Goal: Task Accomplishment & Management: Complete application form

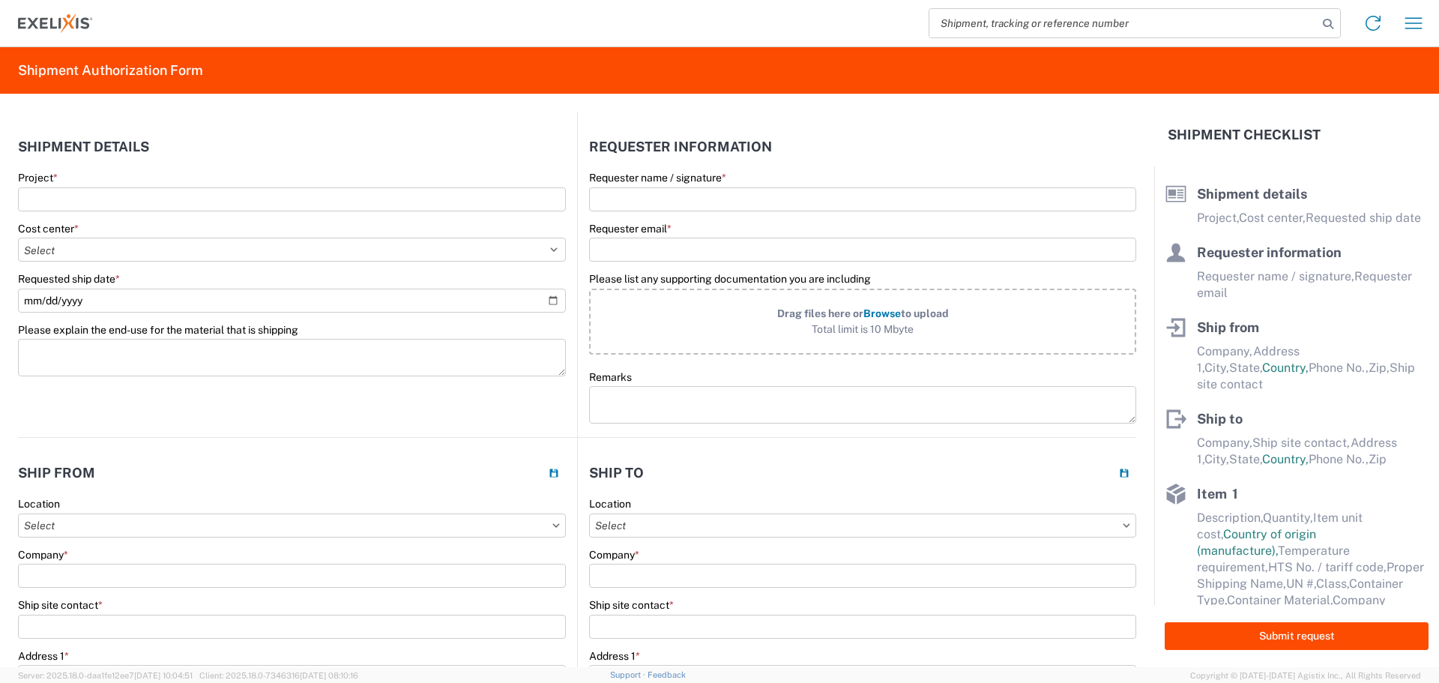
select select "US"
select select "EA"
select select "USD"
select select "US"
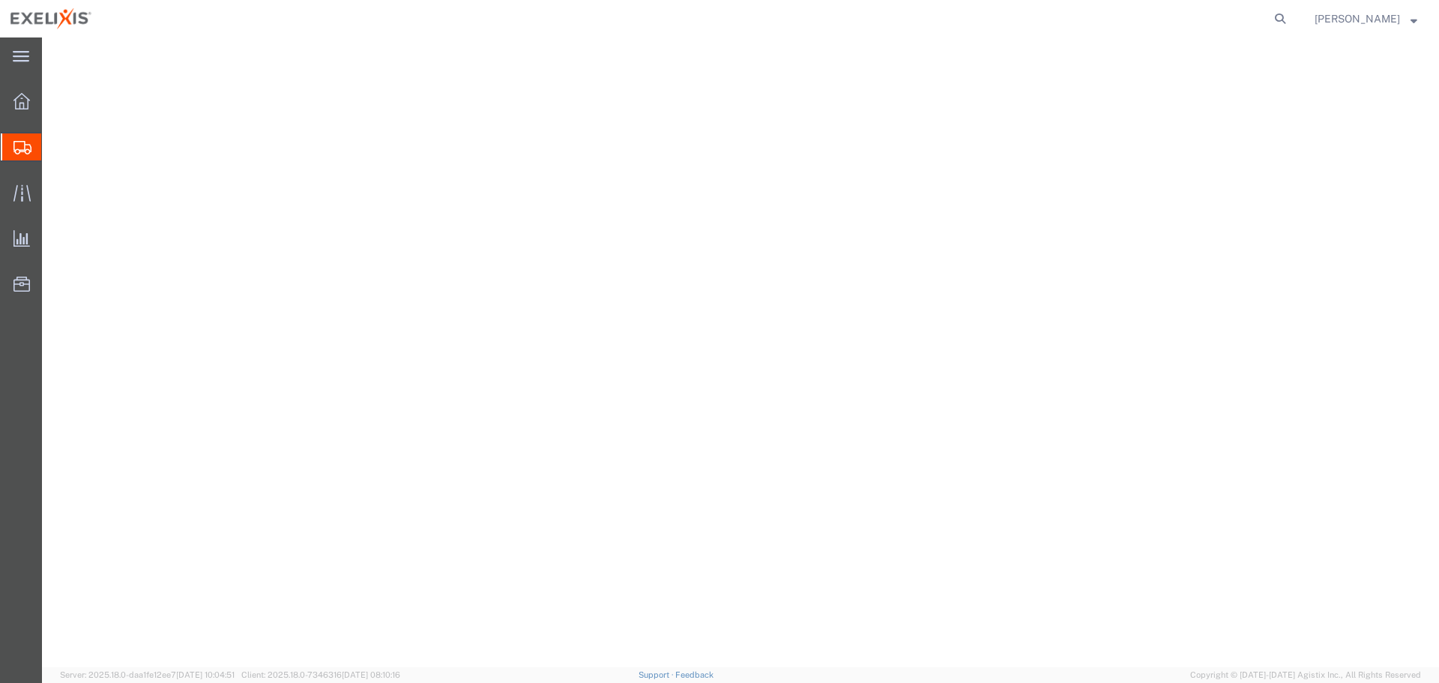
select select "YRPK"
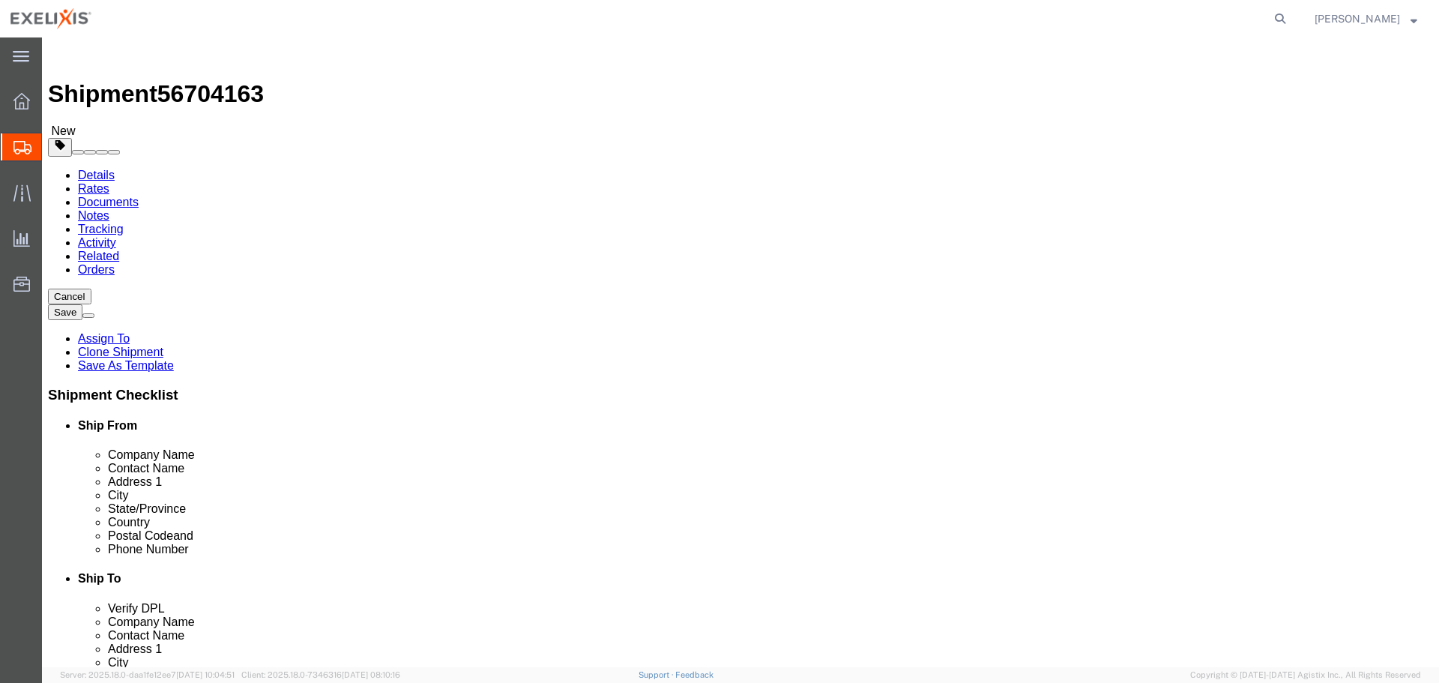
scroll to position [36, 0]
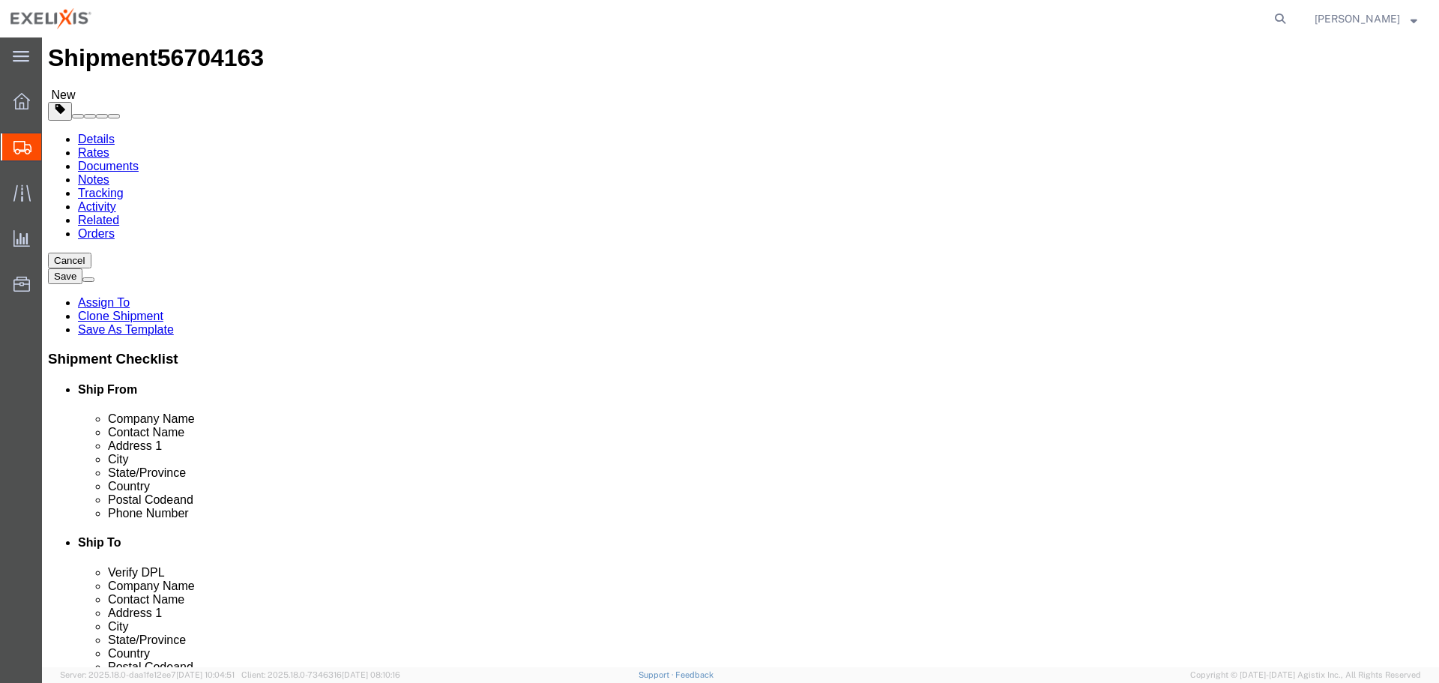
click input "1"
click input "text"
type input "19"
click input "text"
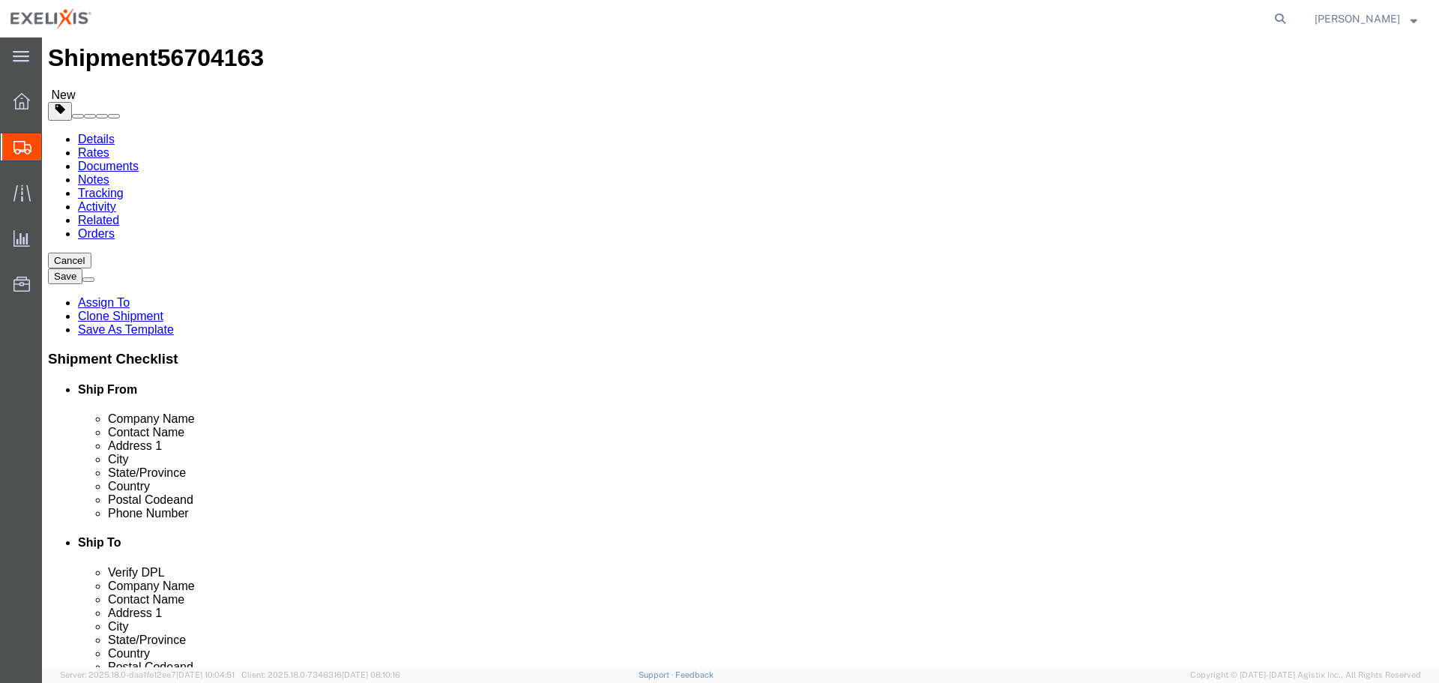
type input "17"
click input "text"
type input "17"
drag, startPoint x: 234, startPoint y: 305, endPoint x: 170, endPoint y: 312, distance: 64.1
click div "Weight 0.00 Select kgs lbs Ship. t°"
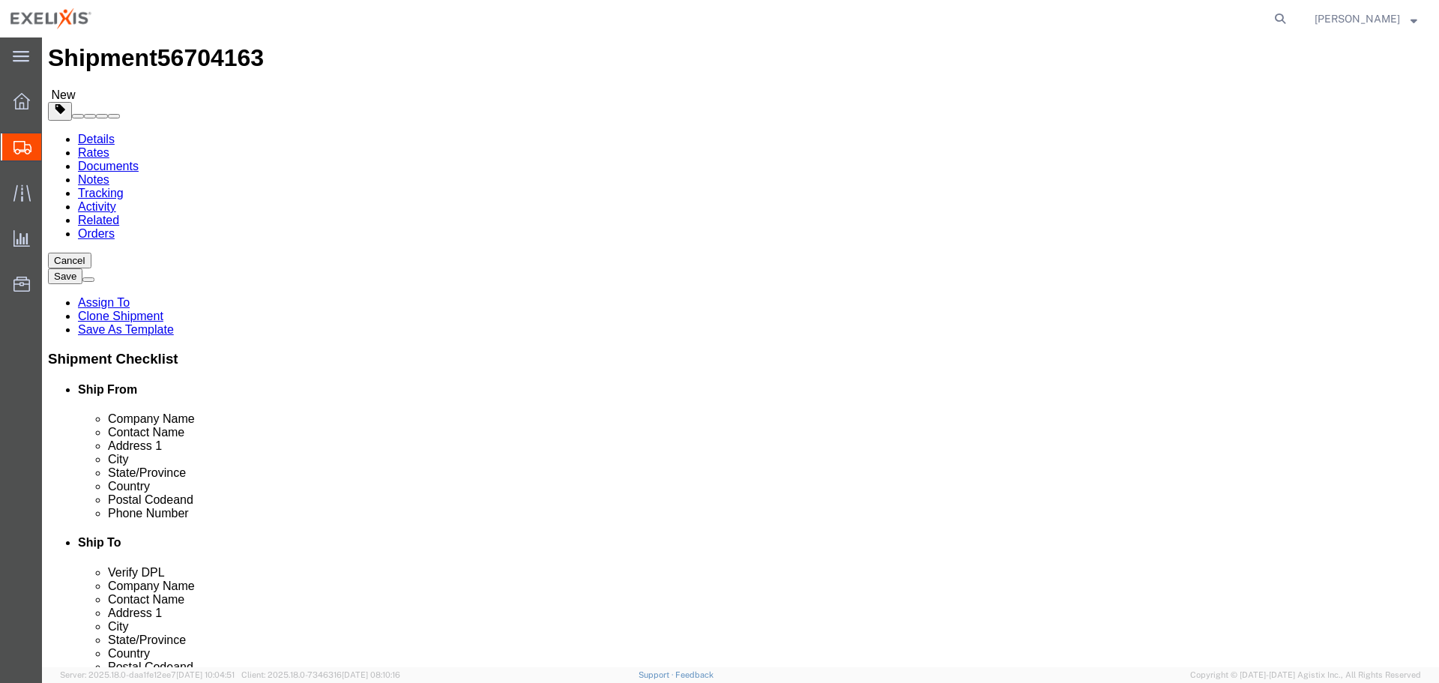
type input "50"
click input "checkbox"
checkbox input "true"
type input "MINUS_65C"
click div "1 x Your Packaging Package Type Select BCK Boxes BIOSYSTEM I BIOSYSTEM II BIOSY…"
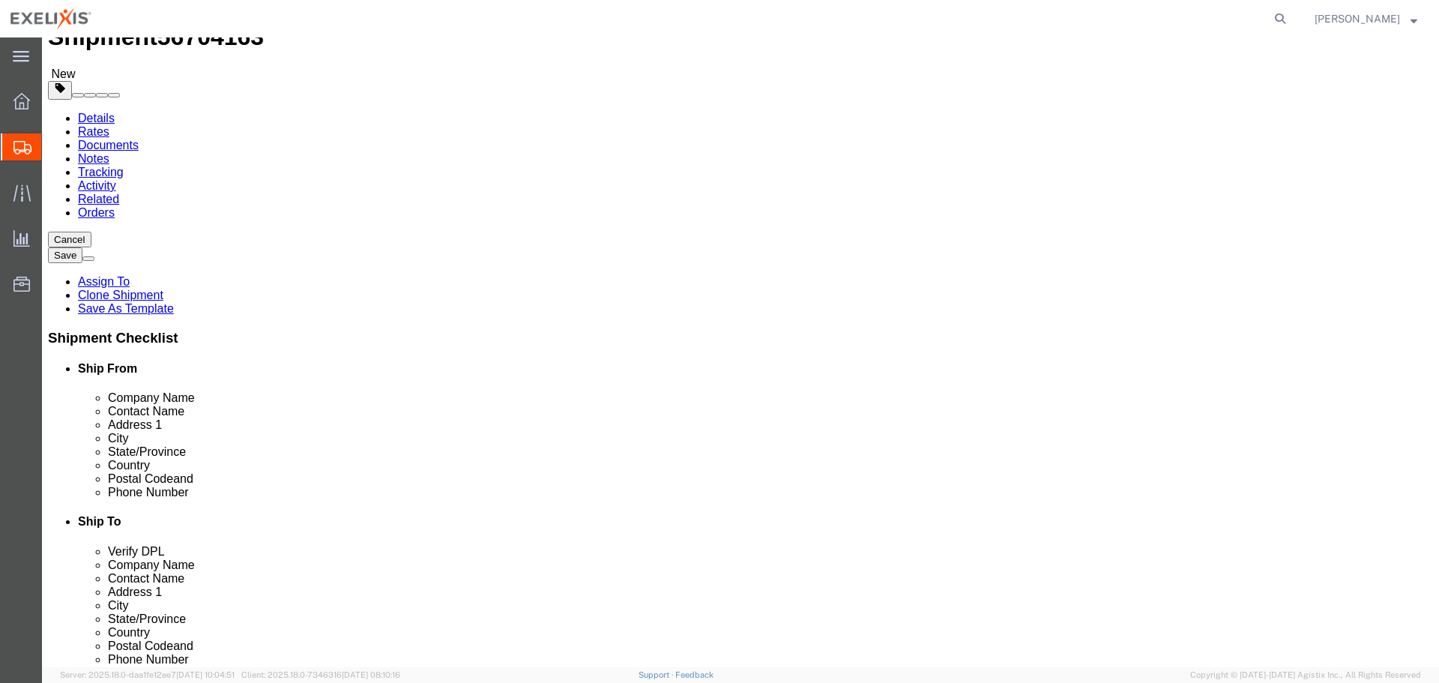
scroll to position [122, 0]
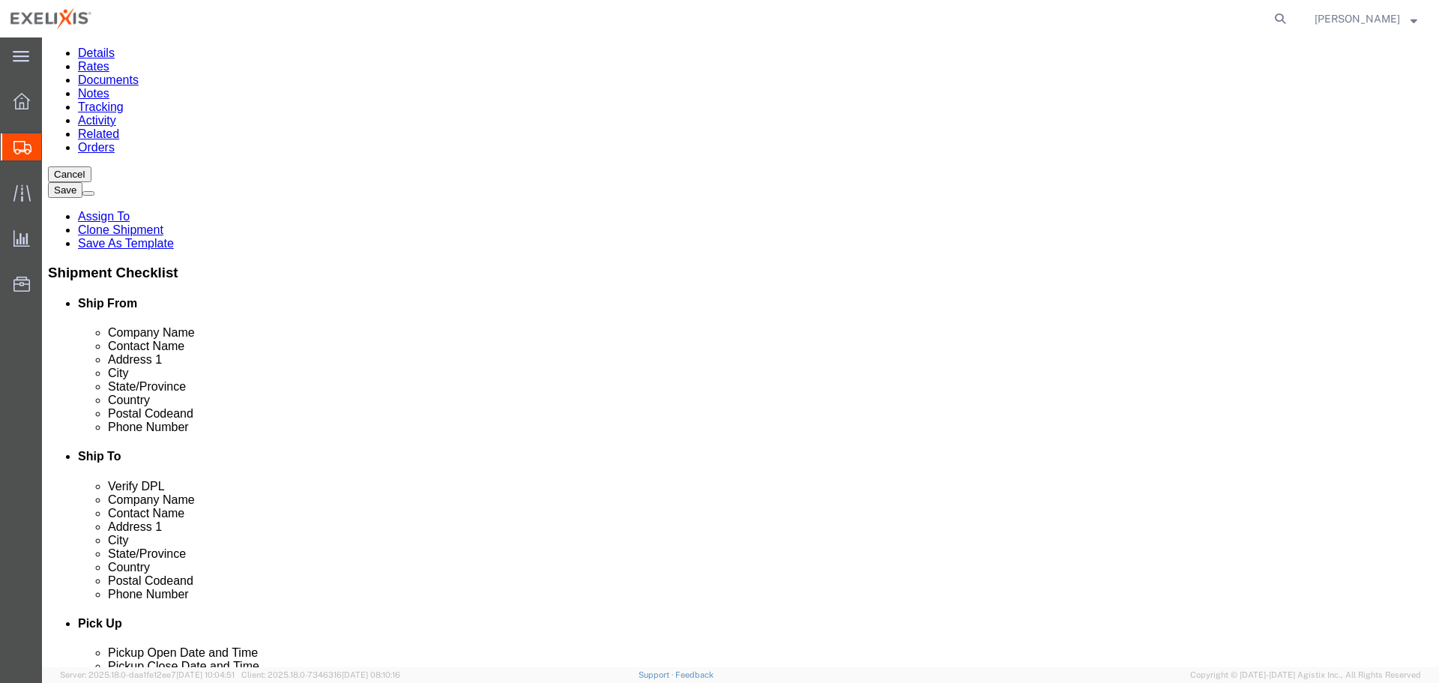
click button "Continue"
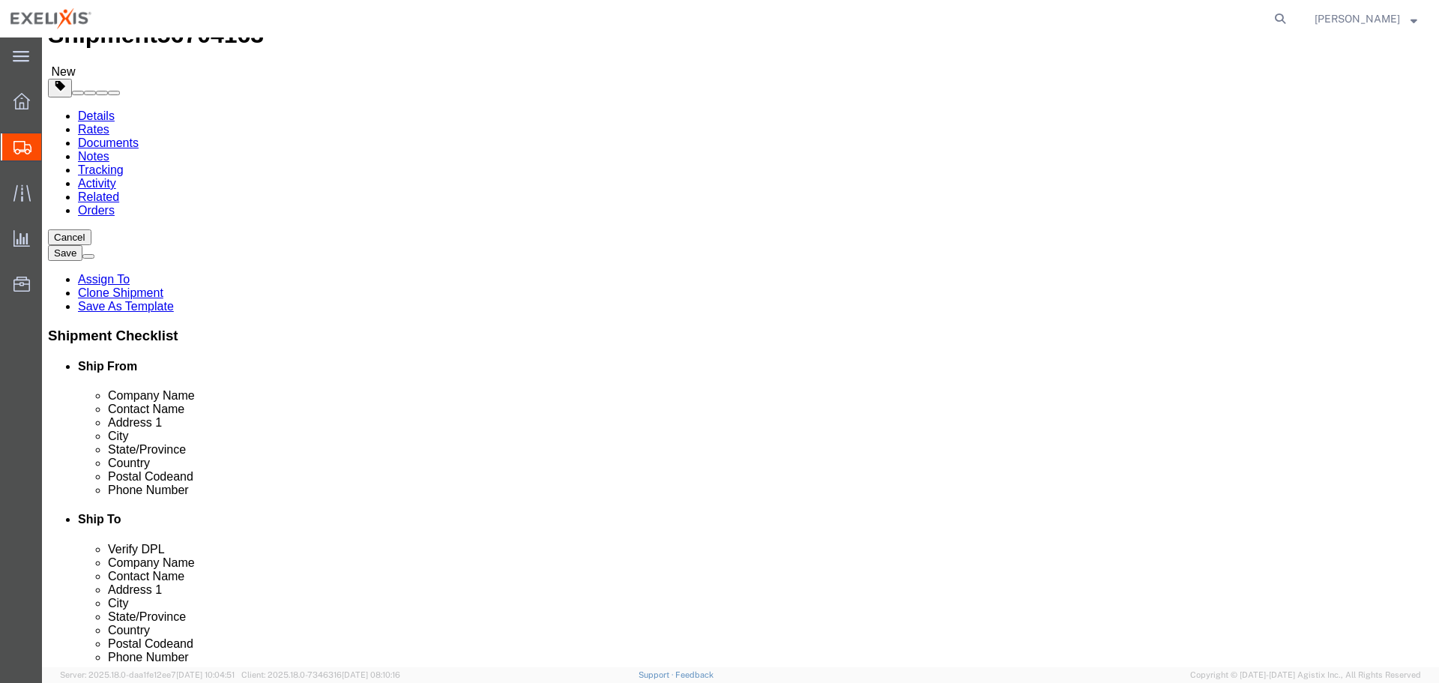
scroll to position [0, 0]
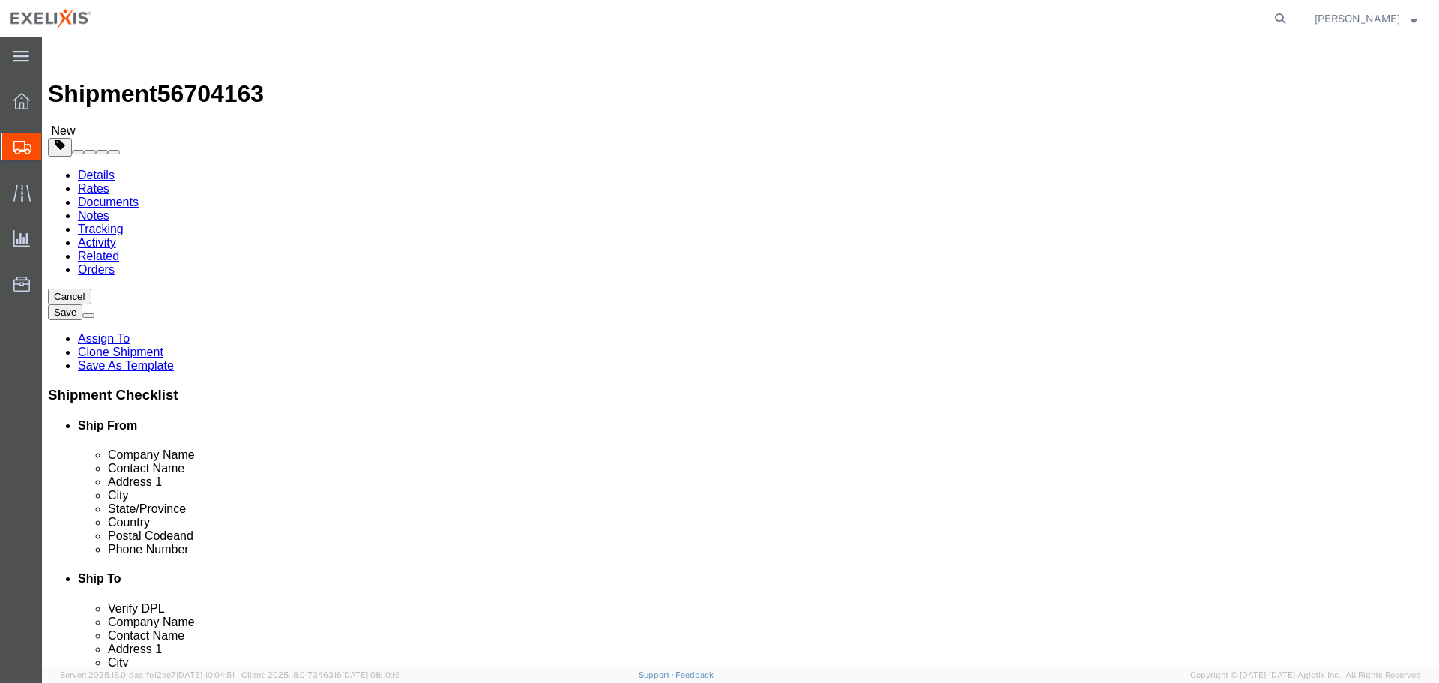
click select "Select 1 Day 2 Day 3-5 Day Economy 5+ Day"
select select "1 Day"
click select "Select 1 Day 2 Day 3-5 Day Economy 5+ Day"
click select "Select ATA DTA DTD"
select select "DTD"
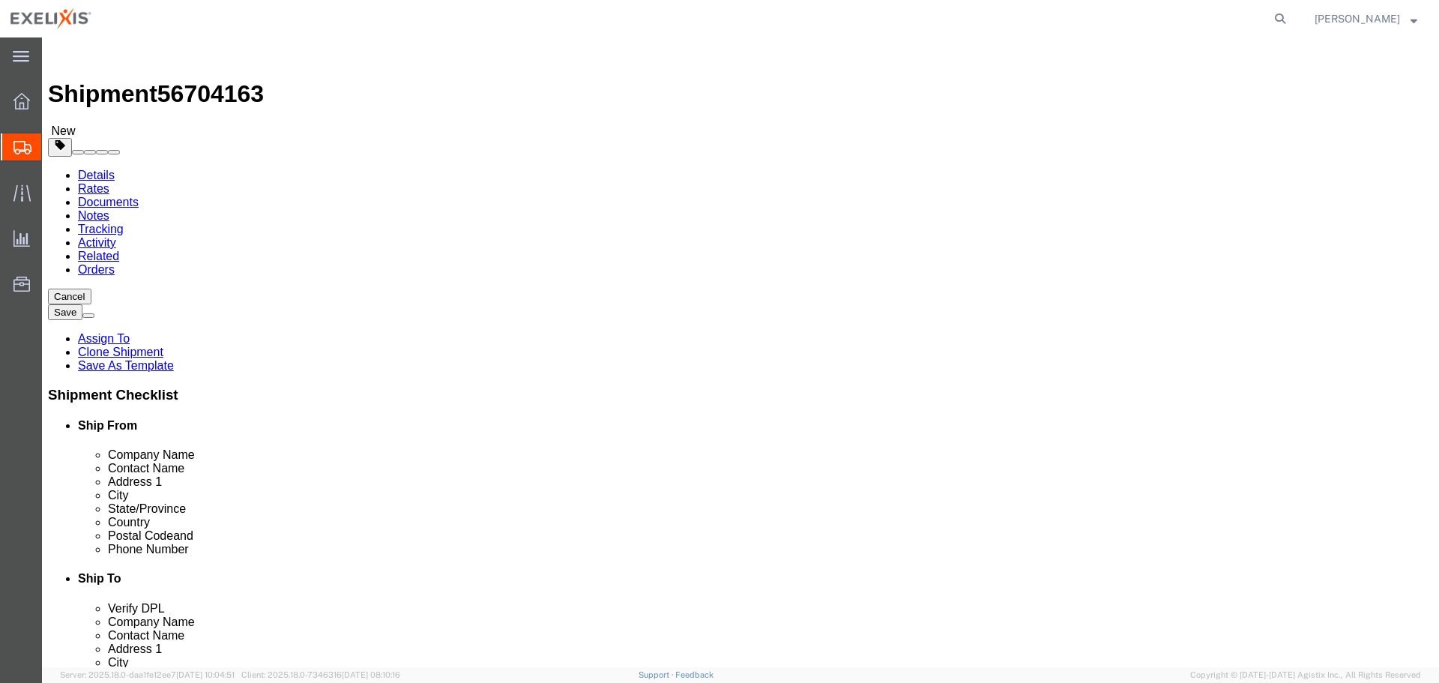
click select "Select ATA DTA DTD"
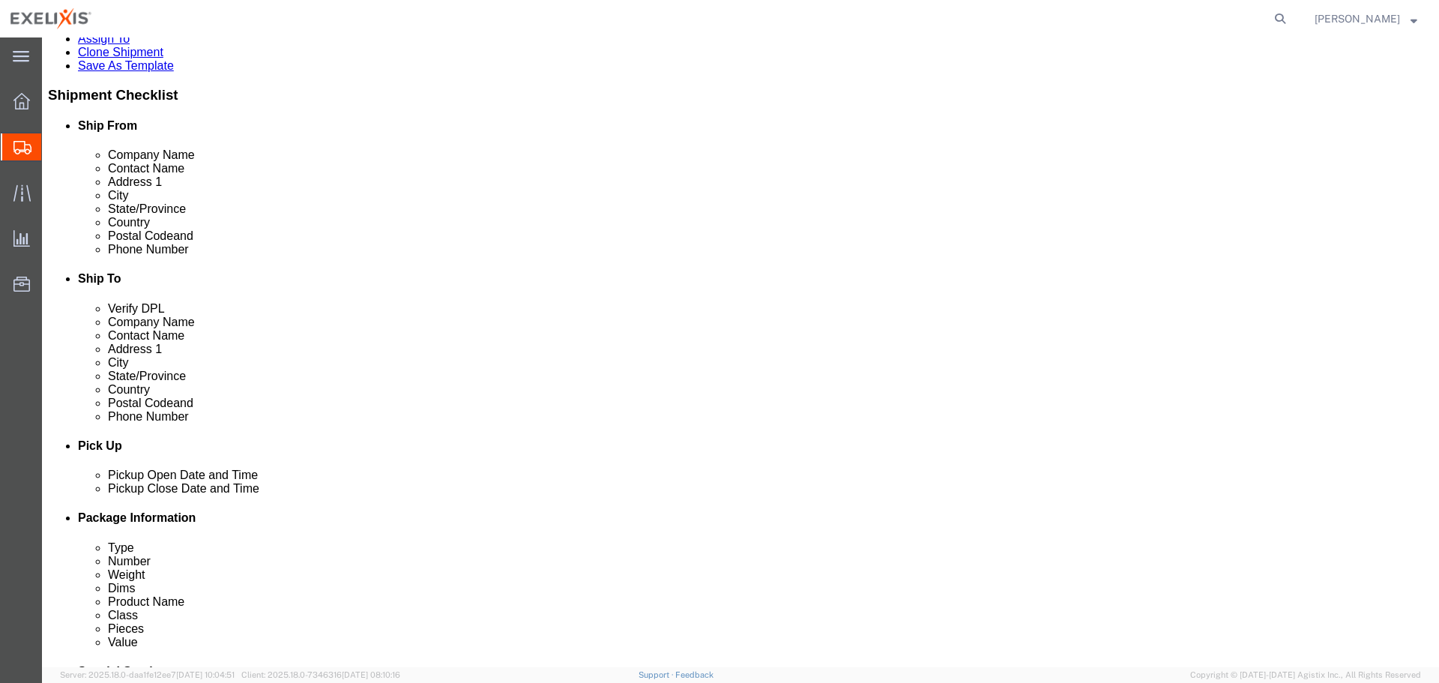
scroll to position [375, 0]
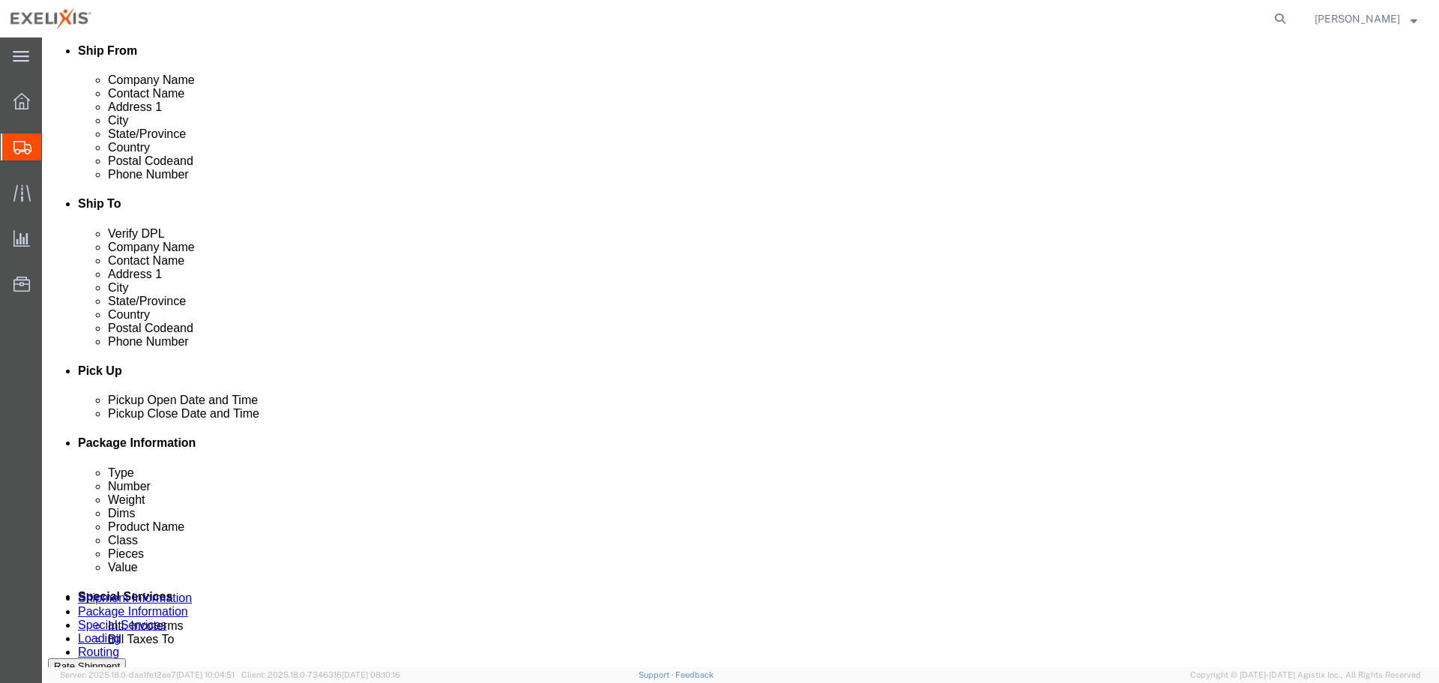
click input "text"
type input "[EMAIL_ADDRESS][DOMAIN_NAME]"
type input "[EMAIL_ADDRESS][DOMAIN_NAME],[EMAIL_ADDRESS][DOMAIN_NAME]"
click div "To [EMAIL_ADDRESS][DOMAIN_NAME] [EMAIL_ADDRESS][DOMAIN_NAME] (new) [EMAIL_ADDRE…"
click input "Include shipping documents"
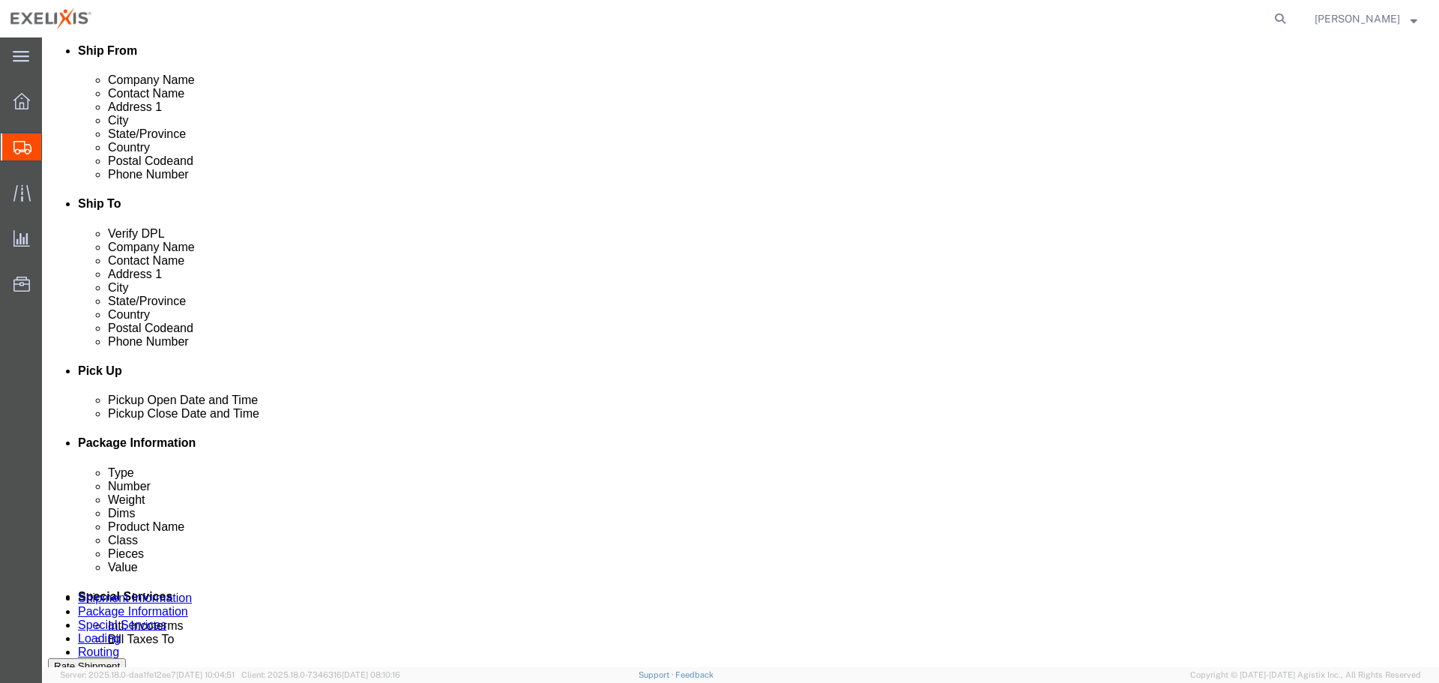
checkbox input "true"
click label "BOL"
click input "BOL"
checkbox input "true"
click label "Packing List"
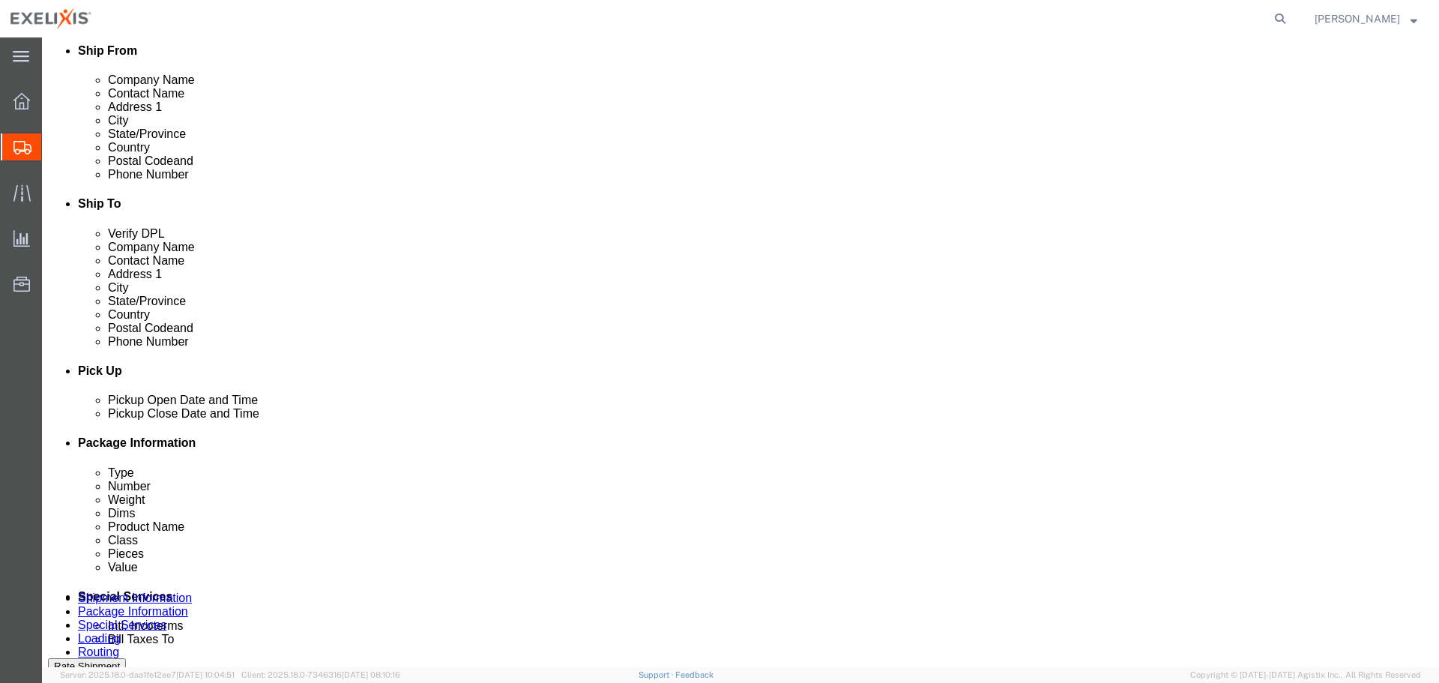
click input "Packing List"
checkbox input "true"
click input "Shipping Label"
checkbox input "true"
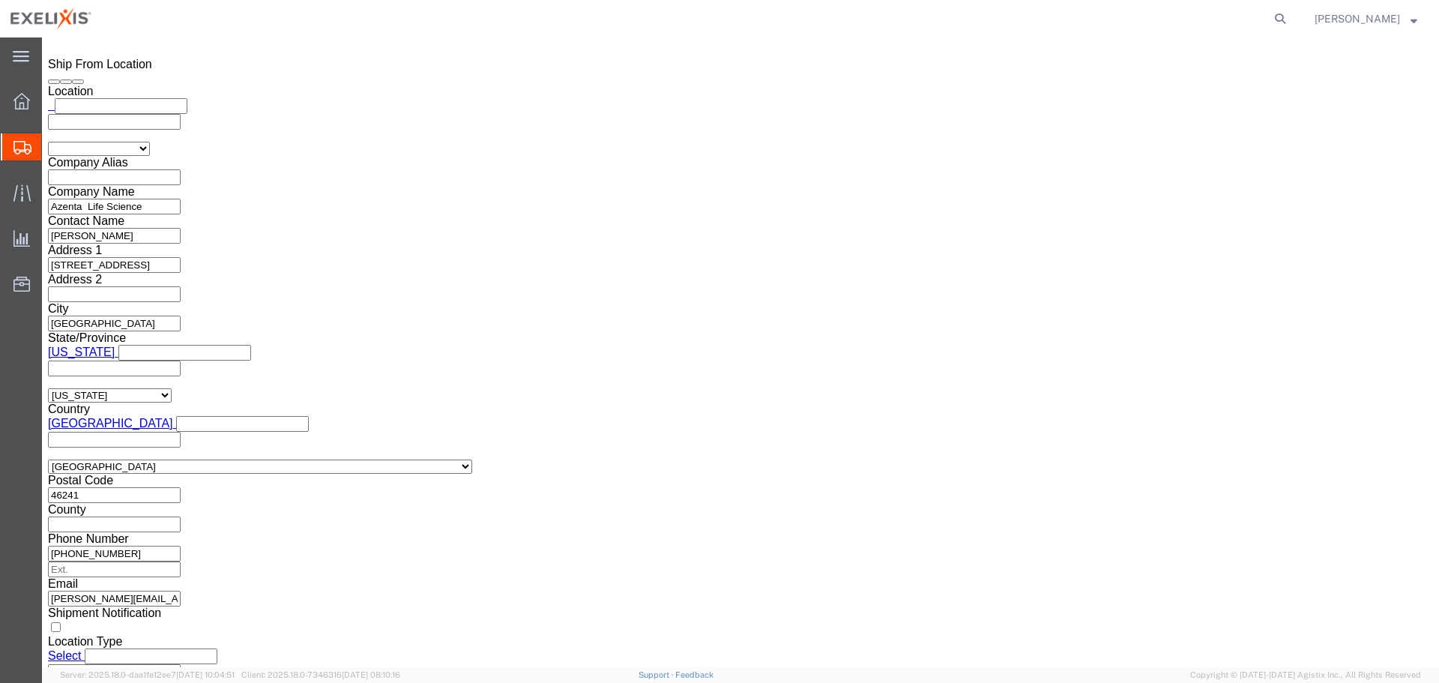
scroll to position [1072, 0]
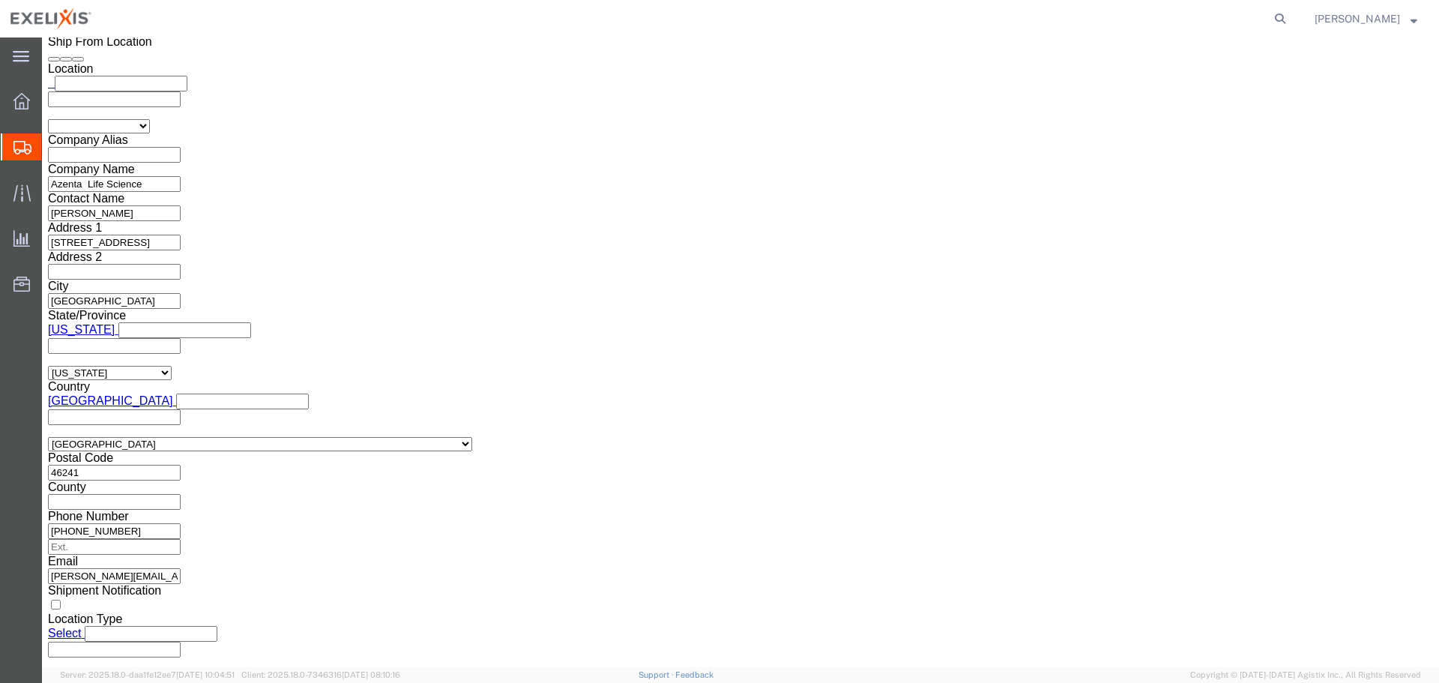
click button "Rate Shipment"
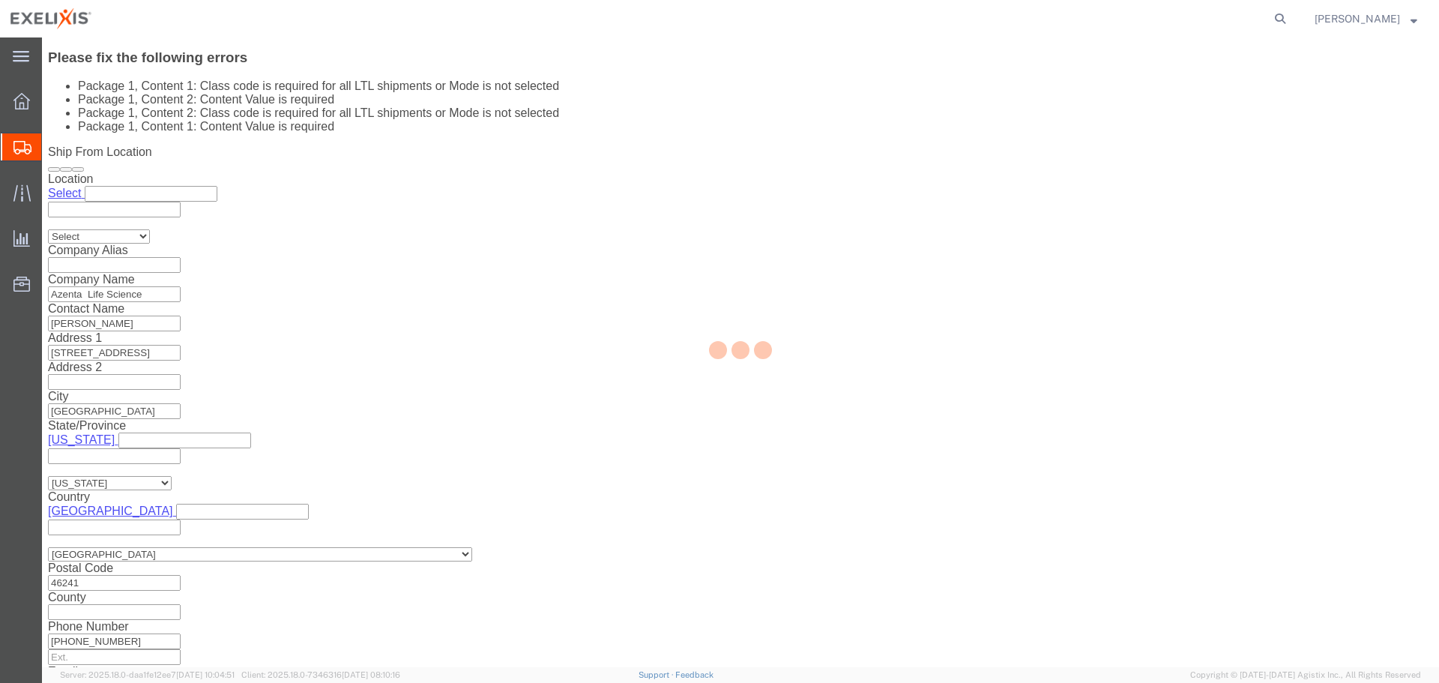
scroll to position [112, 0]
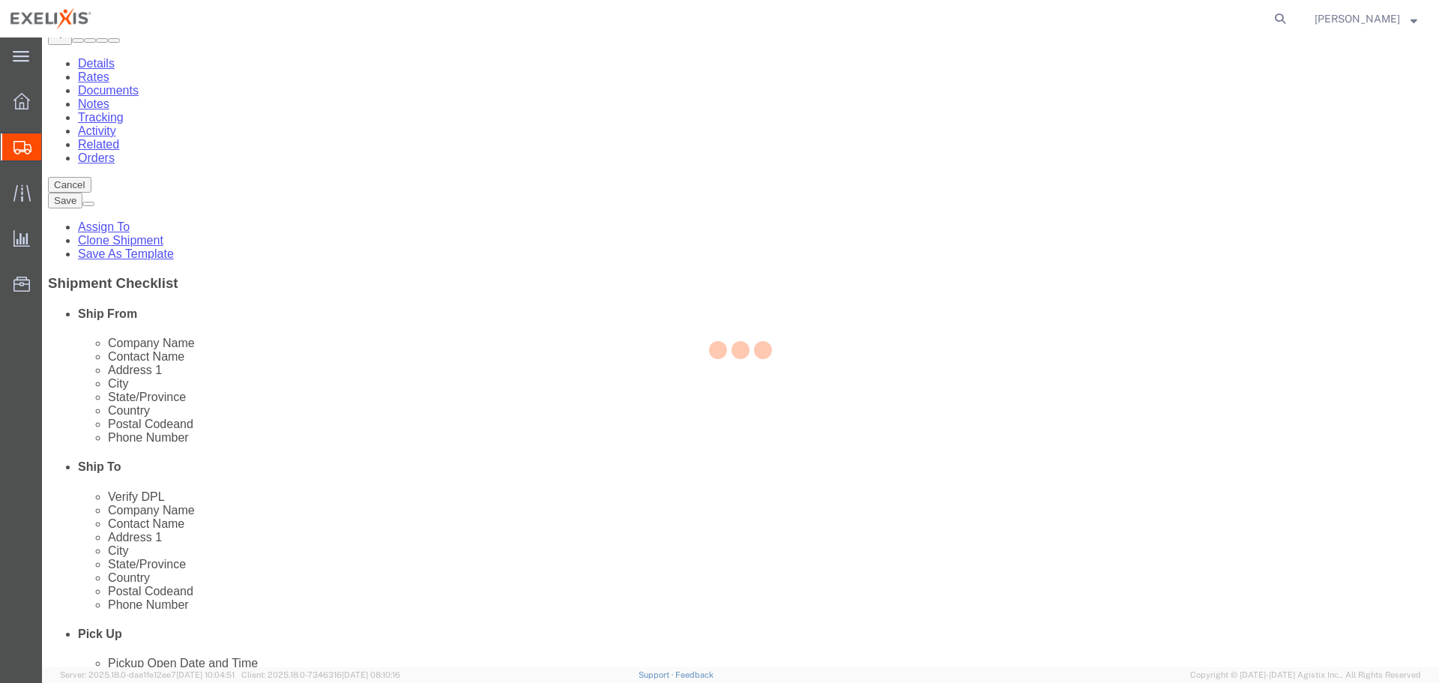
select select "YRPK"
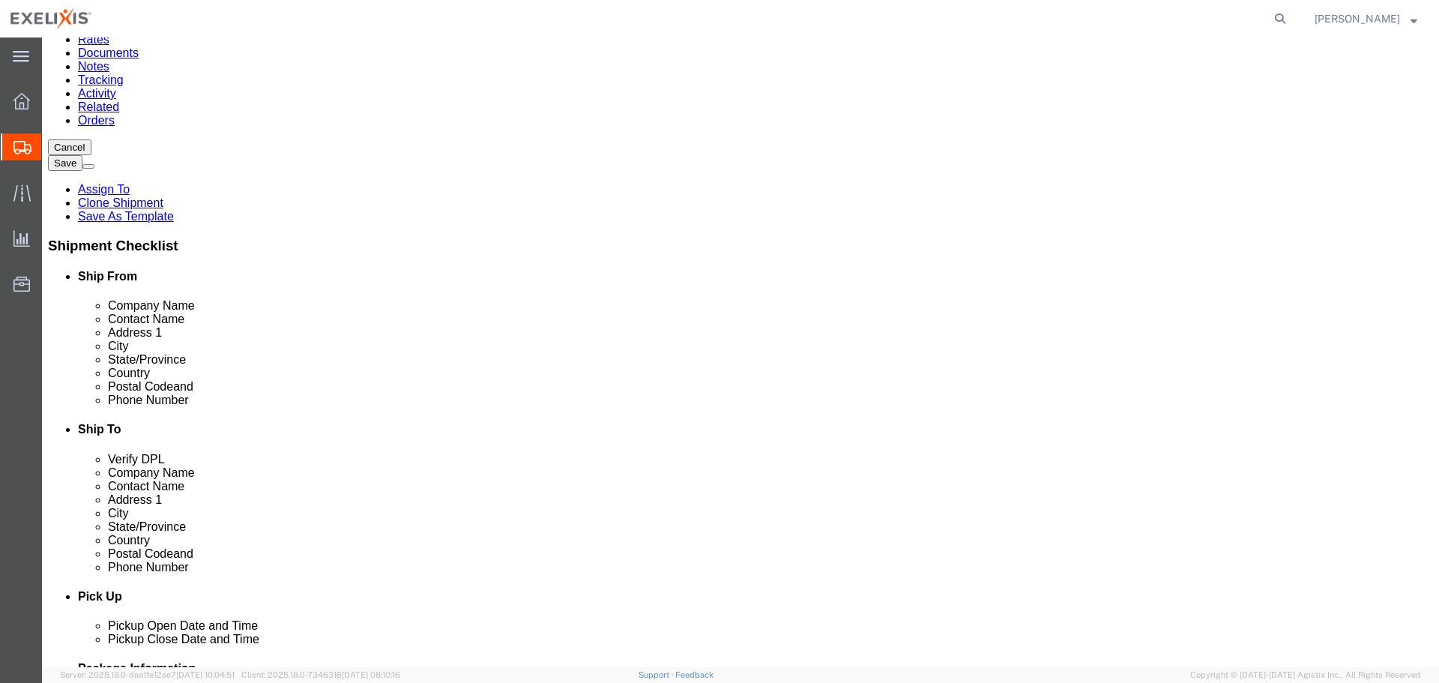
scroll to position [150, 0]
click div "Pieces: 32.83 Gram Total value:"
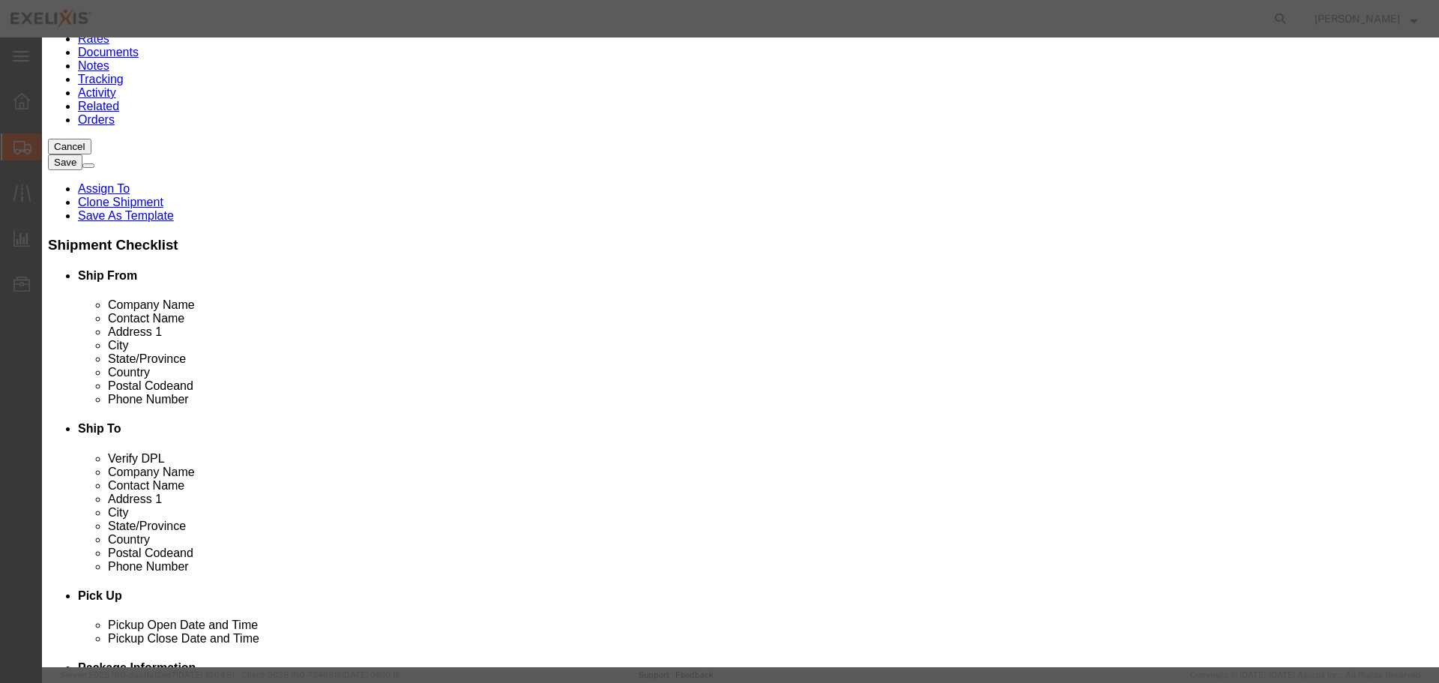
click select "Select 50 55 60 65 70 85 92.5 100 125 175 250 300 400"
click div "GL Reference Select Account Type Activity ID Airline Appointment Number ASN Bat…"
click input "text"
type input "0"
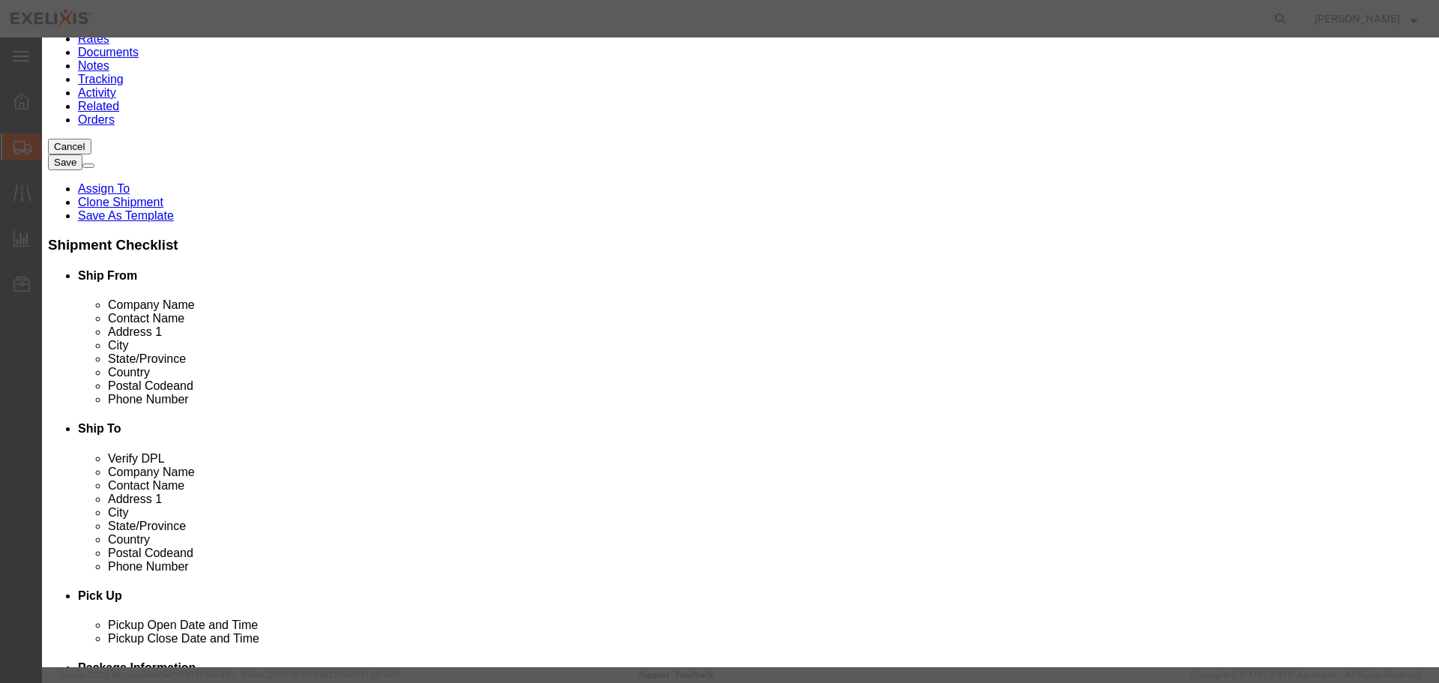
click div "Product Name Drug Linker RED-601 Bulk Bottle Pieces 32.83 Select Bag Barrels 10…"
click select "Select 50 55 60 65 70 85 92.5 100 125 175 250 300 400"
select select "50"
click select "Select 50 55 60 65 70 85 92.5 100 125 175 250 300 400"
click button "Save & Close"
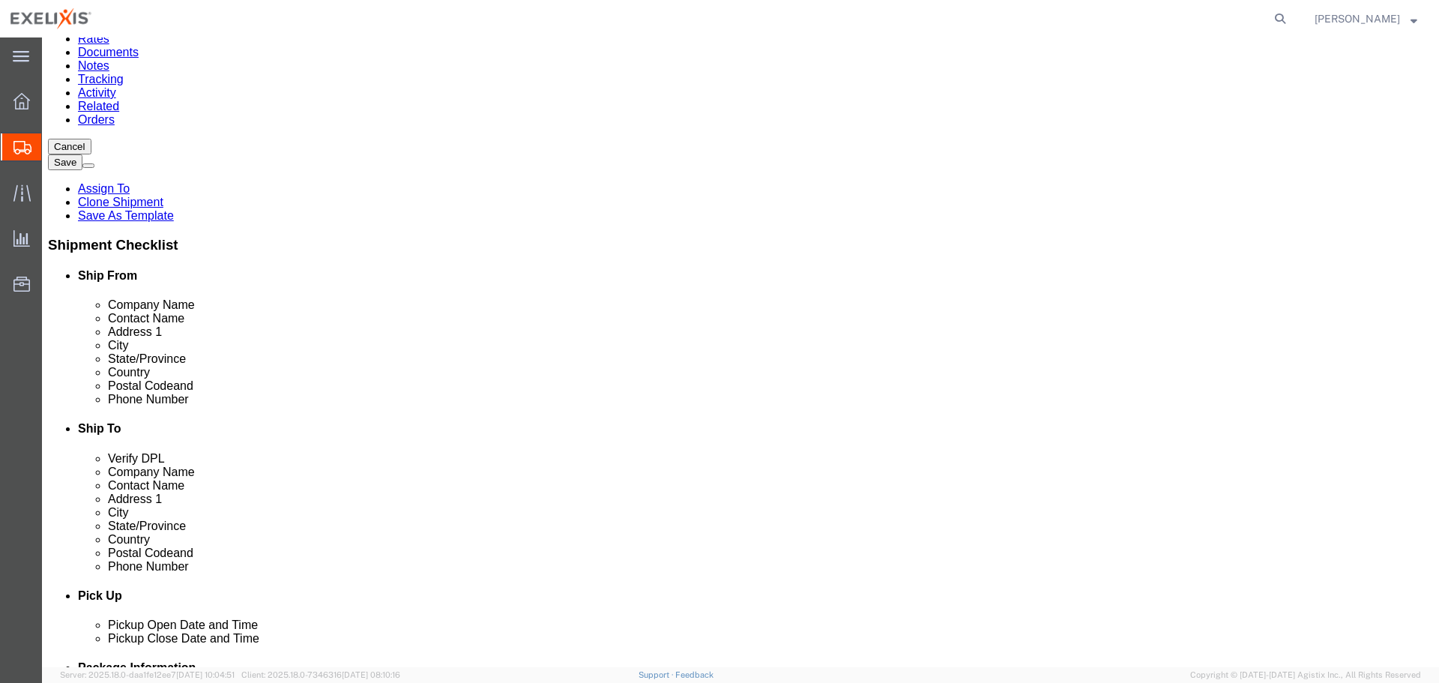
click dd
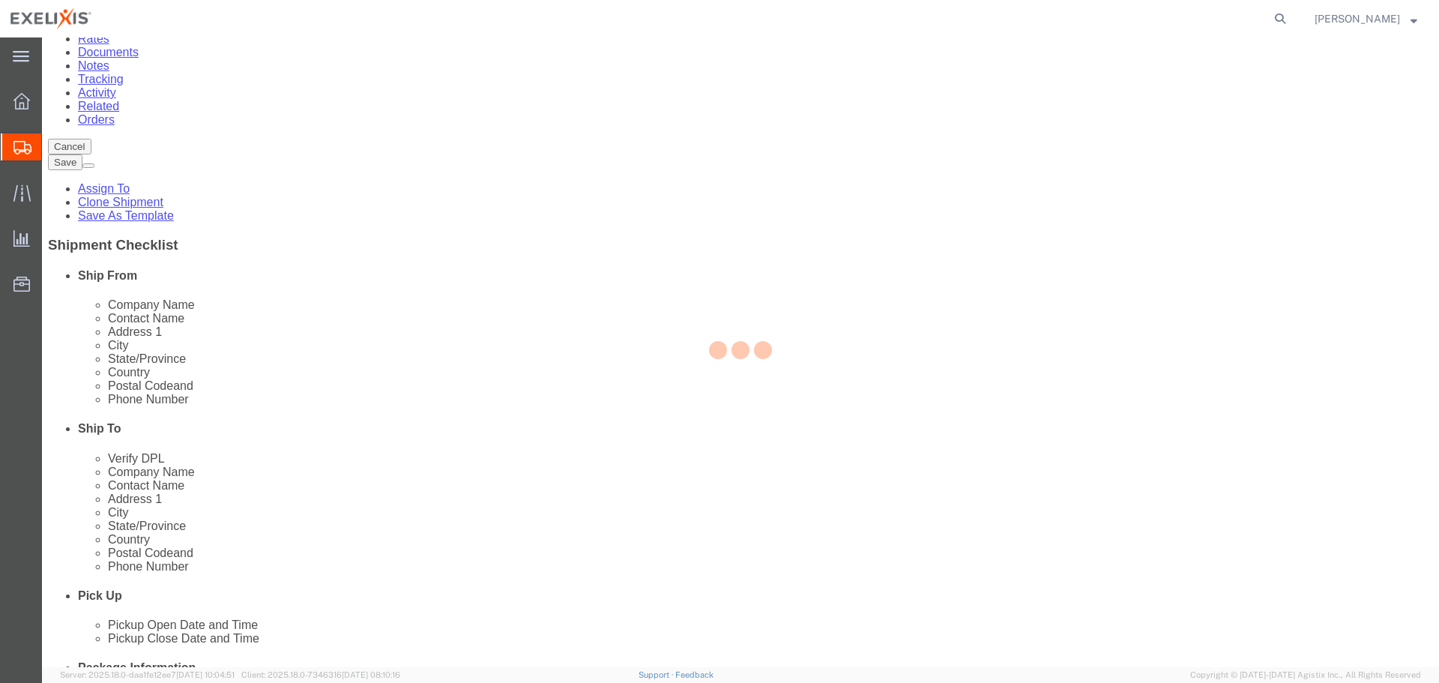
scroll to position [73, 0]
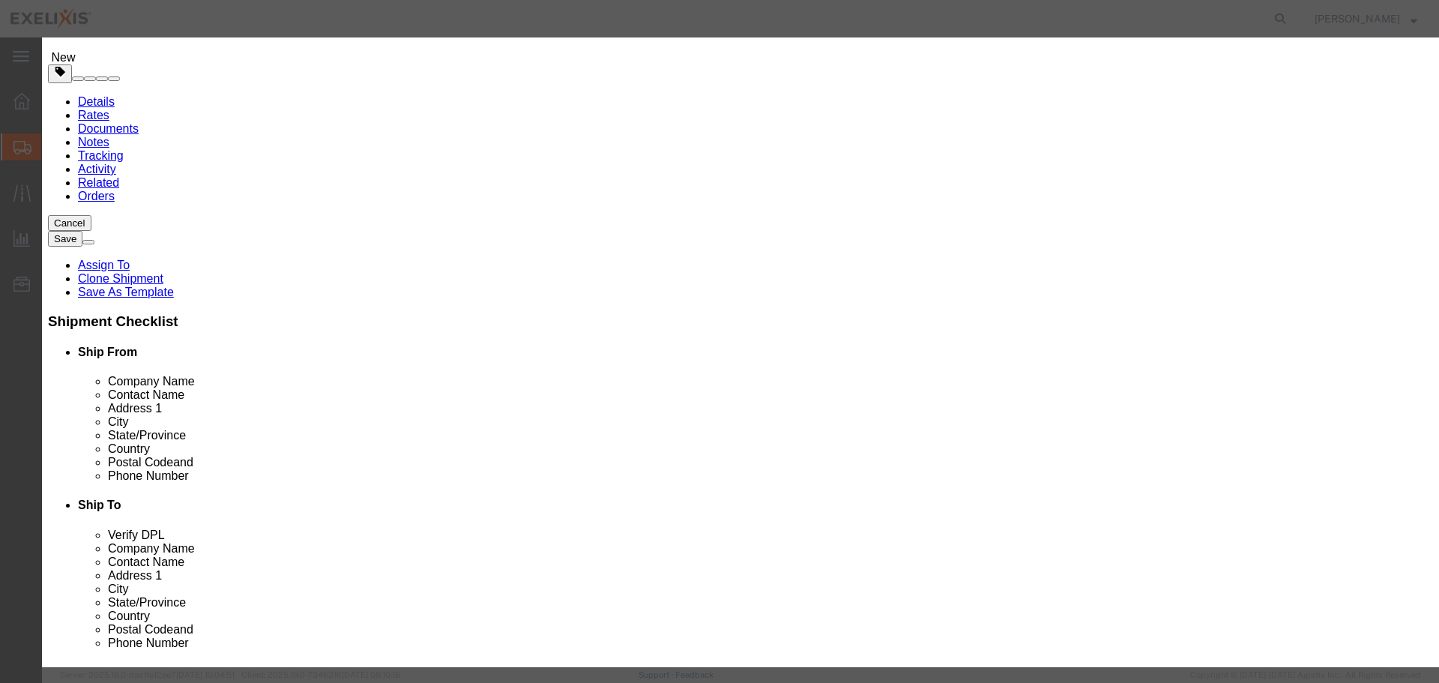
click input "text"
type input "0"
click select "Select 50 55 60 65 70 85 92.5 100 125 175 250 300 400"
select select "50"
click select "Select 50 55 60 65 70 85 92.5 100 125 175 250 300 400"
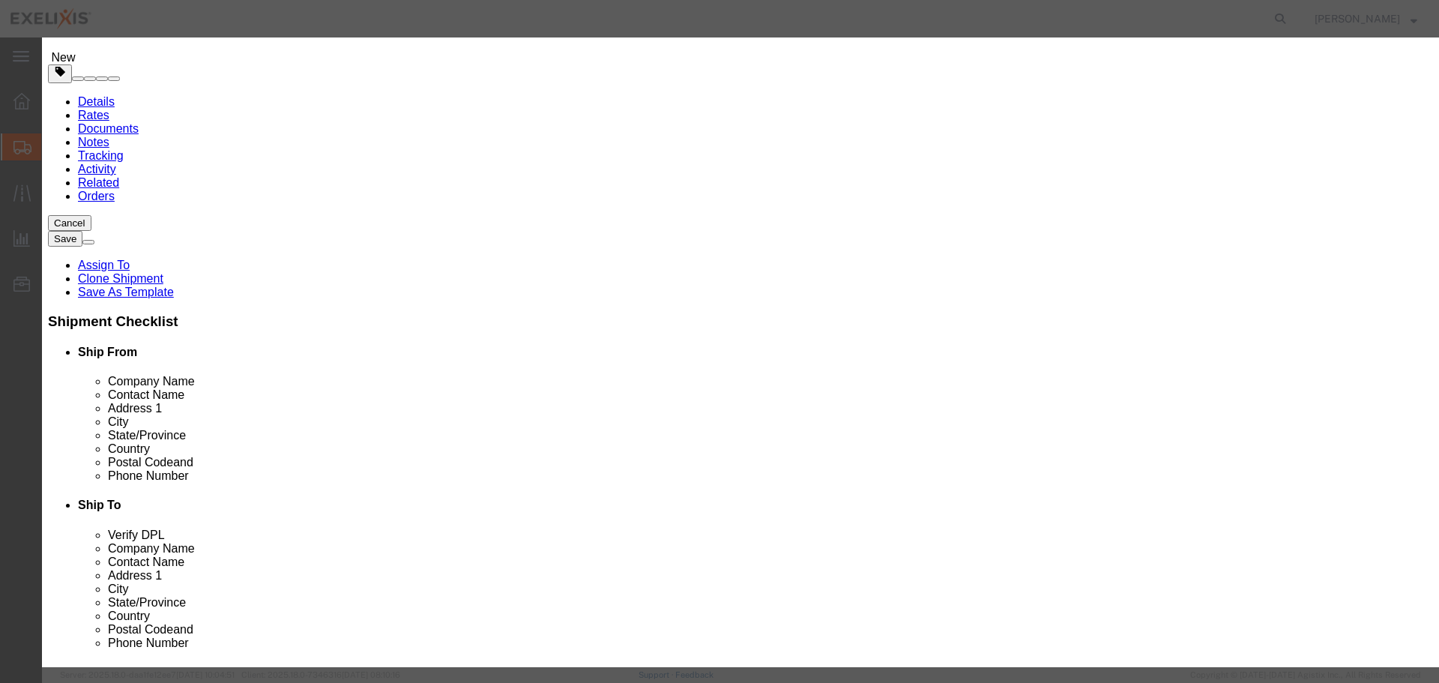
click button "Save & Close"
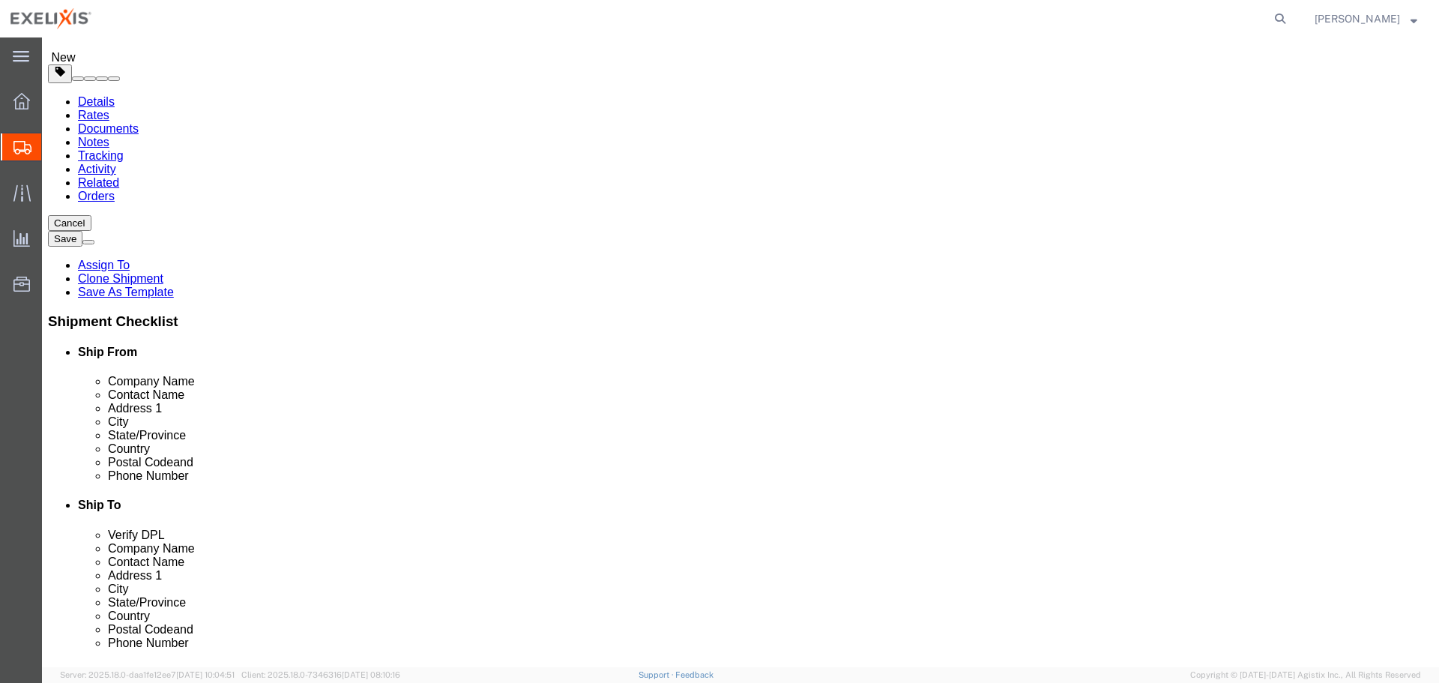
click button "Rate Shipment"
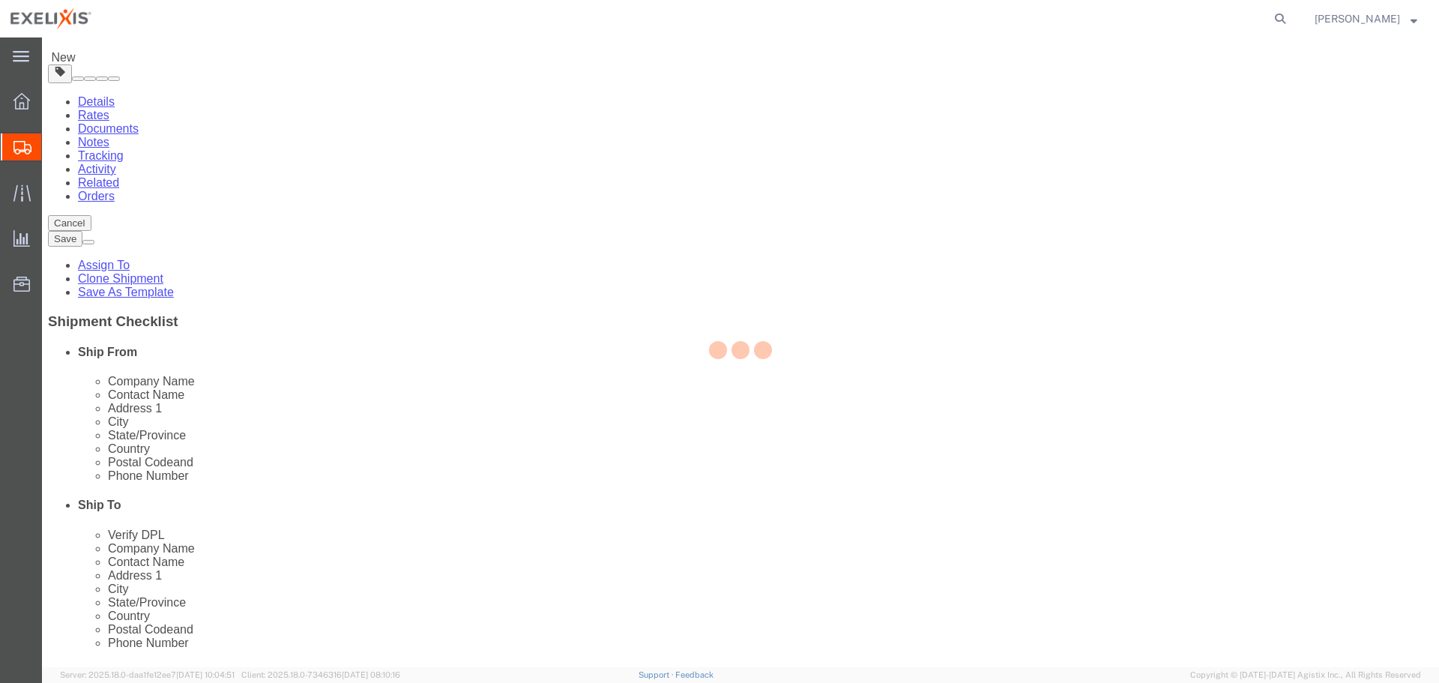
select select "YRPK"
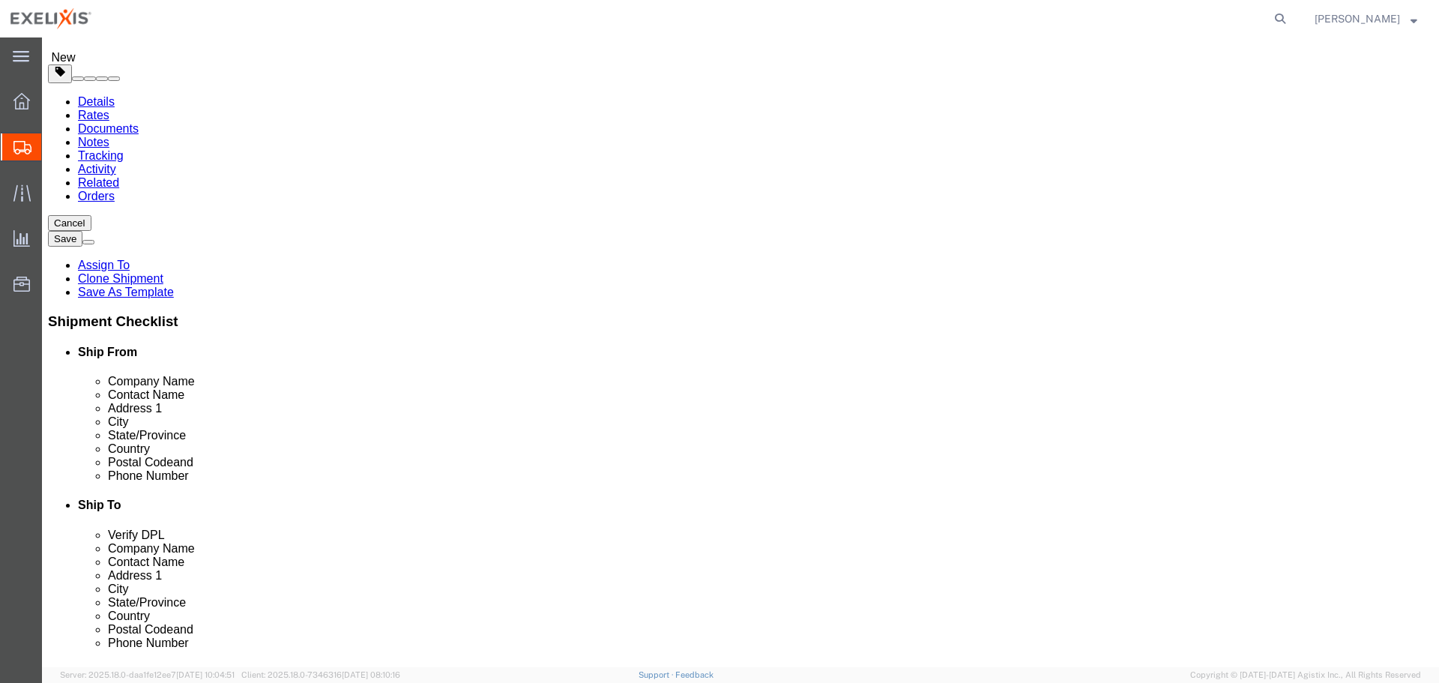
scroll to position [0, 0]
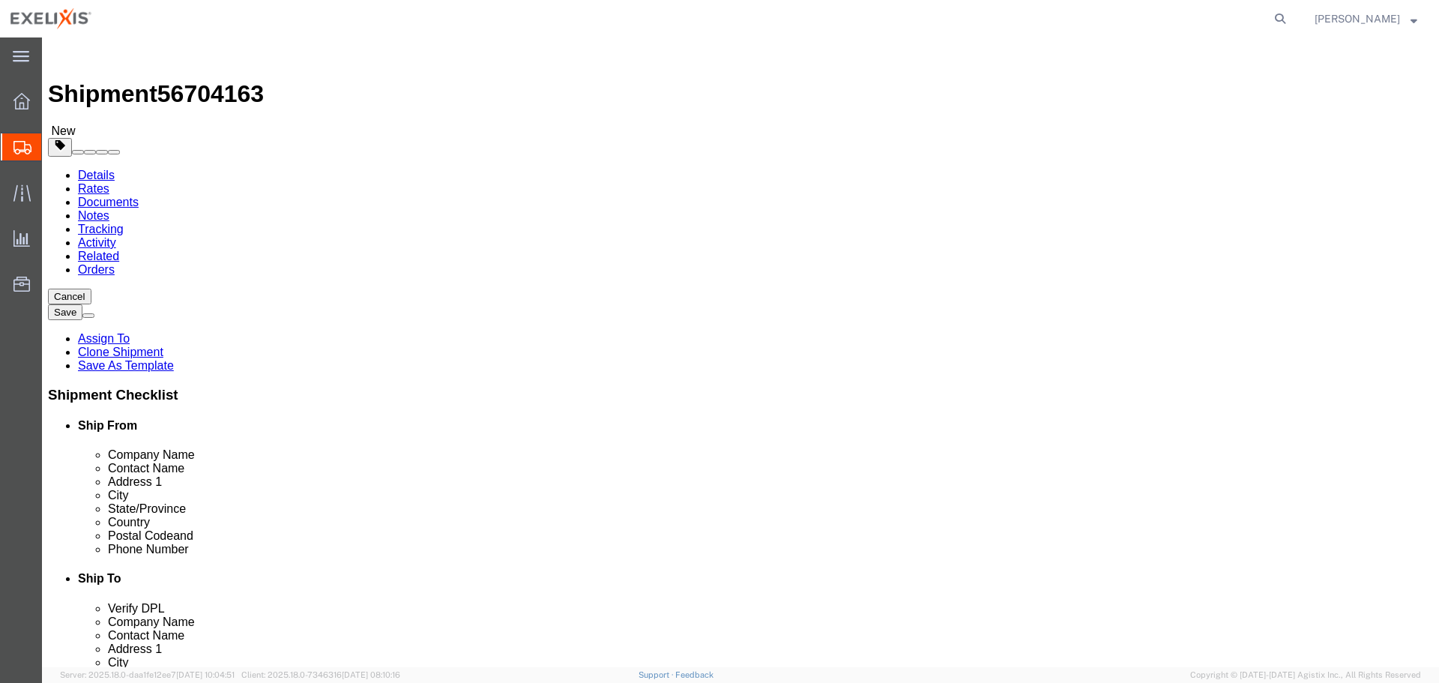
click dd "0.00 USD"
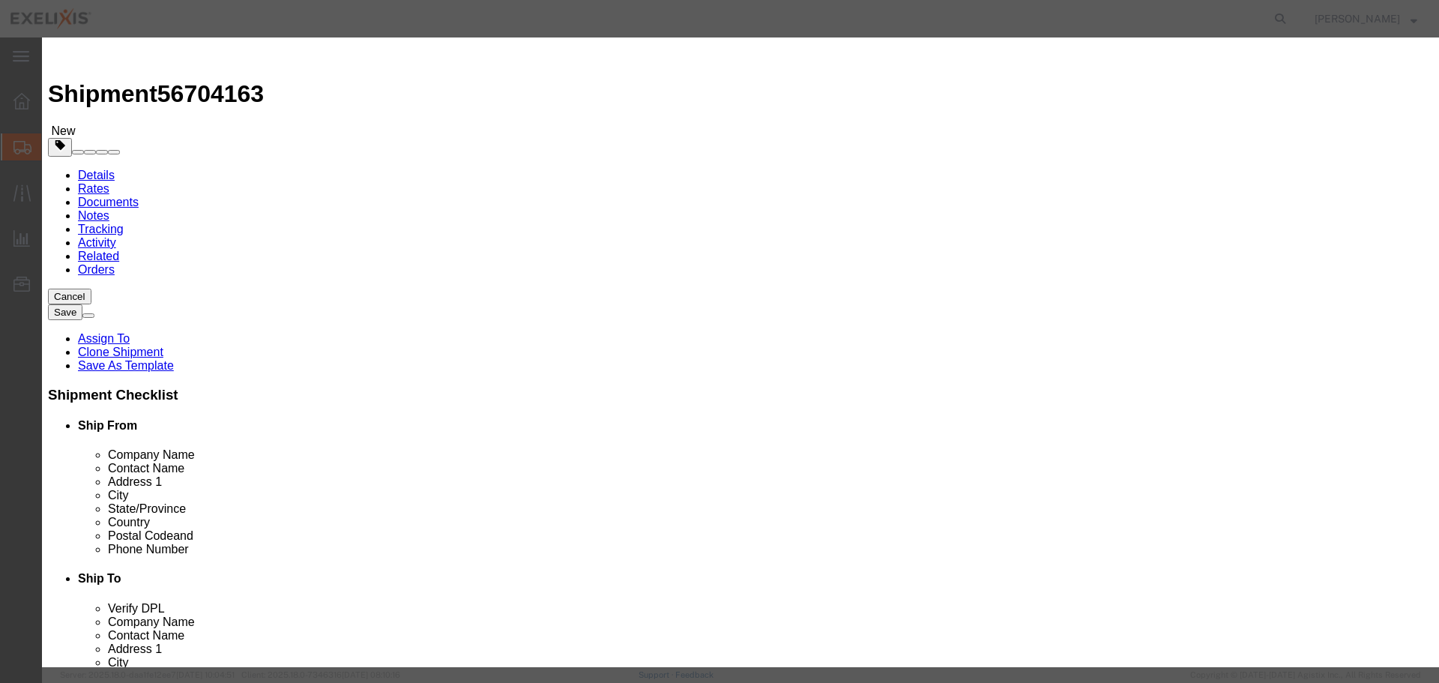
drag, startPoint x: 485, startPoint y: 215, endPoint x: 353, endPoint y: 228, distance: 132.5
click div "Product Name Drug Linker RED-601 Bulk Bottle Pieces 32.83 Select Bag Barrels 10…"
type input "1"
click button "Save & Close"
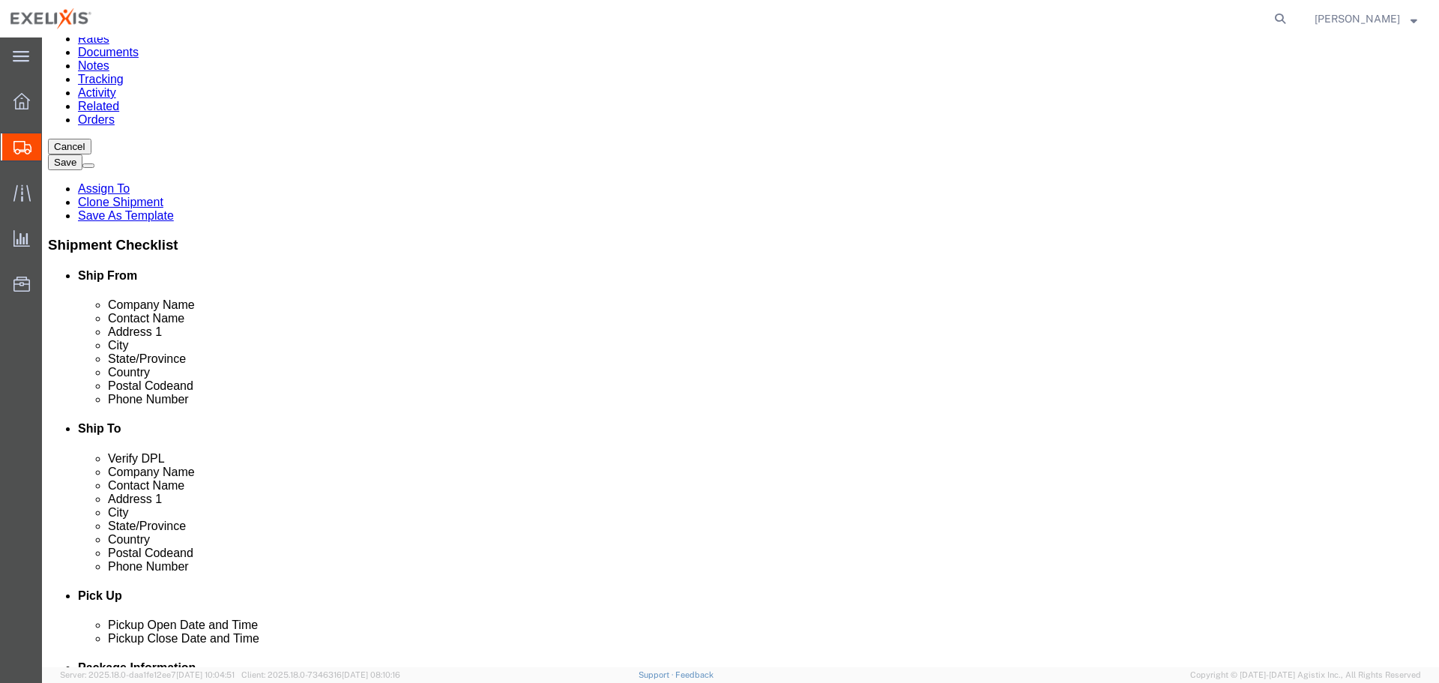
click dd "0.00 USD"
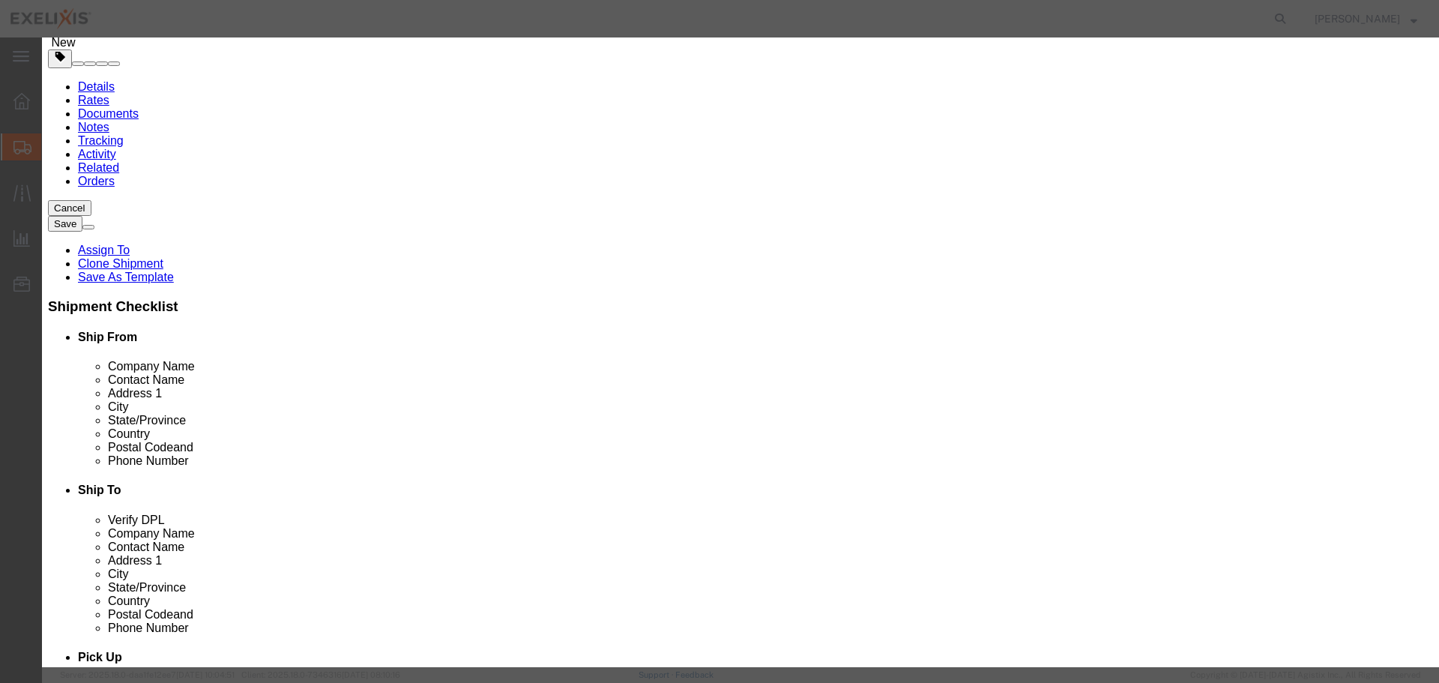
drag, startPoint x: 489, startPoint y: 206, endPoint x: 339, endPoint y: 220, distance: 150.5
click div "Total Value 0.00 Select ADP AED AFN ALL AMD AOA ARS ATS AUD AWG AZN BAM BBD BDT…"
type input "1"
click button "Save & Close"
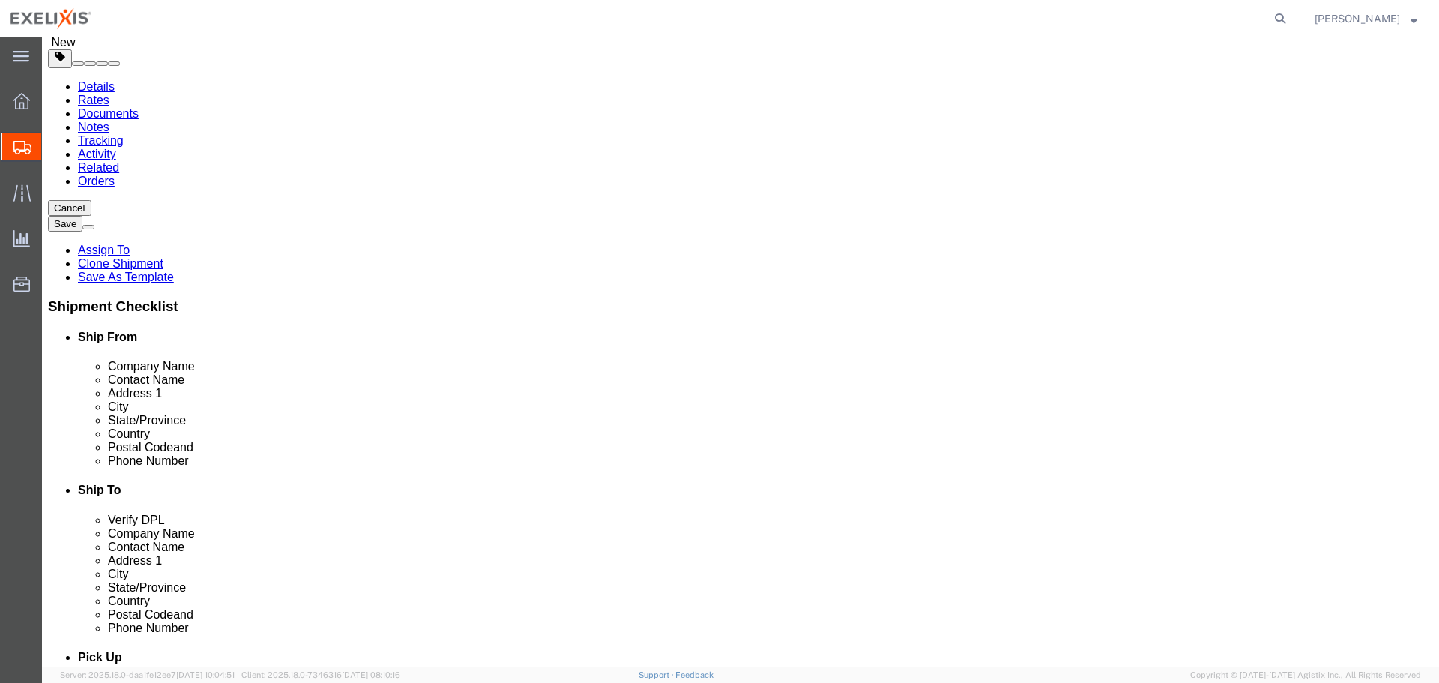
click dd "32.83 Gram"
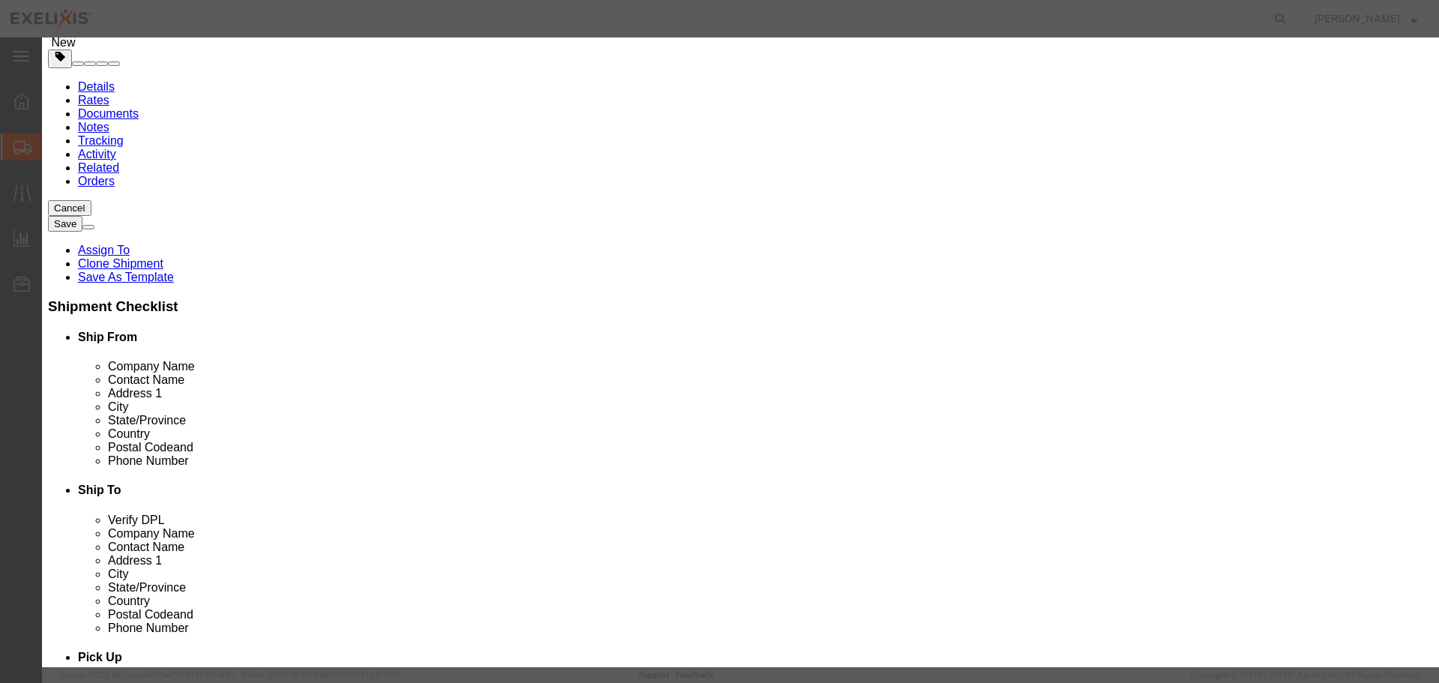
drag, startPoint x: 476, startPoint y: 167, endPoint x: 385, endPoint y: 181, distance: 91.7
click div "Total Value 1.00 Select ADP AED AFN ALL AMD AOA ARS ATS AUD AWG AZN BAM BBD BDT…"
type input "6679.0"
click button "Save & Close"
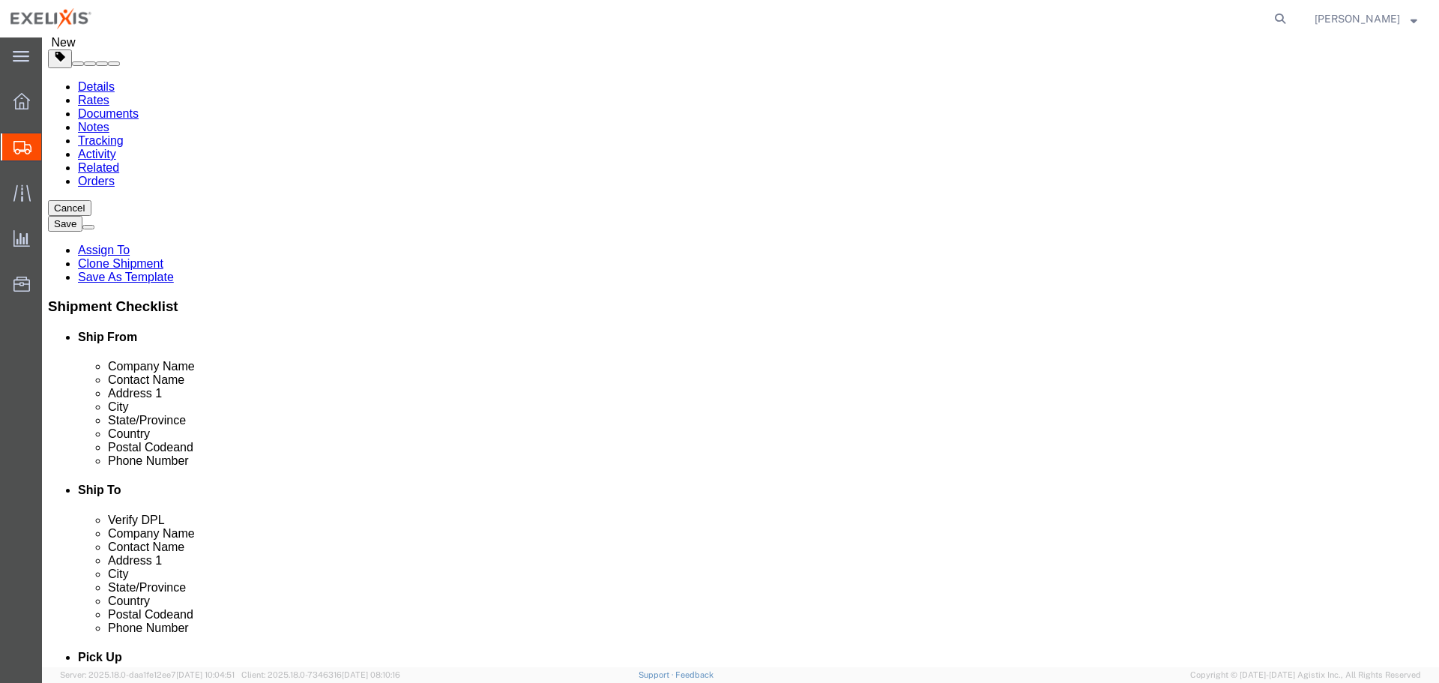
click dd "0.03 Gram"
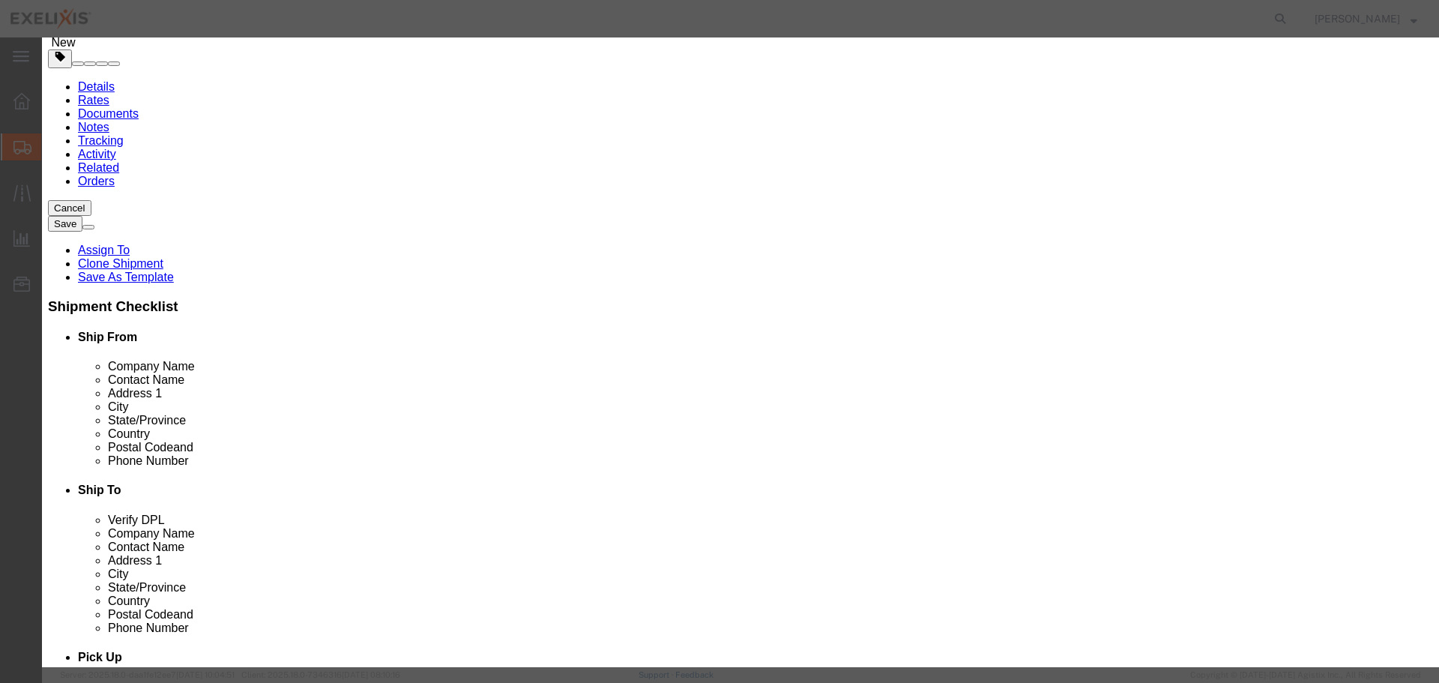
drag, startPoint x: 516, startPoint y: 162, endPoint x: 348, endPoint y: 187, distance: 169.7
click div "Product Name Drug Linker RED-601 Satellite Pieces 0.03 Select Bag Barrels 100Bo…"
drag, startPoint x: 478, startPoint y: 173, endPoint x: 390, endPoint y: 178, distance: 87.8
click div "Total Value 6679.0 Select ADP AED AFN ALL AMD AOA ARS ATS AUD AWG AZN BAM BBD B…"
type input "200.37"
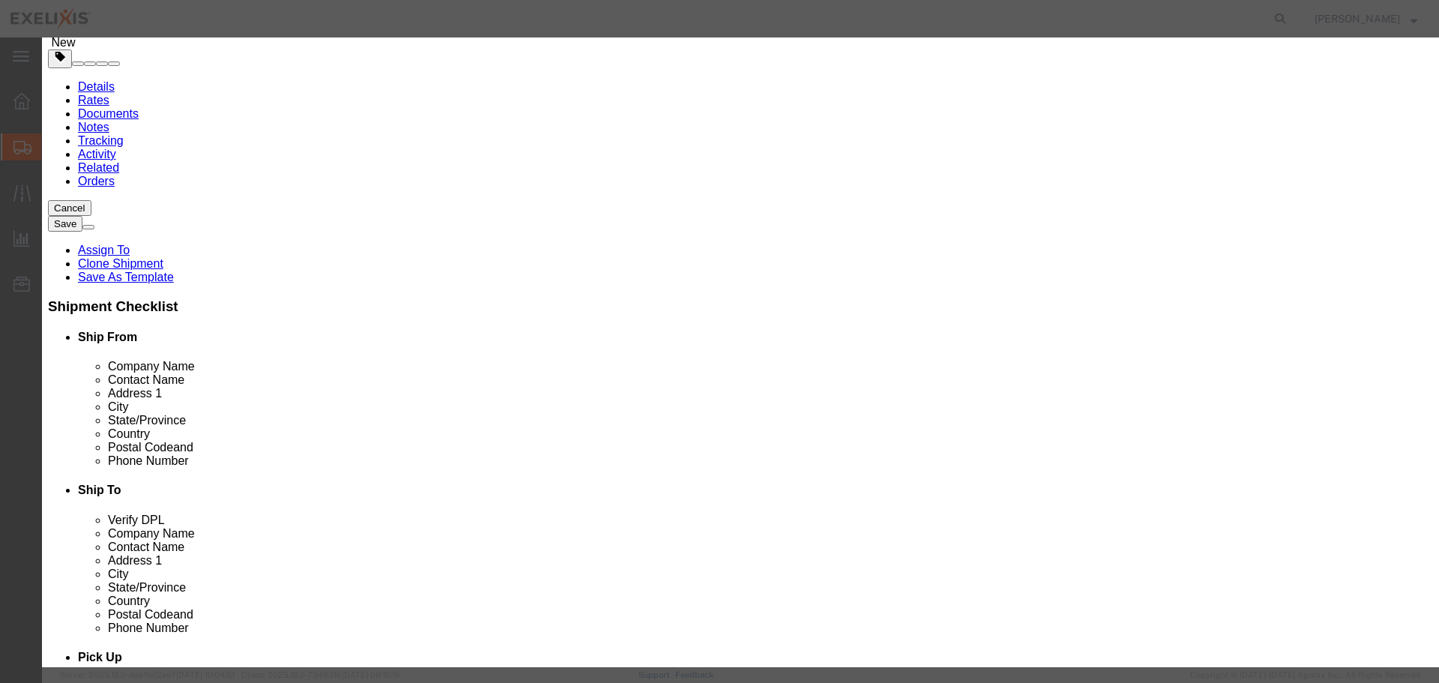
click button "Save & Close"
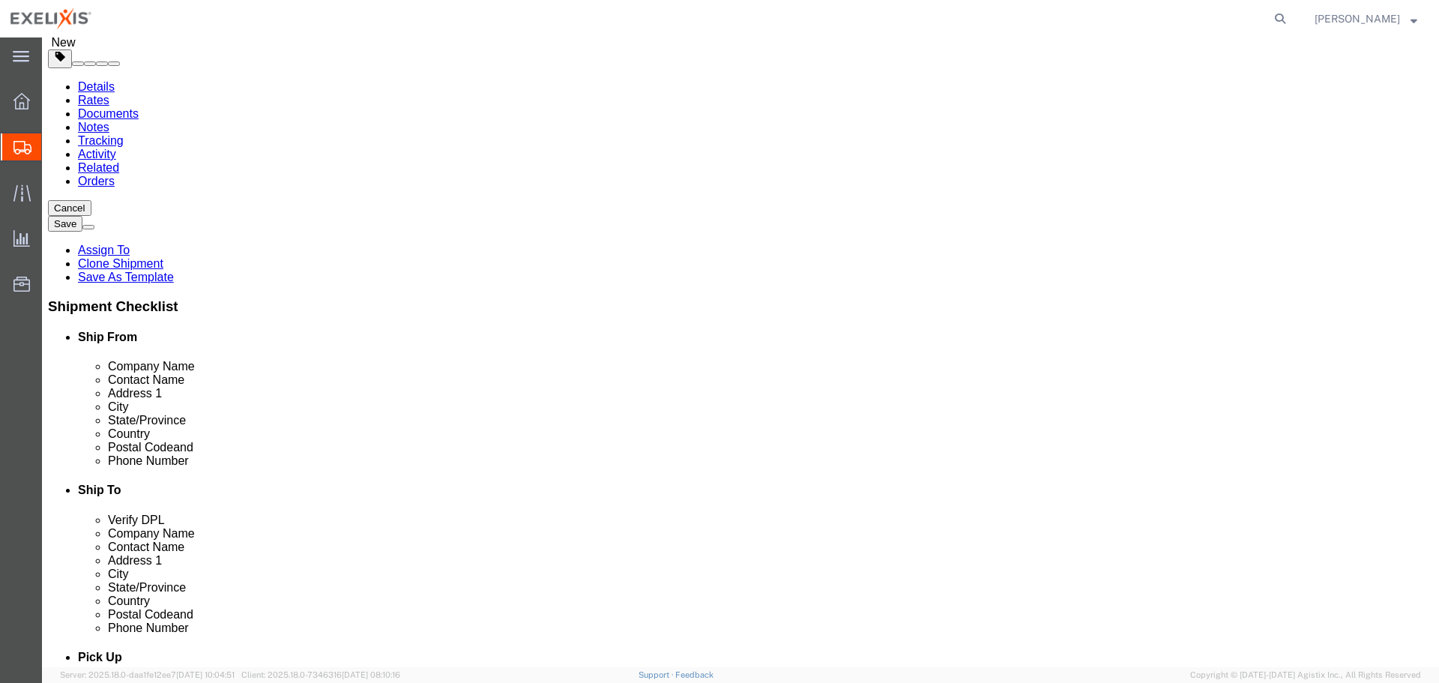
click div "Pieces: 32.83 Gram Total value: 6679.00 USD"
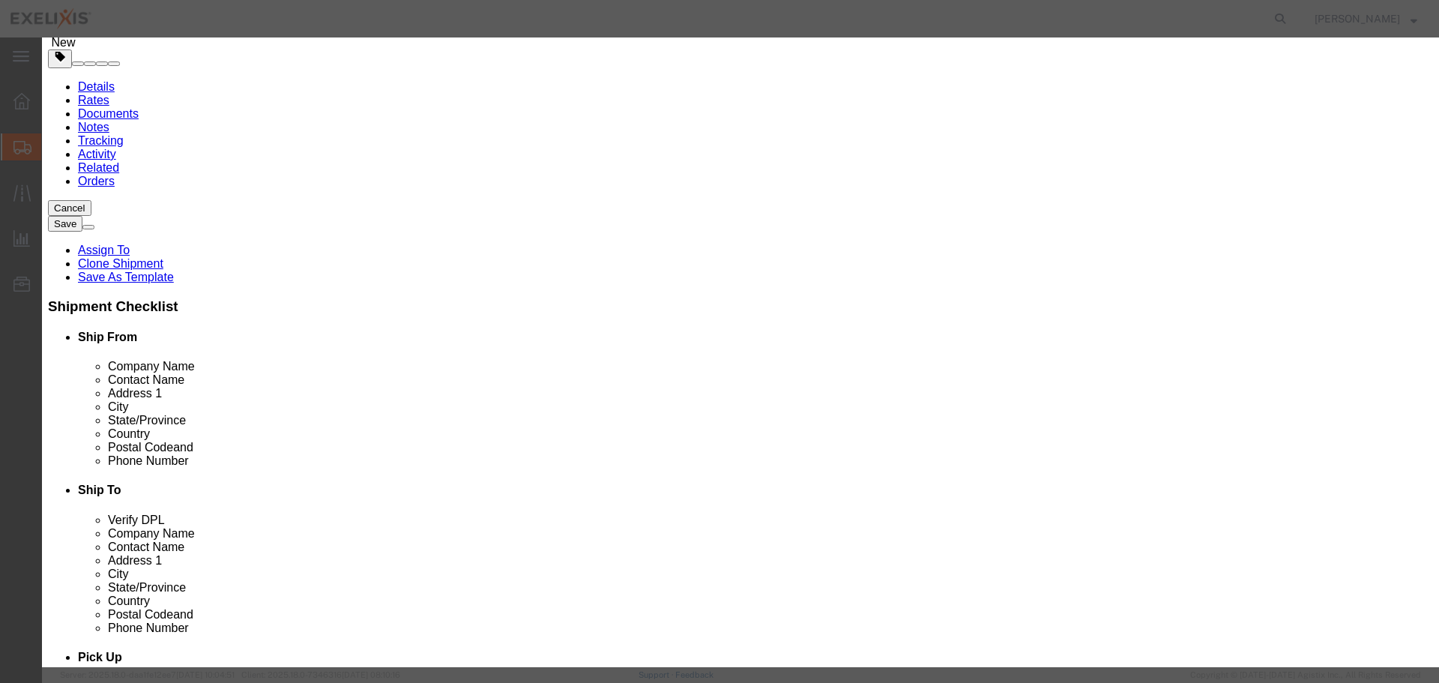
drag, startPoint x: 488, startPoint y: 175, endPoint x: 297, endPoint y: 175, distance: 191.1
click div "Total Value 6679.00 Select ADP AED AFN ALL AMD AOA ARS ATS AUD AWG AZN BAM BBD …"
type input "219271.57"
click div "Save & Add Another Save & Close Close"
click button "Save & Close"
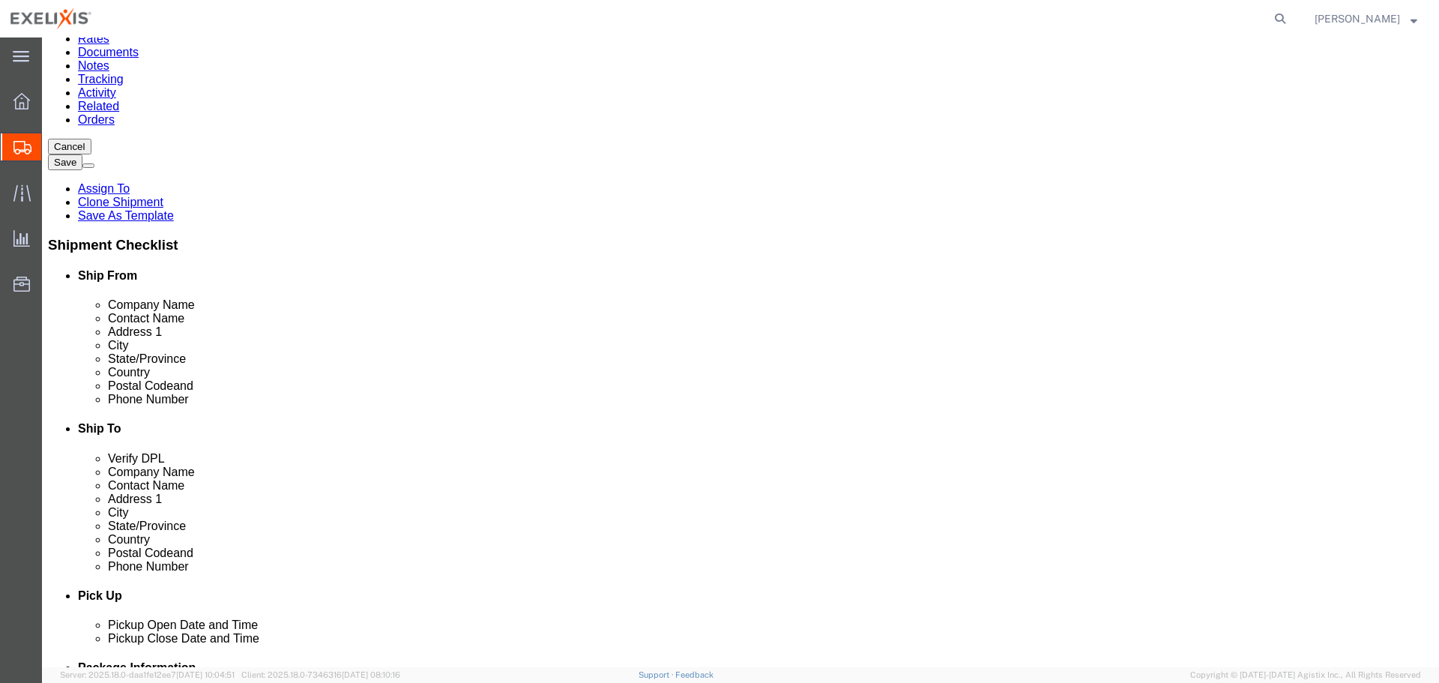
scroll to position [161, 0]
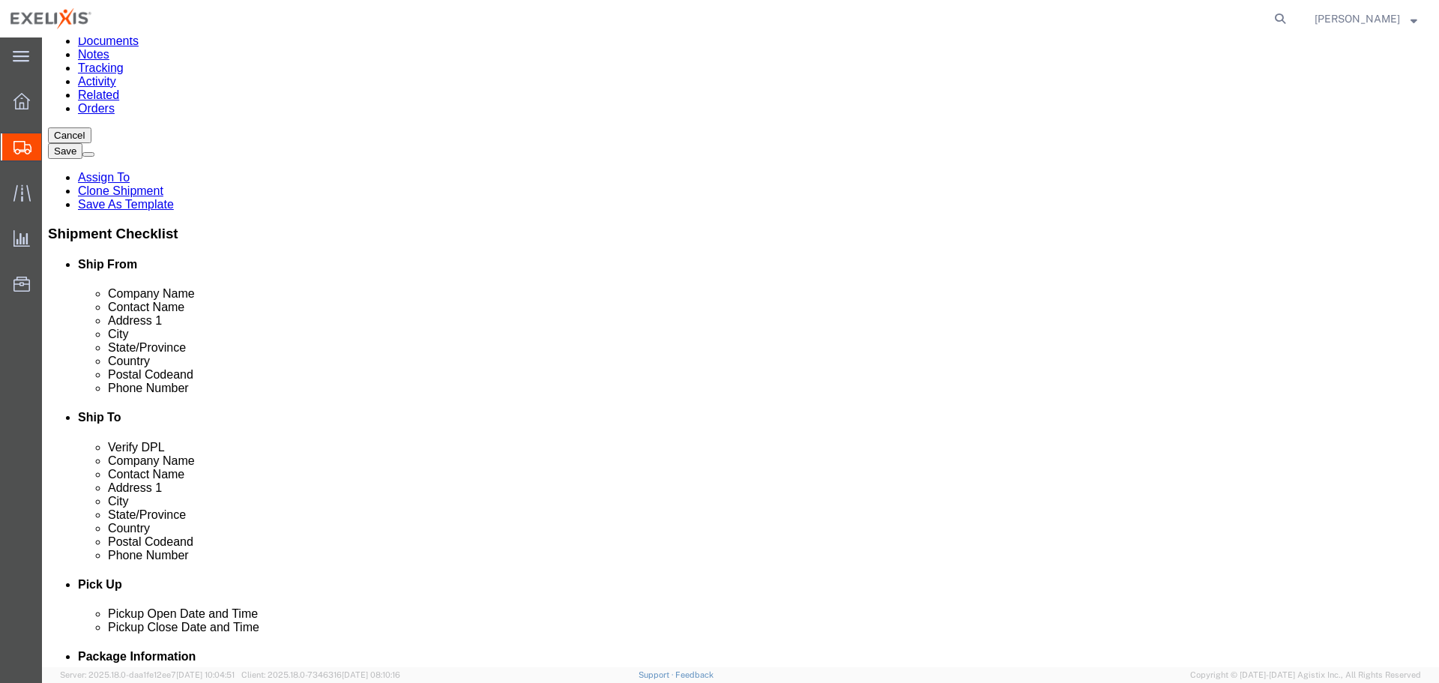
click button "Continue"
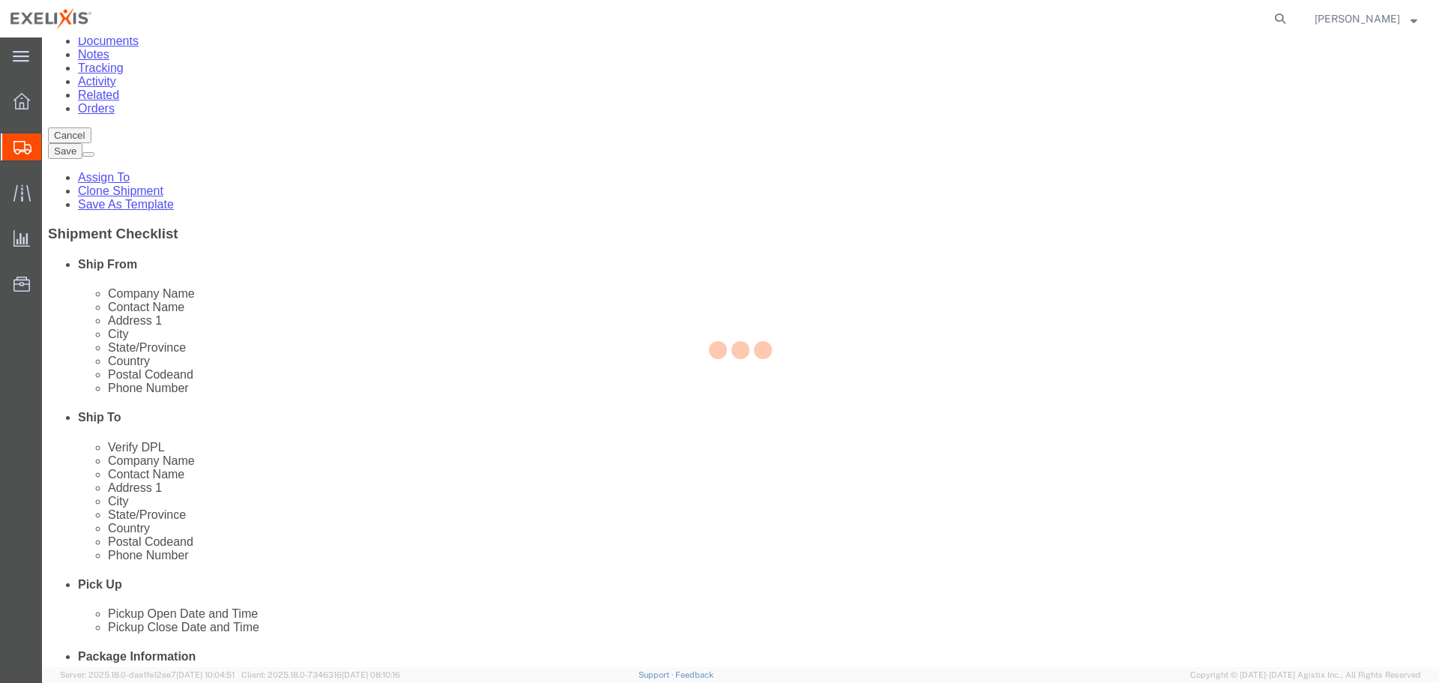
scroll to position [1072, 0]
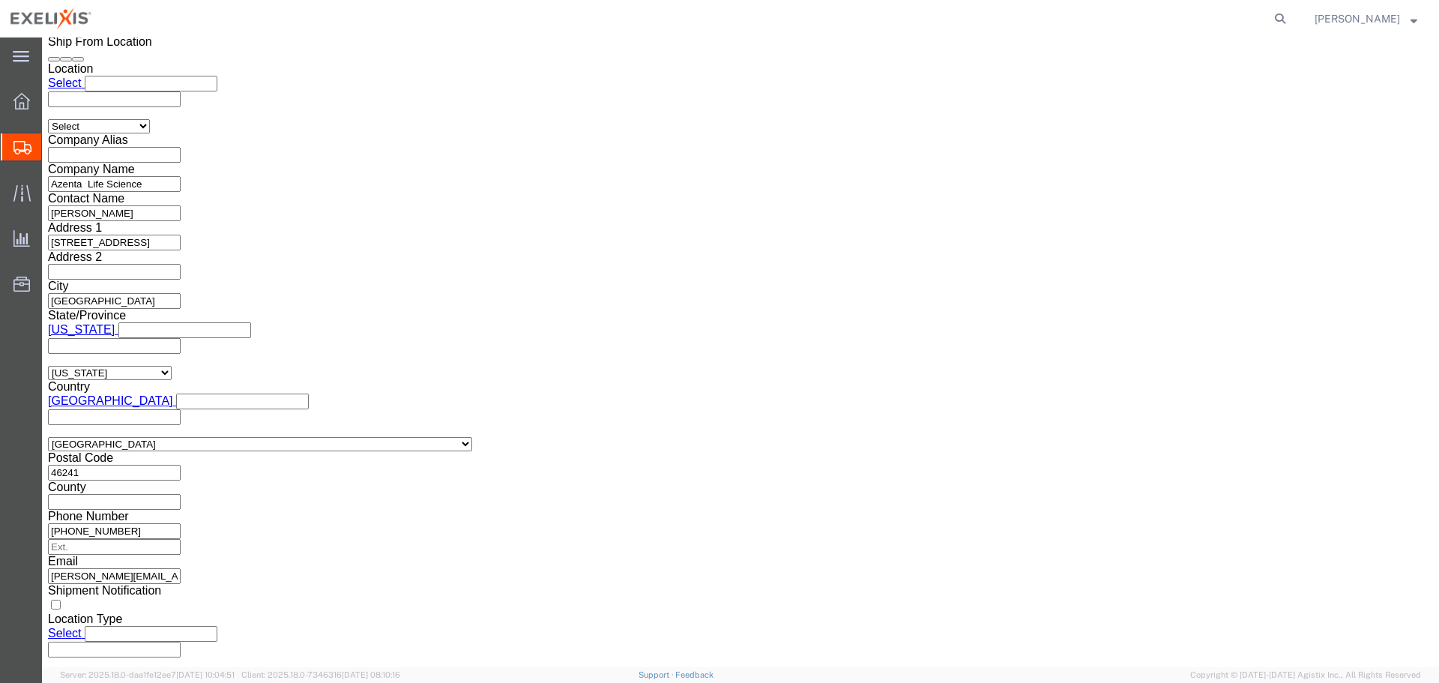
click button "Rate Shipment"
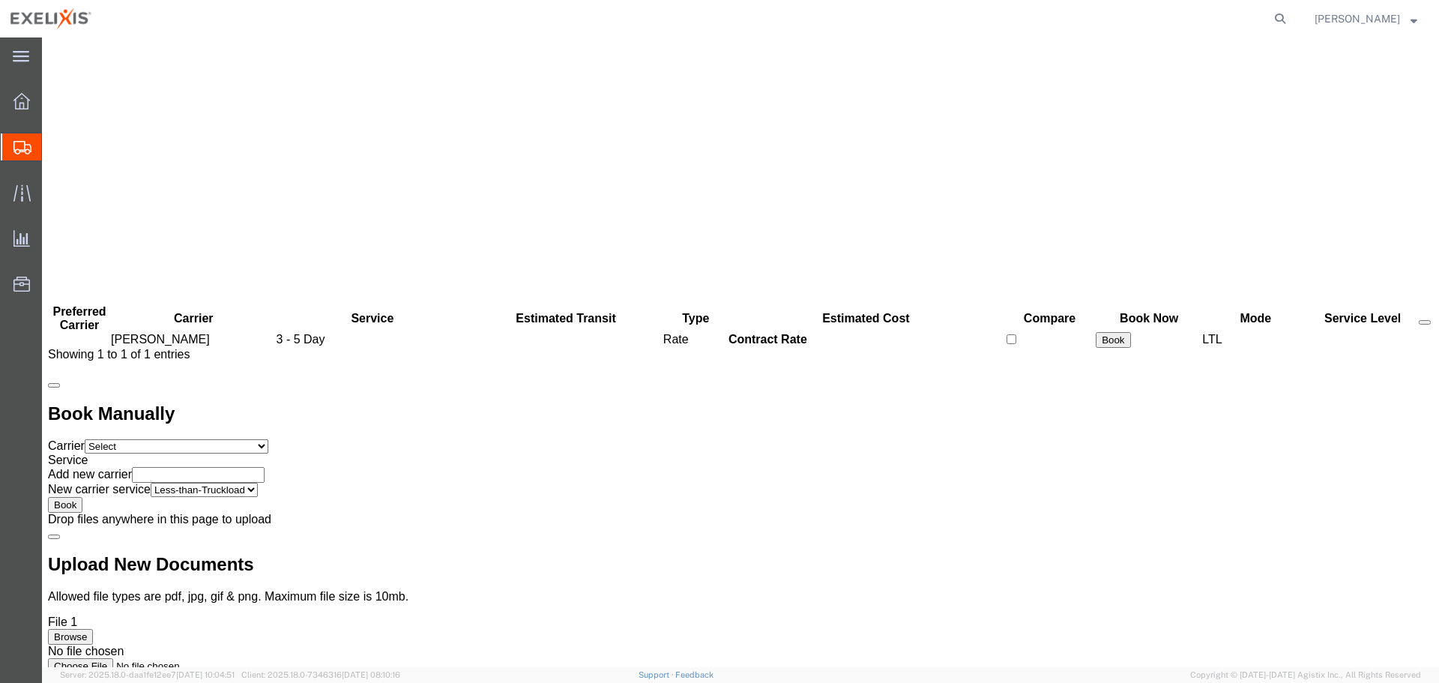
scroll to position [0, 0]
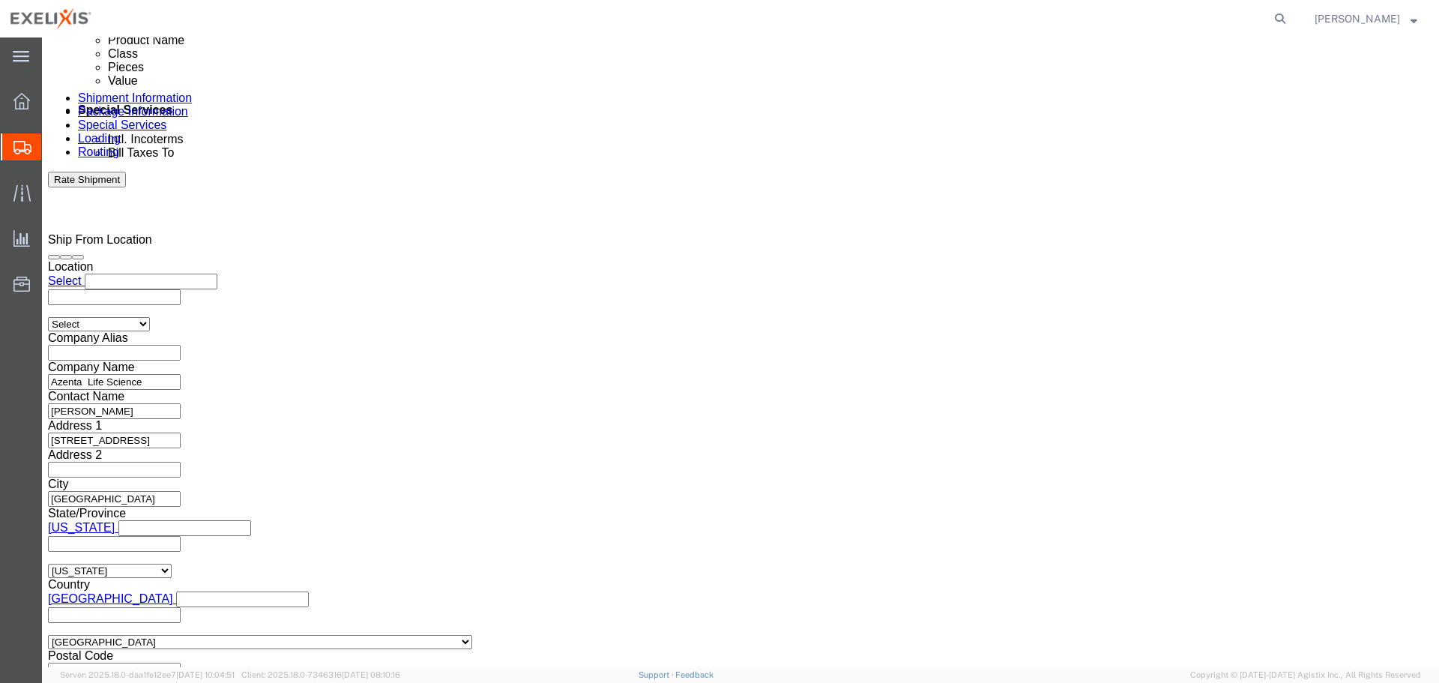
scroll to position [925, 0]
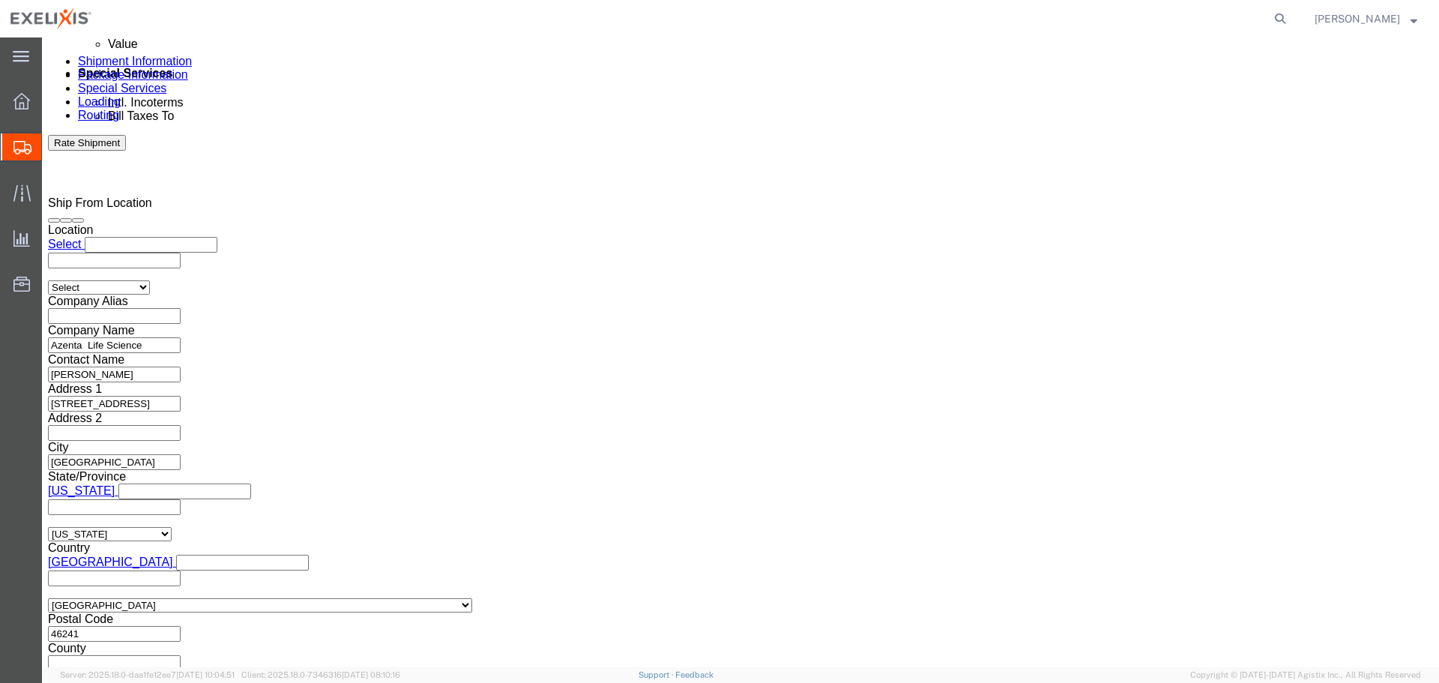
click button "Continue"
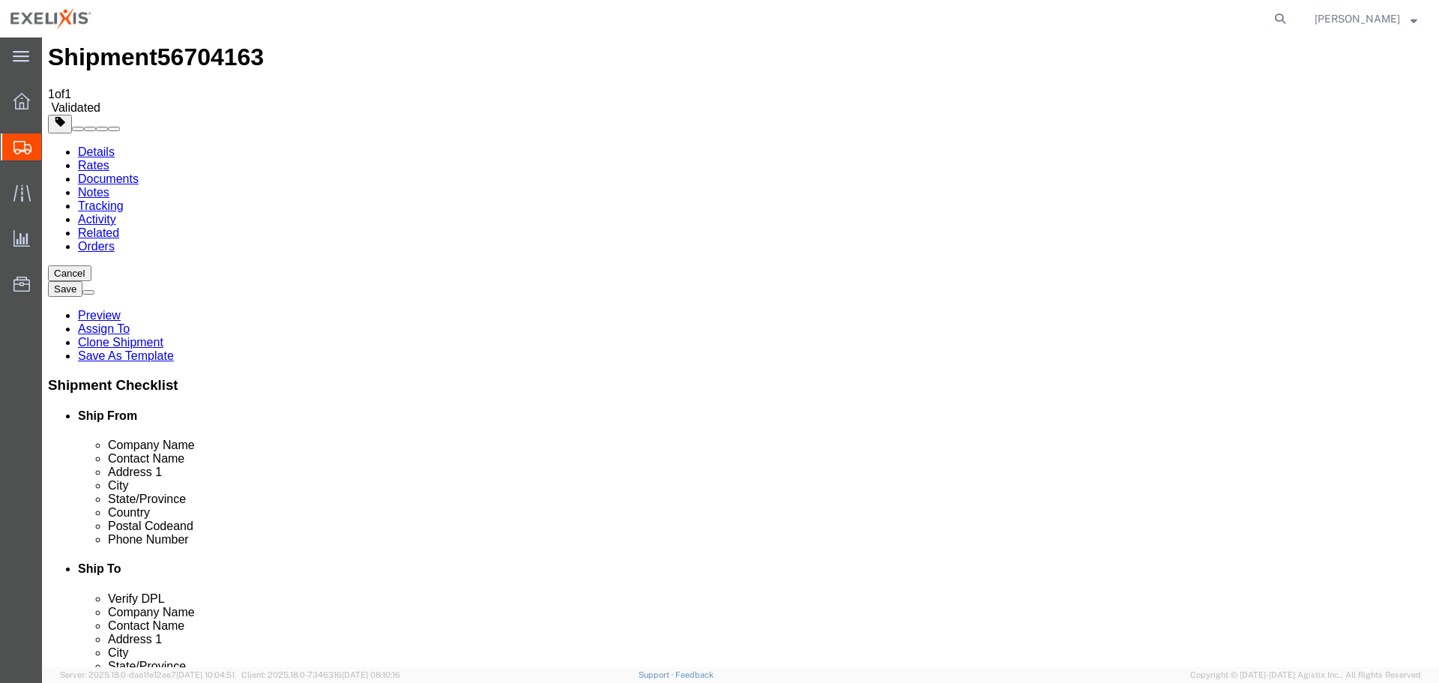
scroll to position [0, 0]
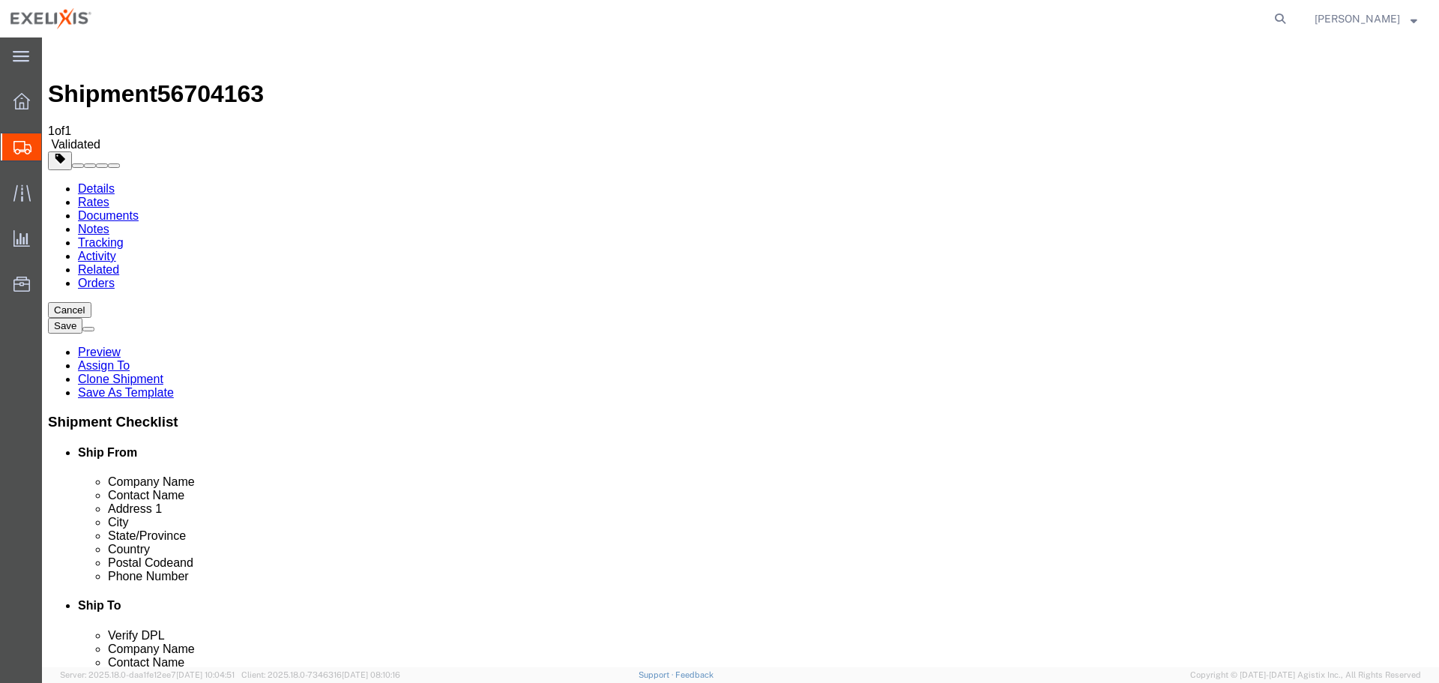
click dd "32.83 Gram"
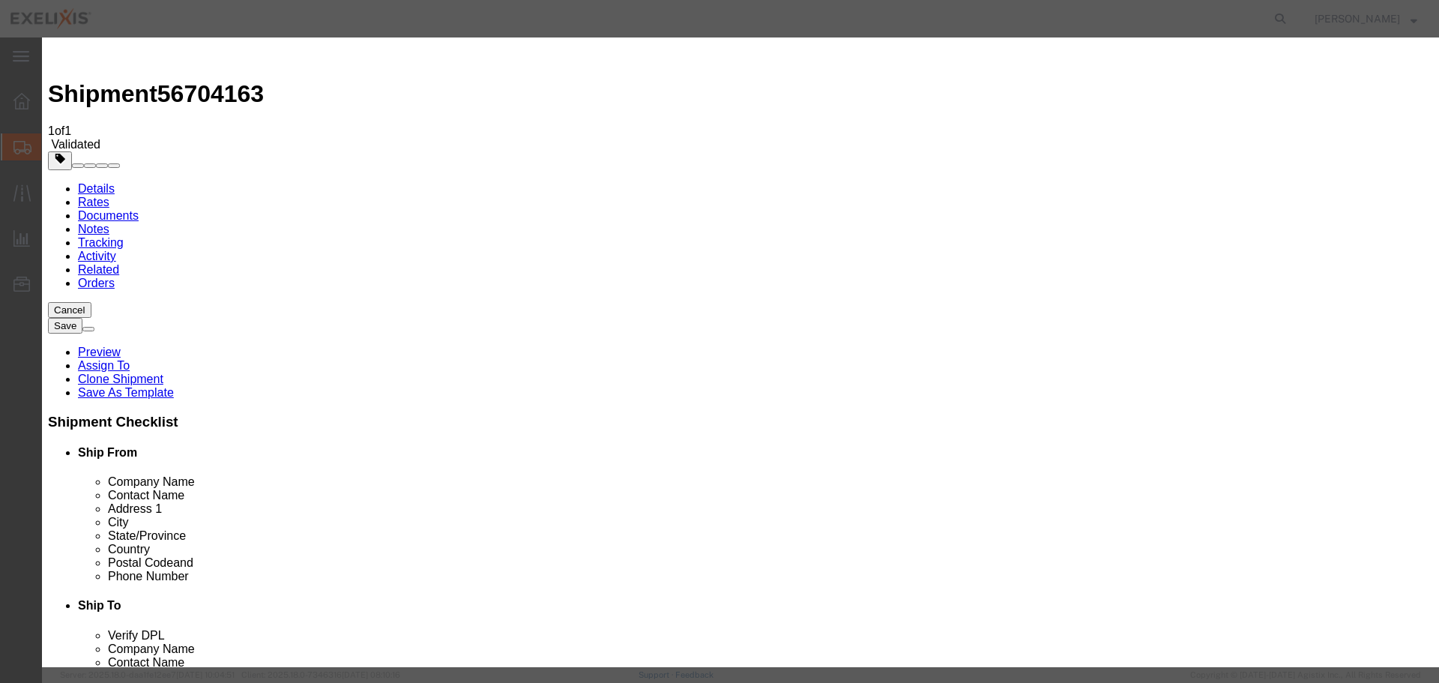
click select "Select 50 55 60 65 70 85 92.5 100 125 175 250 300 400"
select select "85"
click select "Select 50 55 60 65 70 85 92.5 100 125 175 250 300 400"
click button "Save & Close"
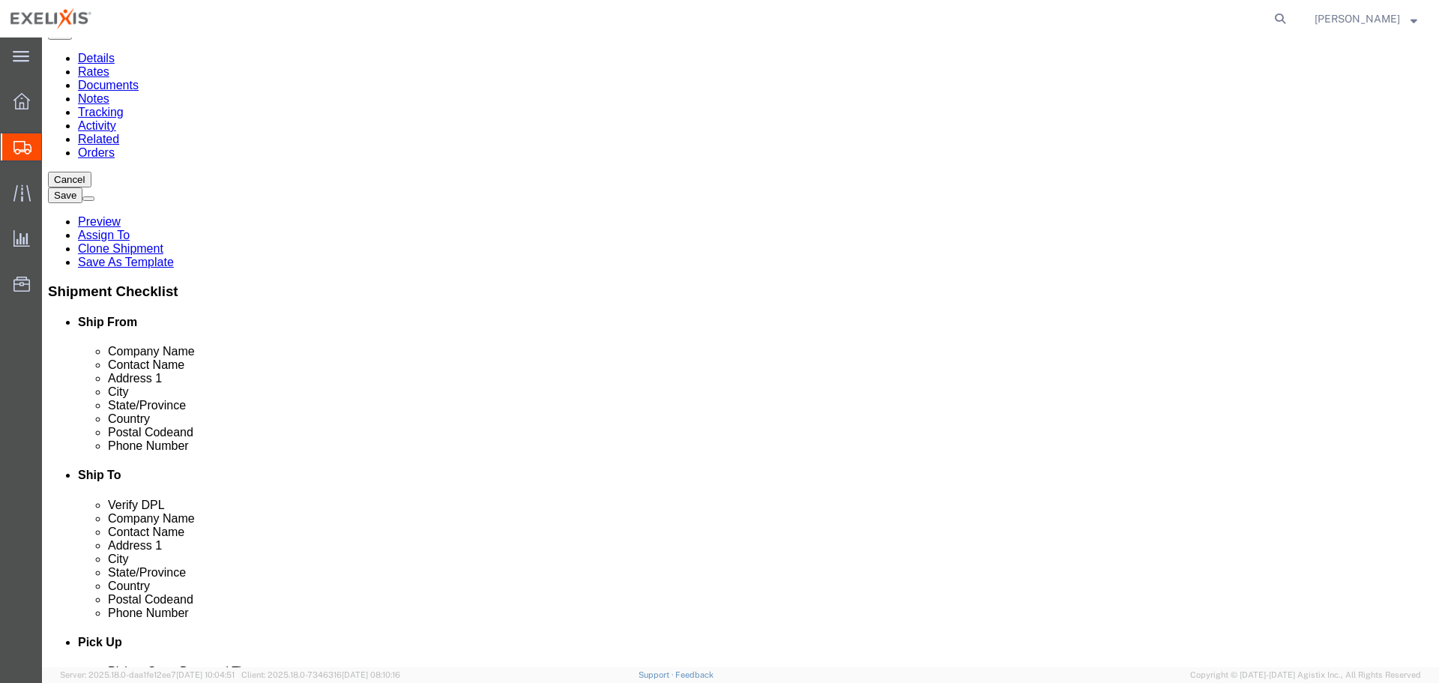
scroll to position [150, 0]
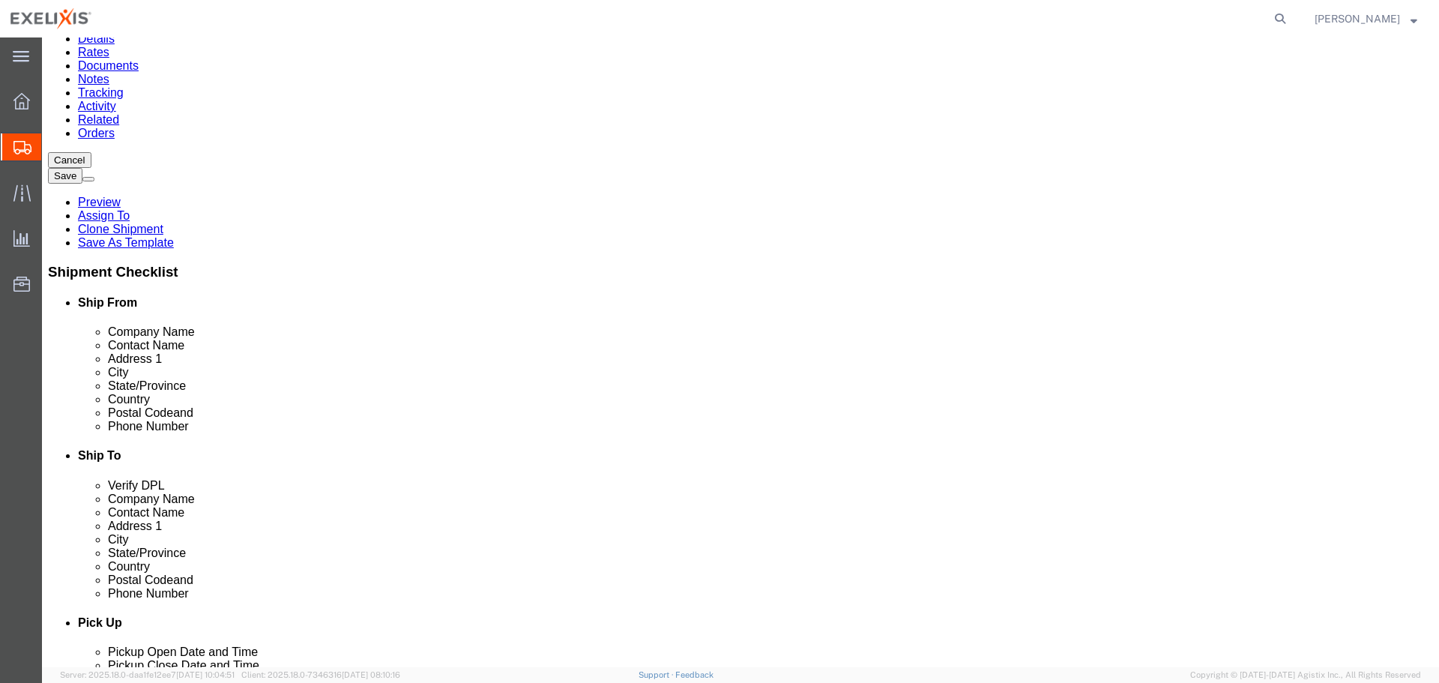
click dd "200.37 USD"
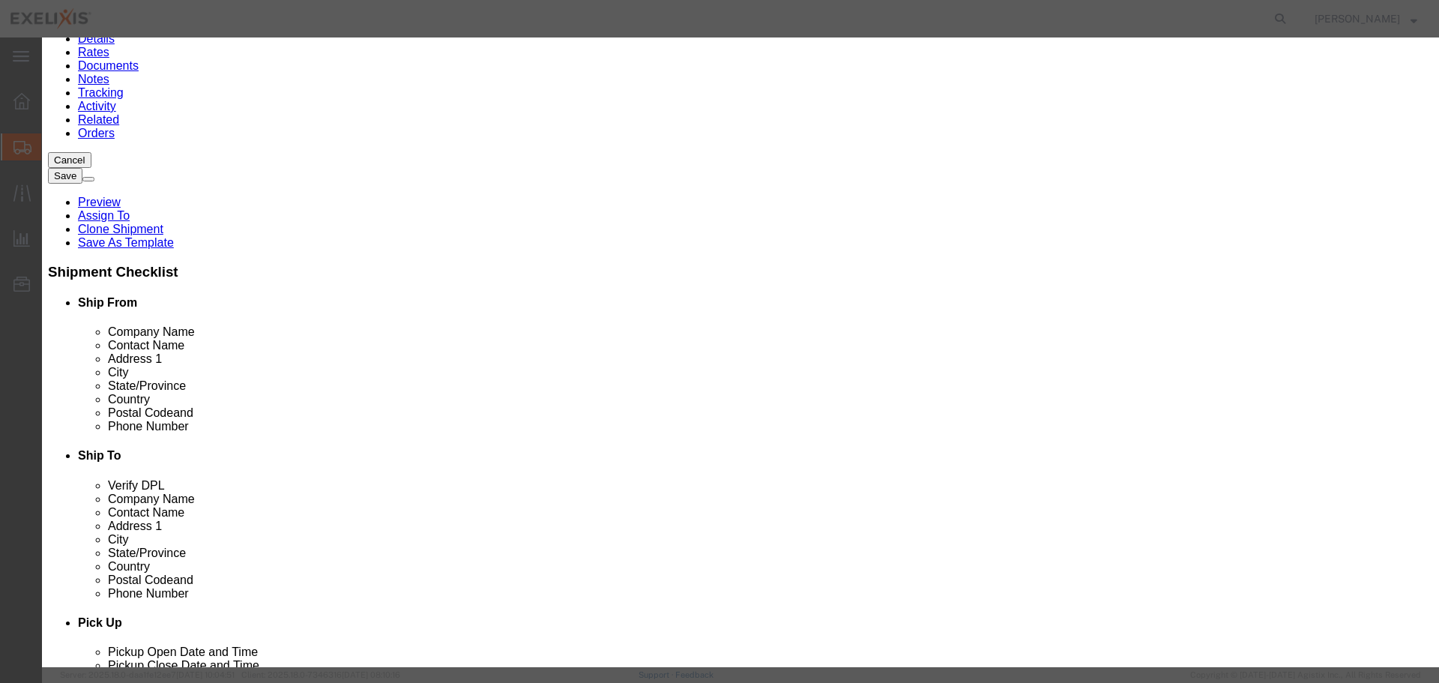
click select "Select 50 55 60 65 70 85 92.5 100 125 175 250 300 400"
select select "85"
click select "Select 50 55 60 65 70 85 92.5 100 125 175 250 300 400"
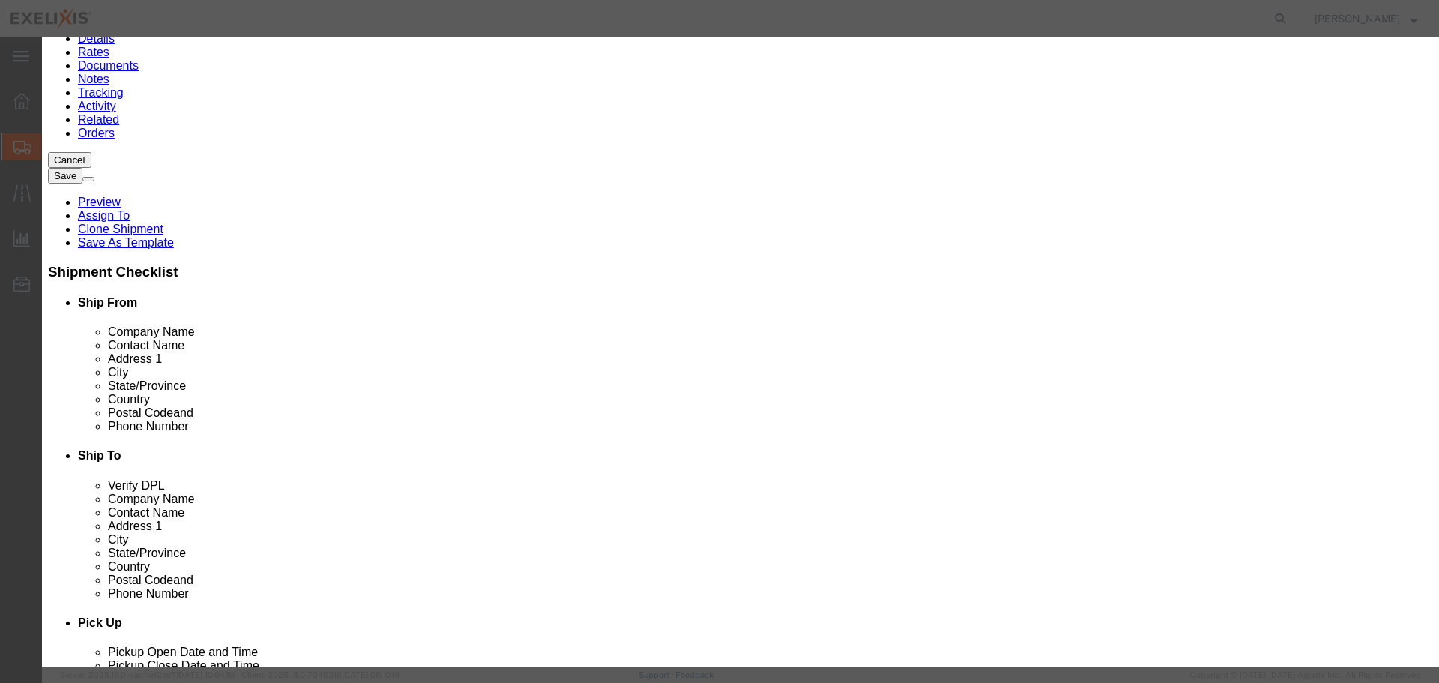
click button "Save & Close"
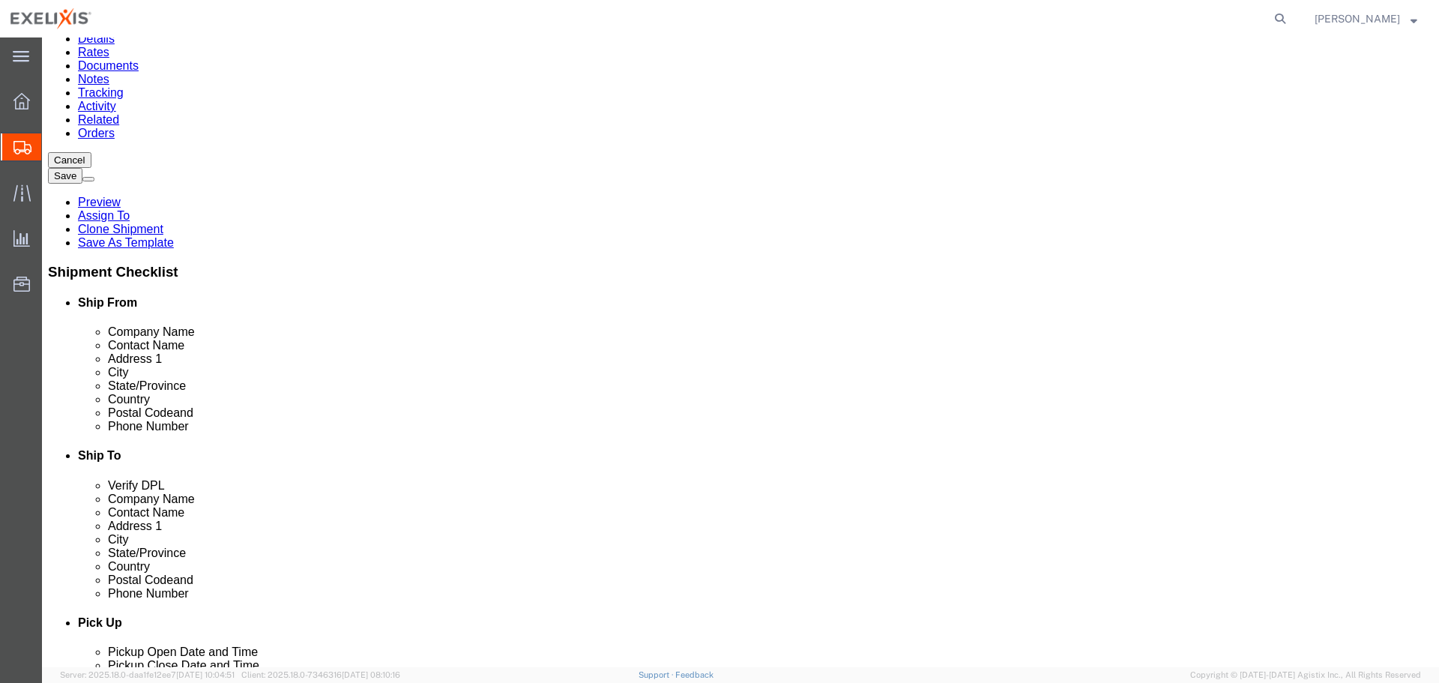
click button "Continue"
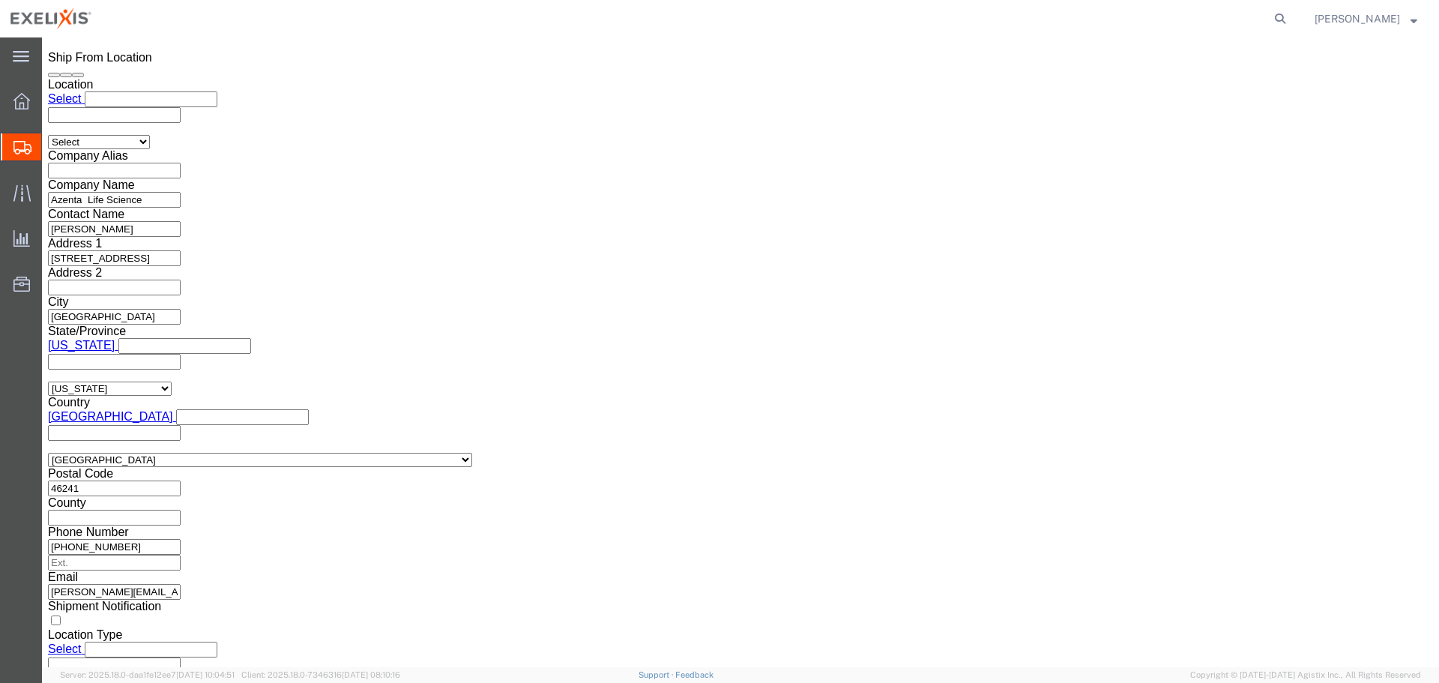
scroll to position [1072, 0]
click button "Rate Shipment"
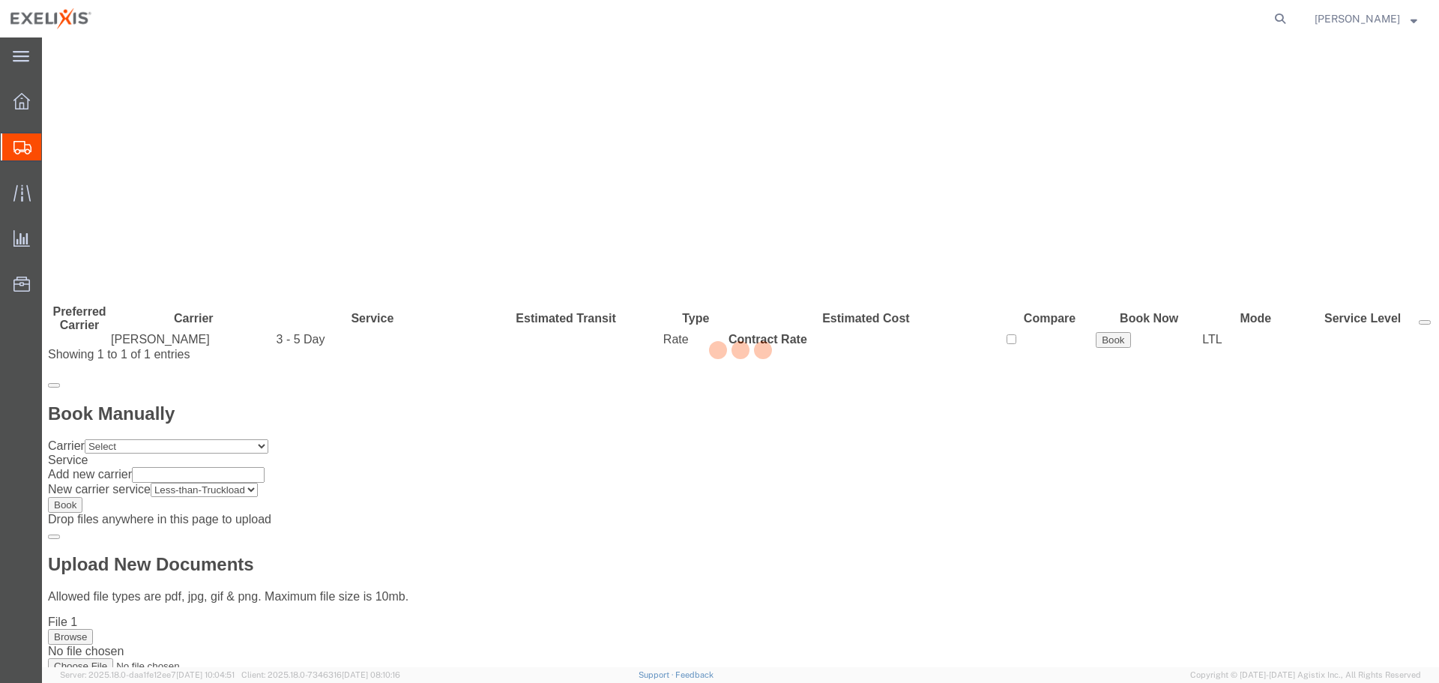
scroll to position [0, 0]
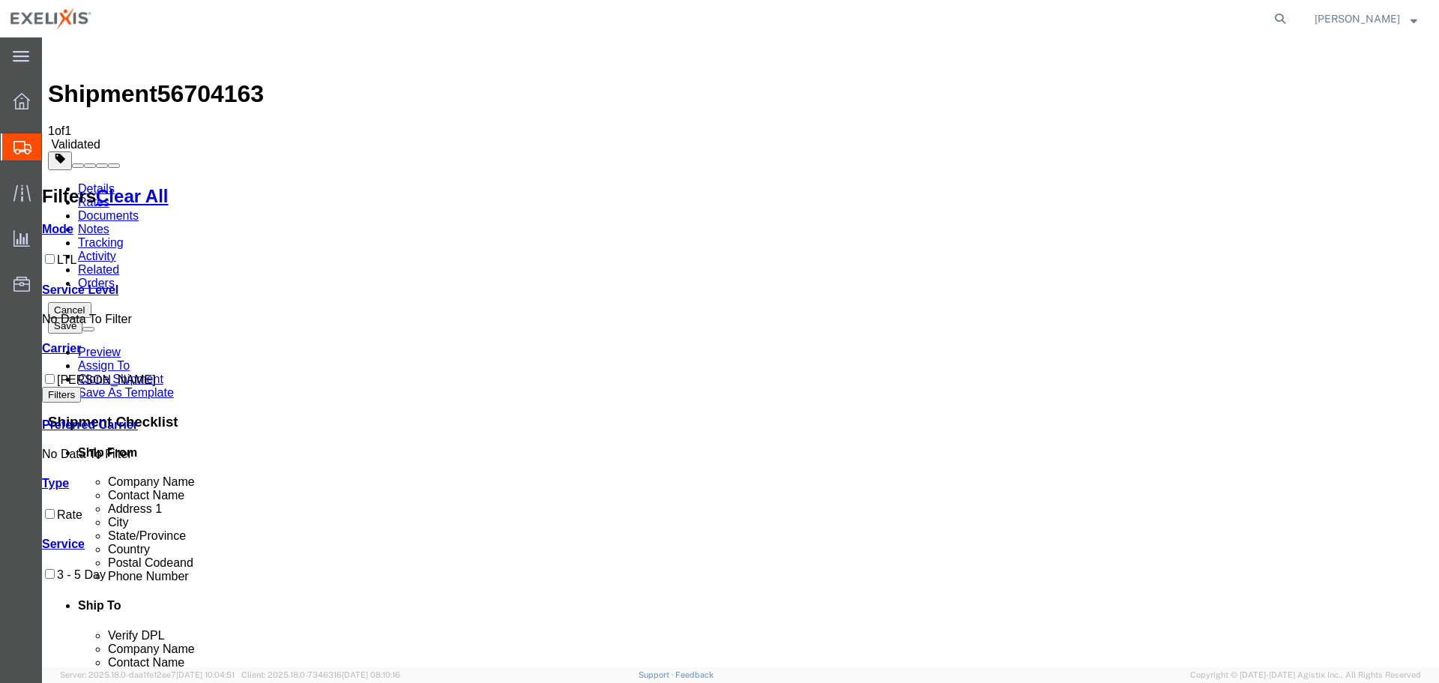
click at [76, 253] on label "LTL" at bounding box center [59, 259] width 34 height 13
click at [55, 254] on input "LTL" at bounding box center [50, 259] width 10 height 10
checkbox input "true"
click at [73, 223] on link "Mode" at bounding box center [57, 229] width 31 height 13
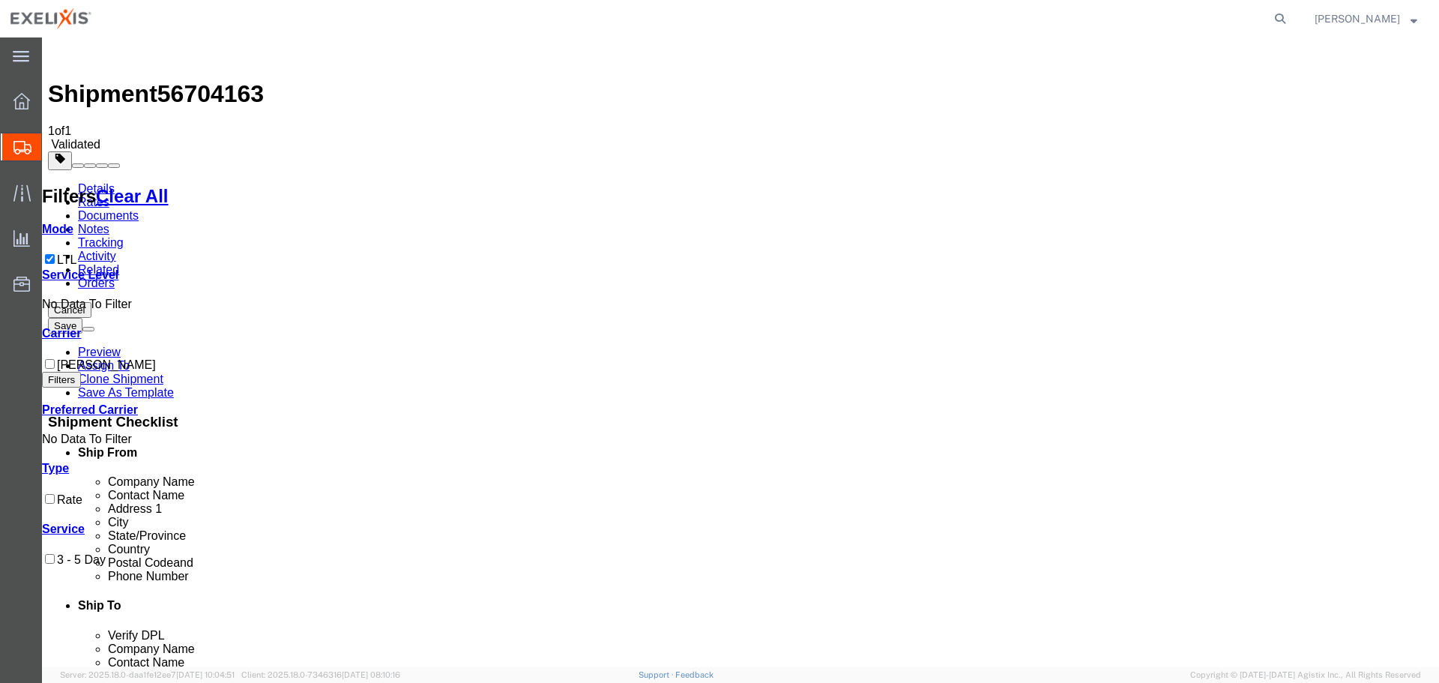
click at [73, 223] on icon at bounding box center [73, 229] width 0 height 13
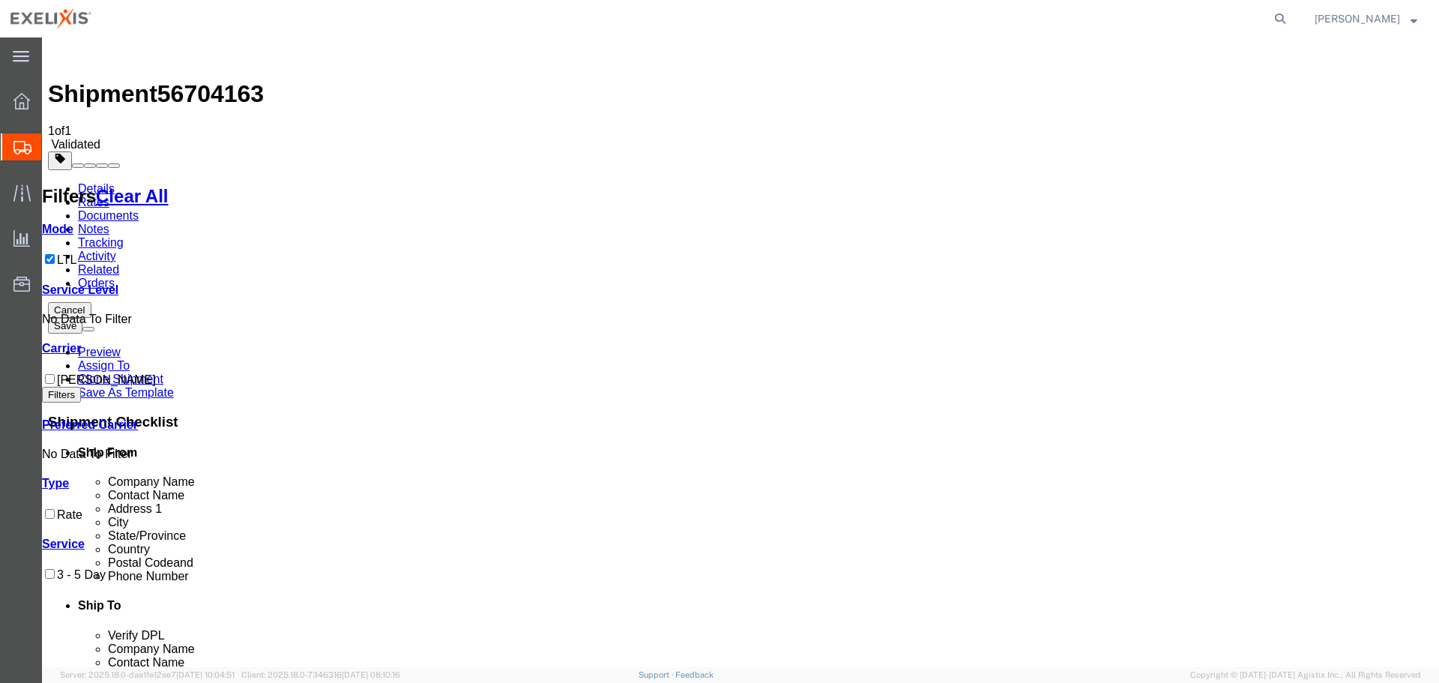
click at [81, 387] on button "Filters" at bounding box center [61, 395] width 39 height 16
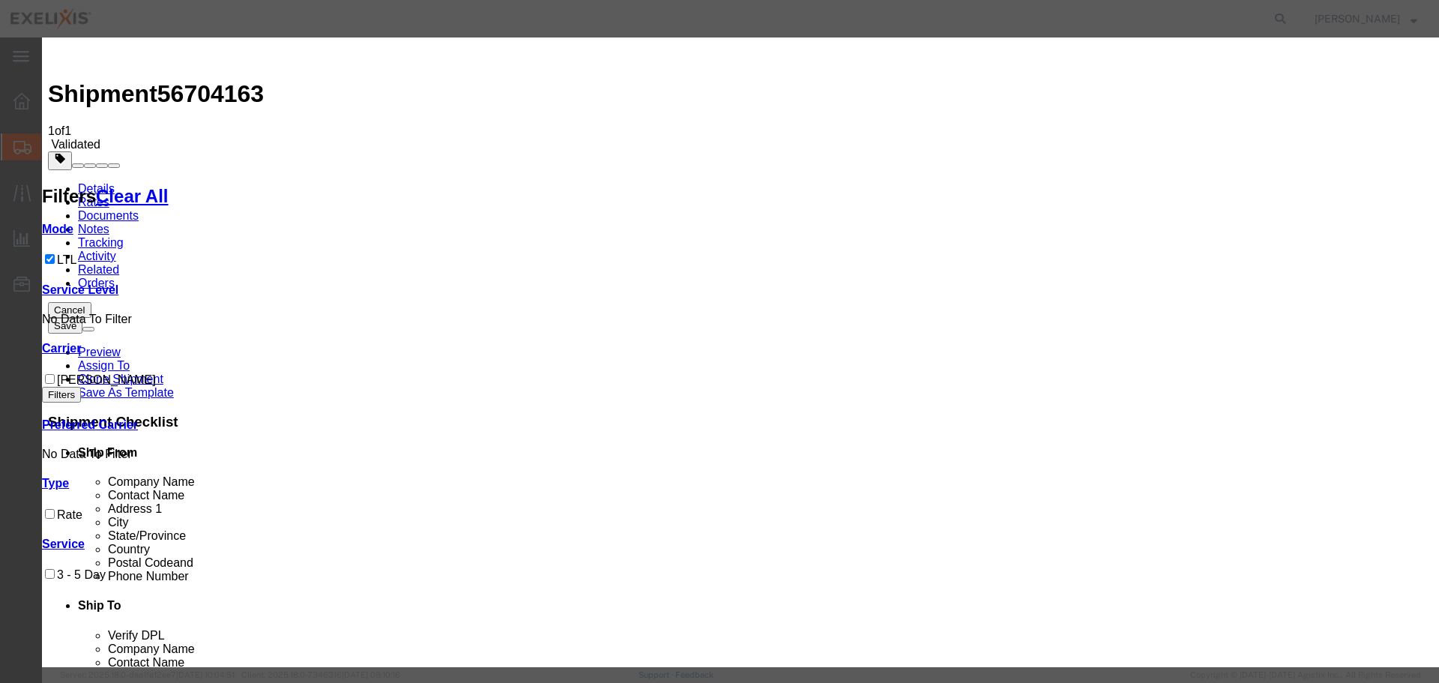
select select "78"
select select "30369"
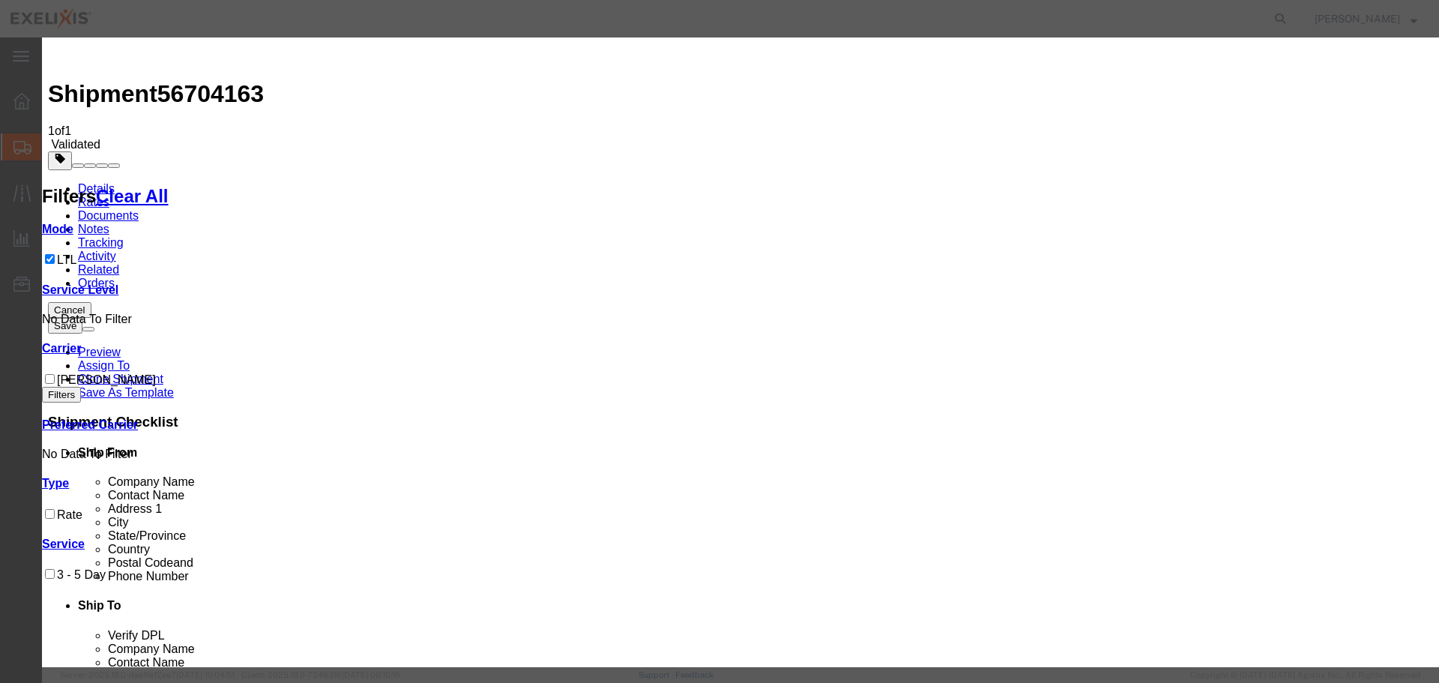
type input "0"
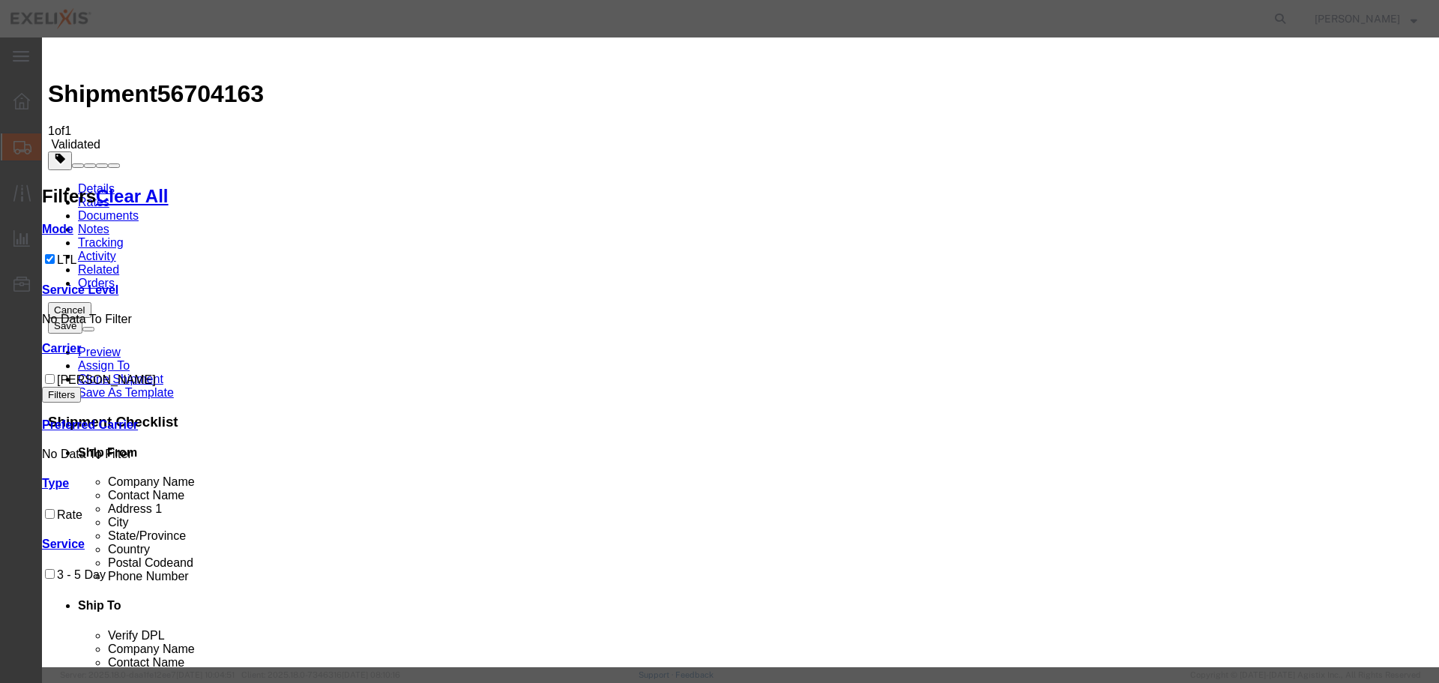
type input "[PERSON_NAME]"
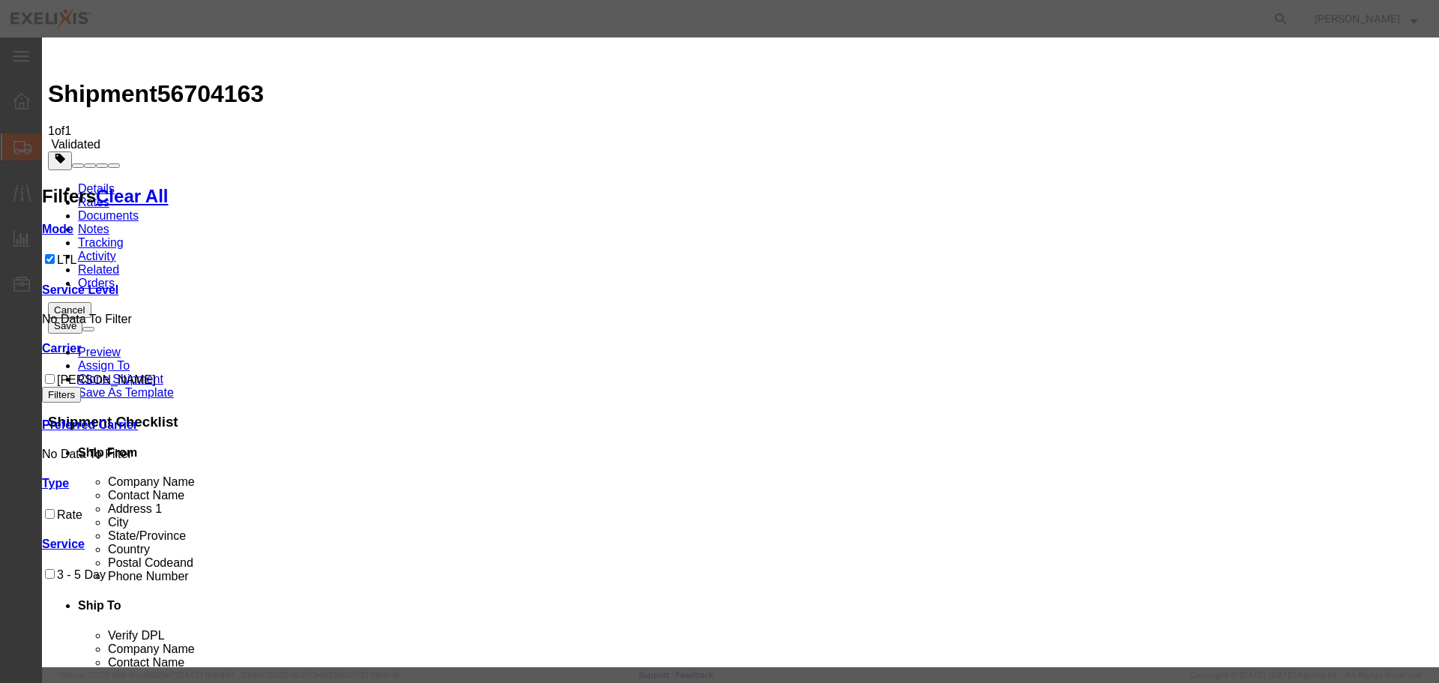
type input "6508087359"
select select "0800"
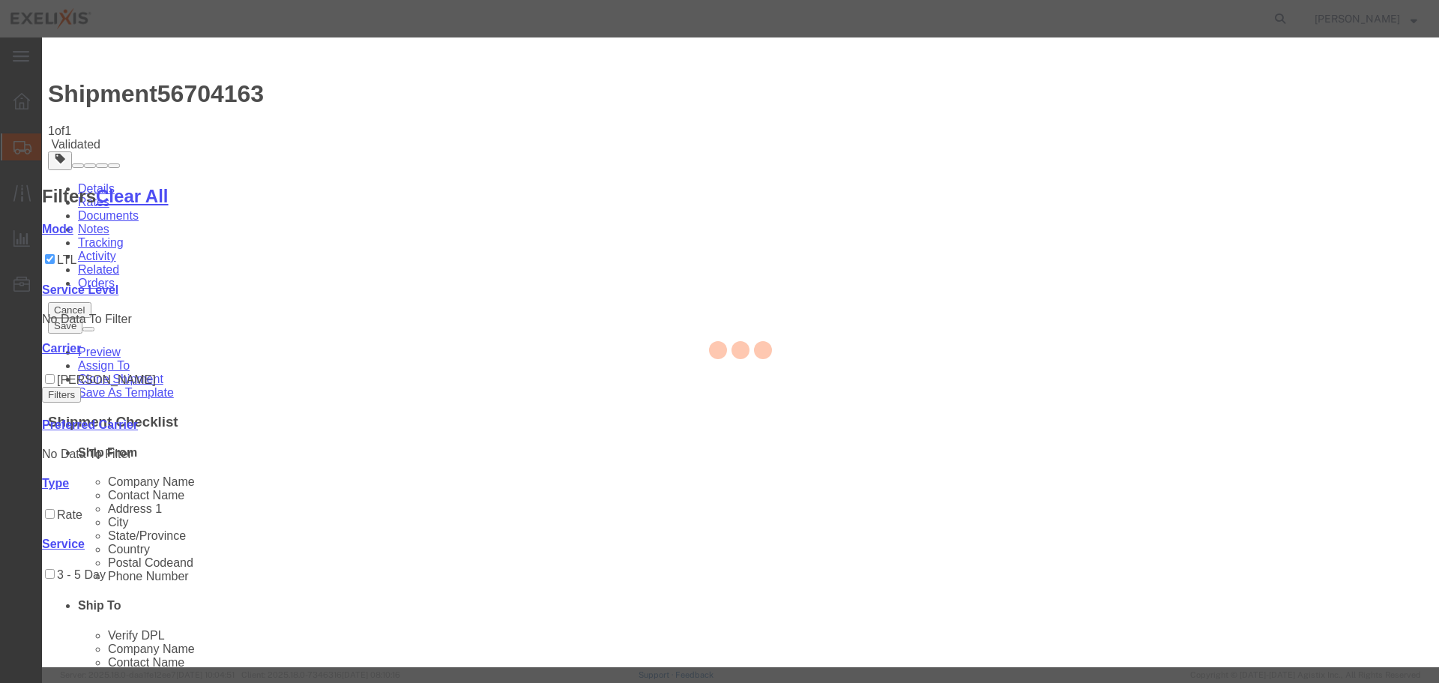
click at [1009, 414] on div at bounding box center [740, 351] width 1397 height 629
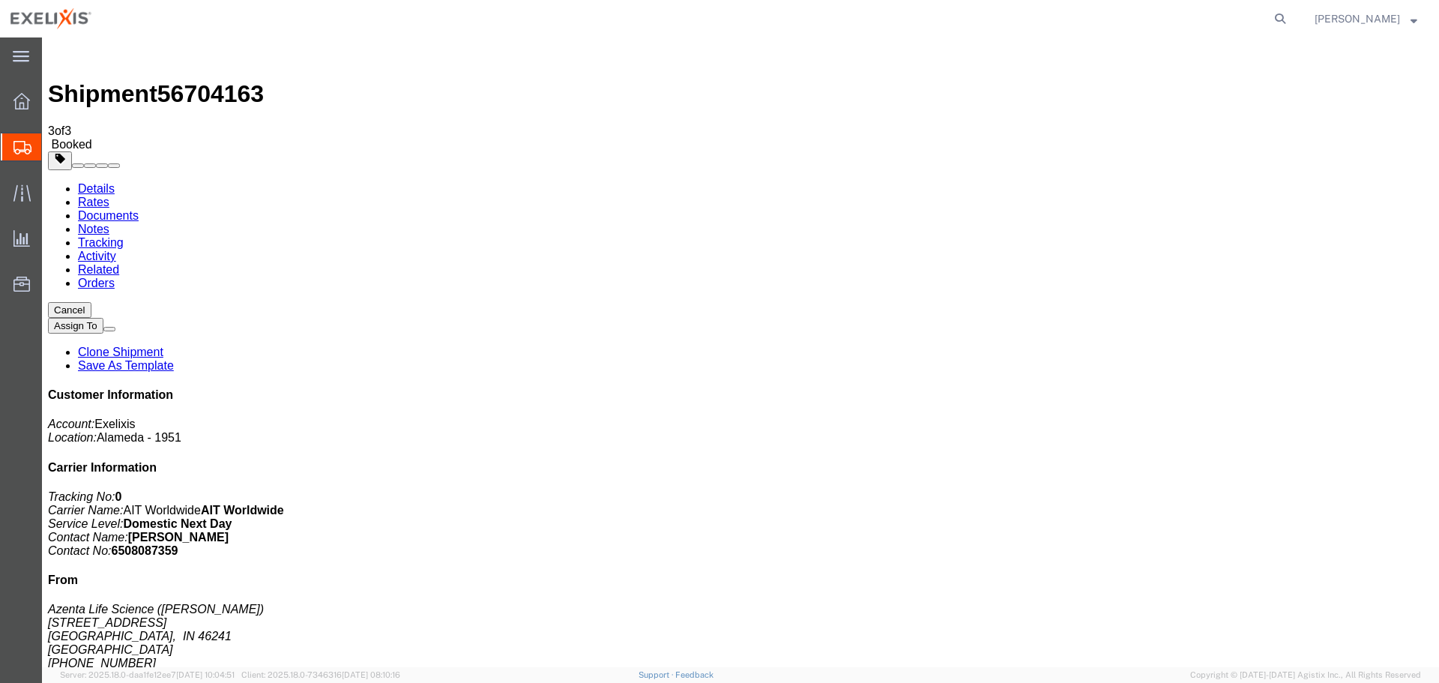
click at [93, 182] on link "Details" at bounding box center [96, 188] width 37 height 13
click link "Rates"
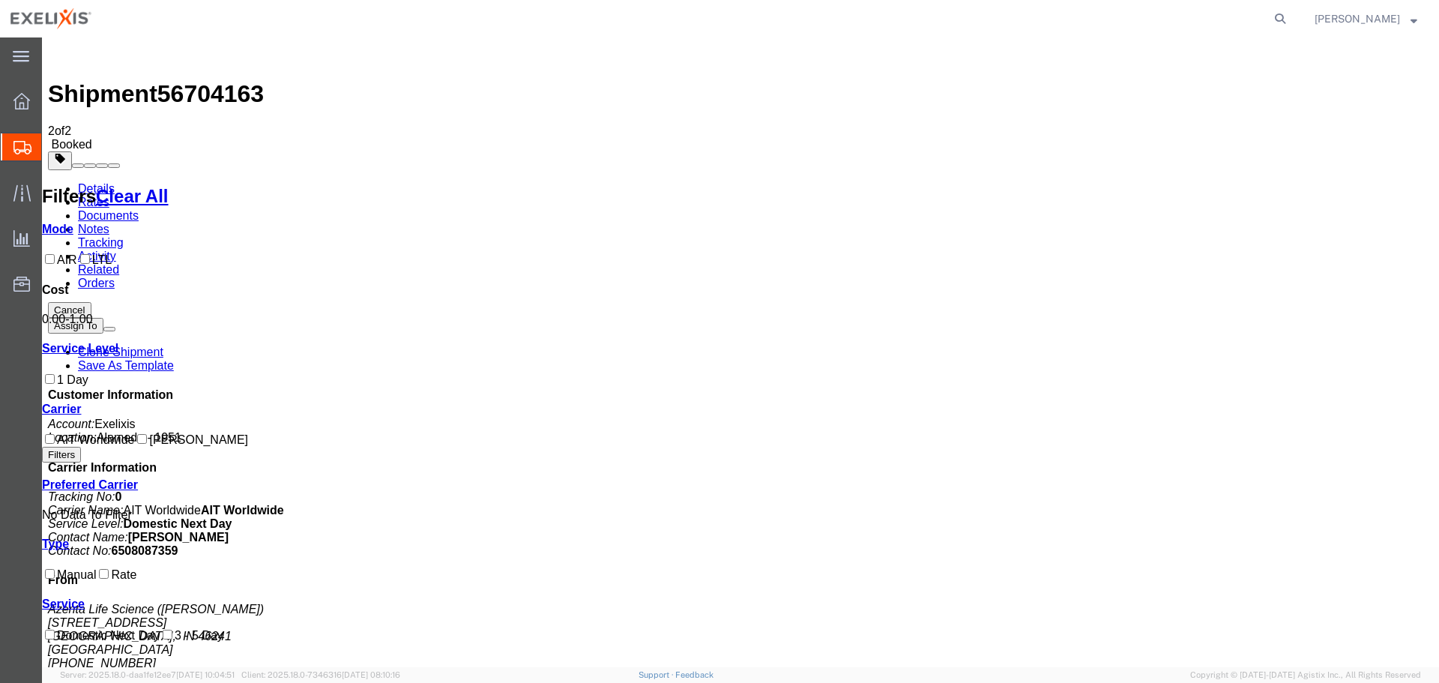
click at [78, 182] on link "Details" at bounding box center [96, 188] width 37 height 13
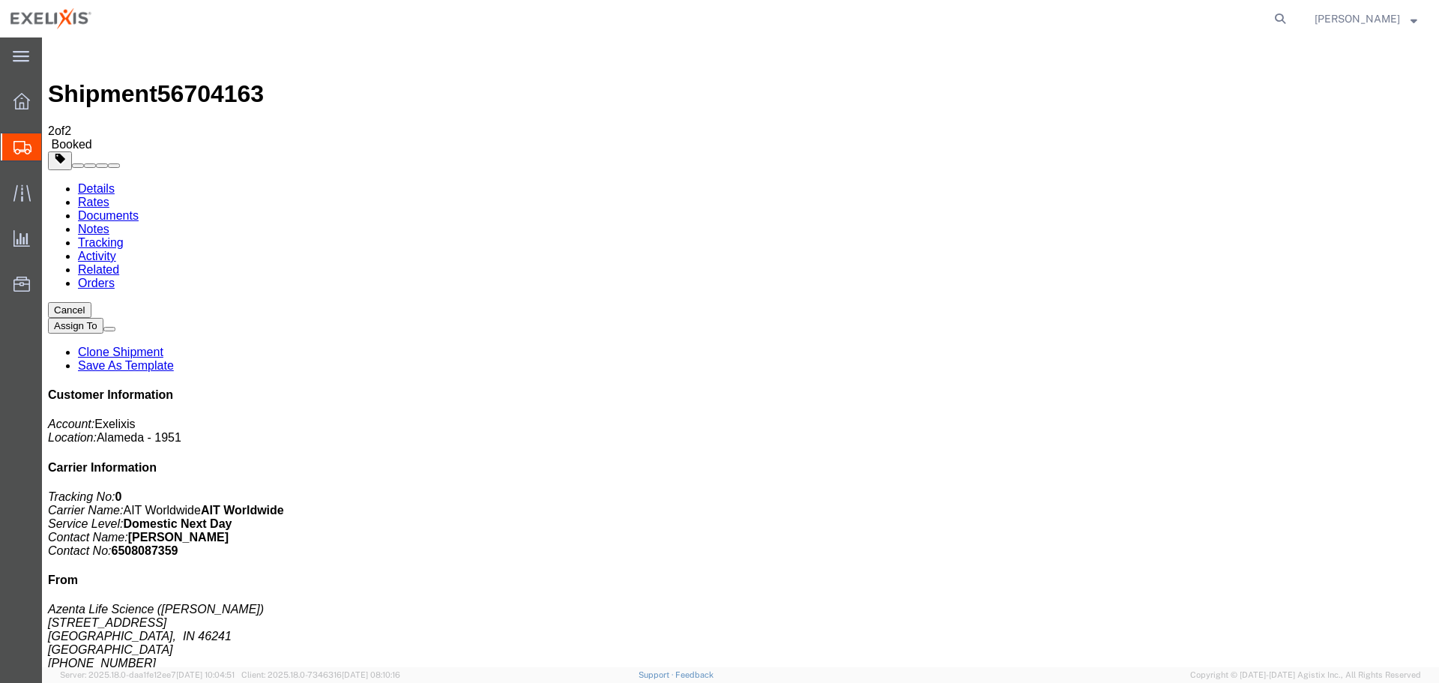
click span "button"
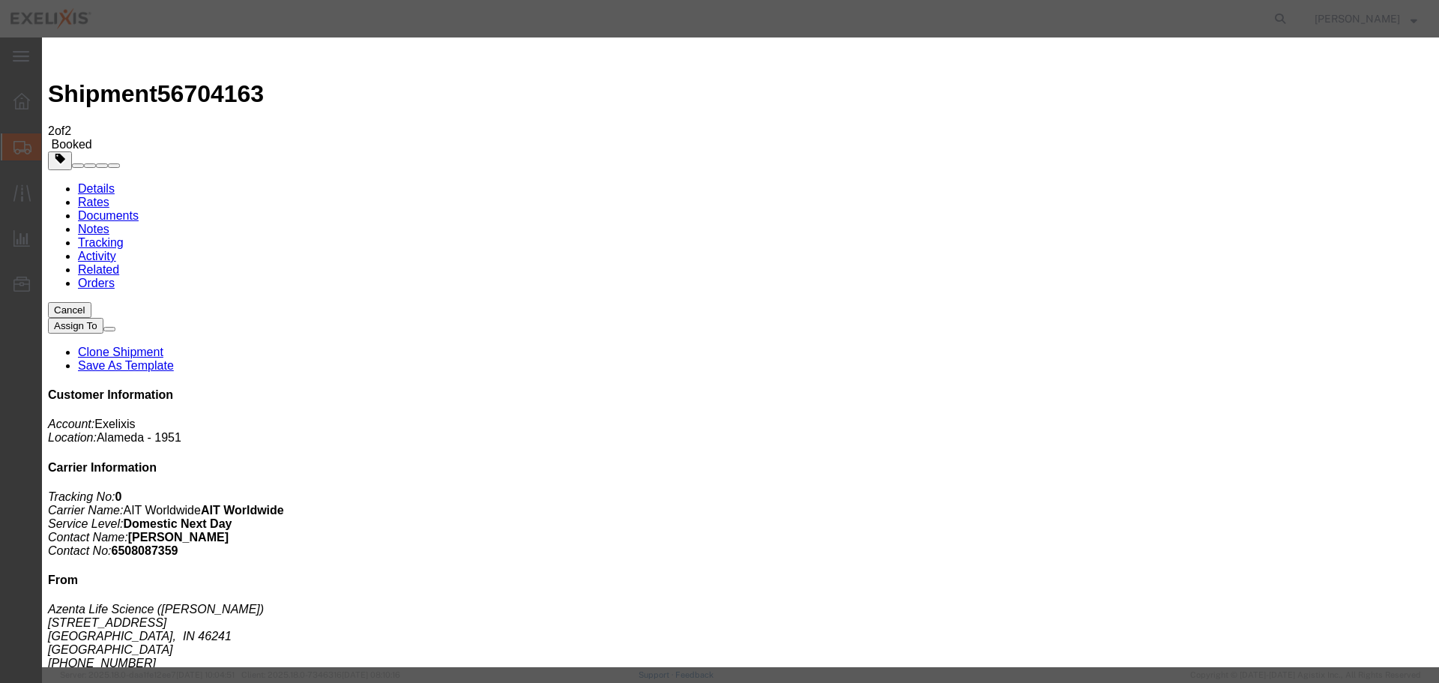
click select "Select Straight Truck"
drag, startPoint x: 387, startPoint y: 169, endPoint x: 388, endPoint y: 154, distance: 15.8
click select "Select Straight Truck"
click select "Select Air Less than Truckload Multi-Leg Ocean Freight Rail Small Parcel Truckl…"
select select "AIR"
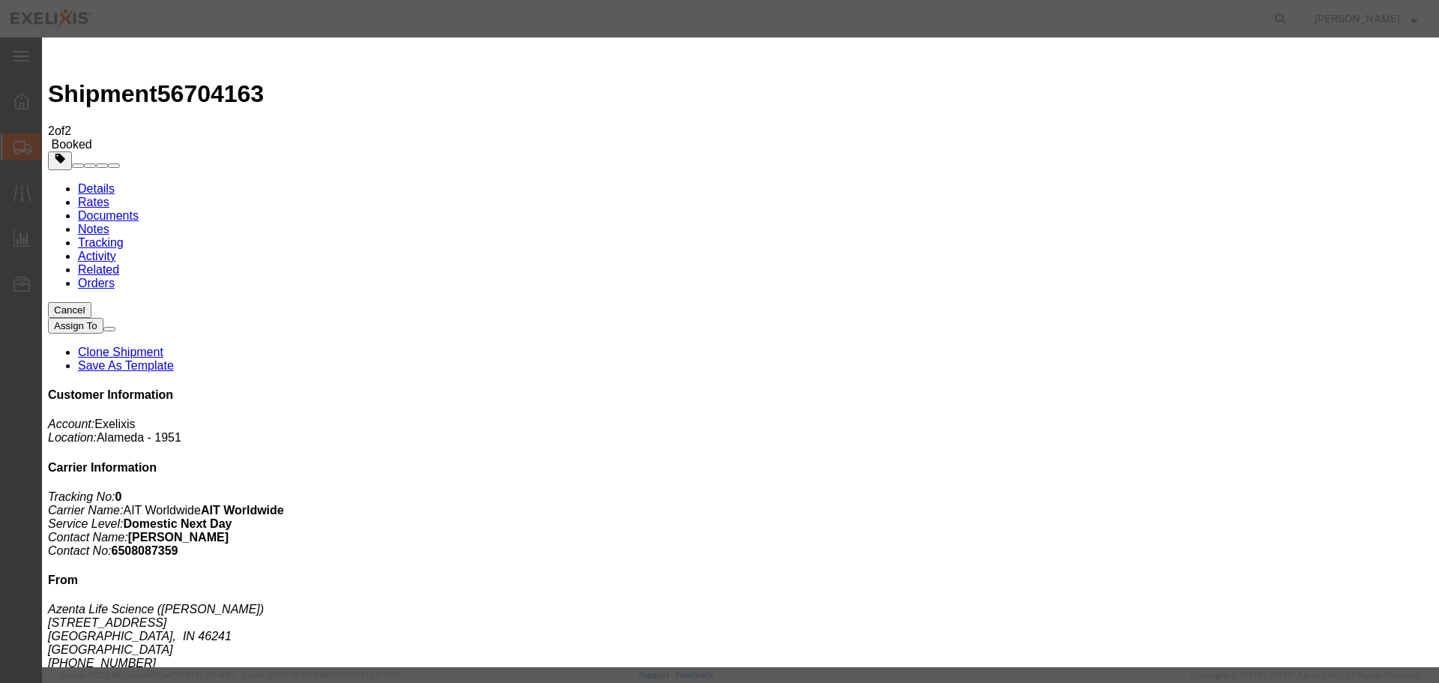
click select "Select Air Less than Truckload Multi-Leg Ocean Freight Rail Small Parcel Truckl…"
drag, startPoint x: 417, startPoint y: 234, endPoint x: 409, endPoint y: 230, distance: 9.1
click div "Vehicle Select Airplane"
click select "Select Airplane"
select select "APLN"
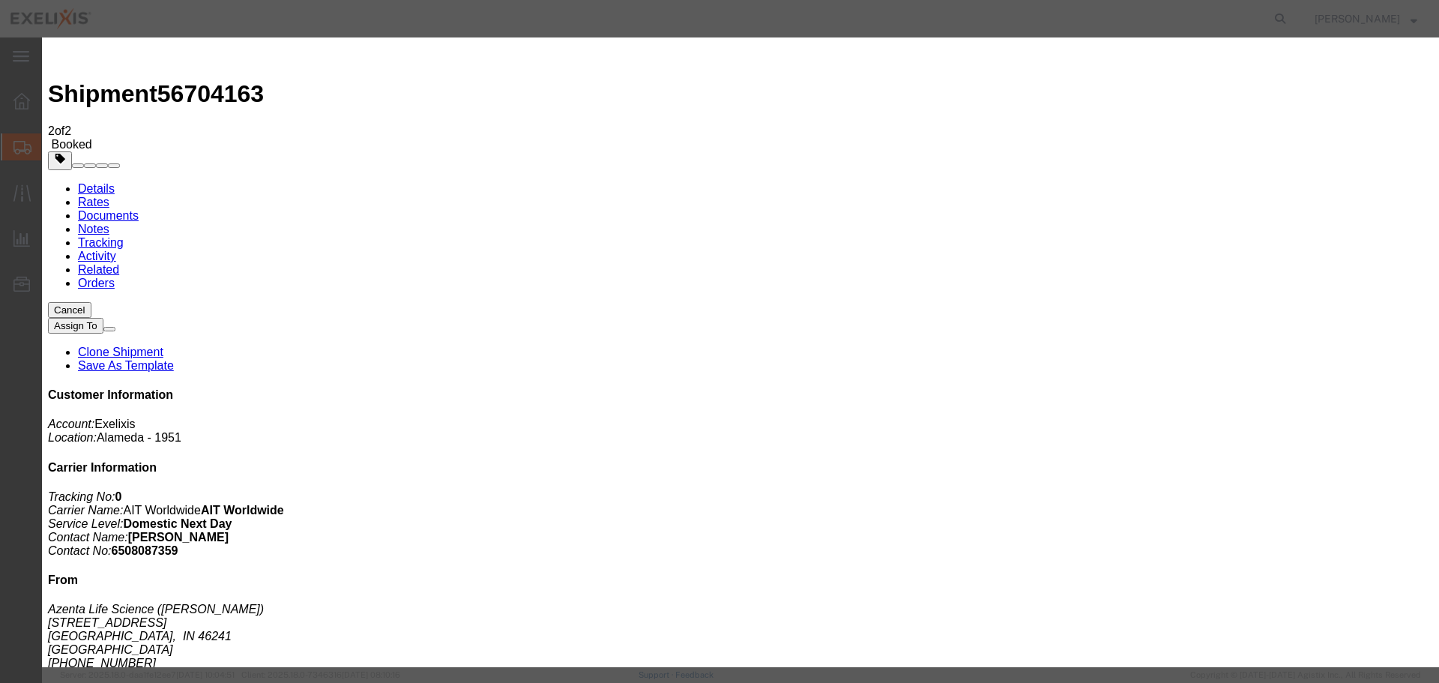
click select "Select Airplane"
click button "Save"
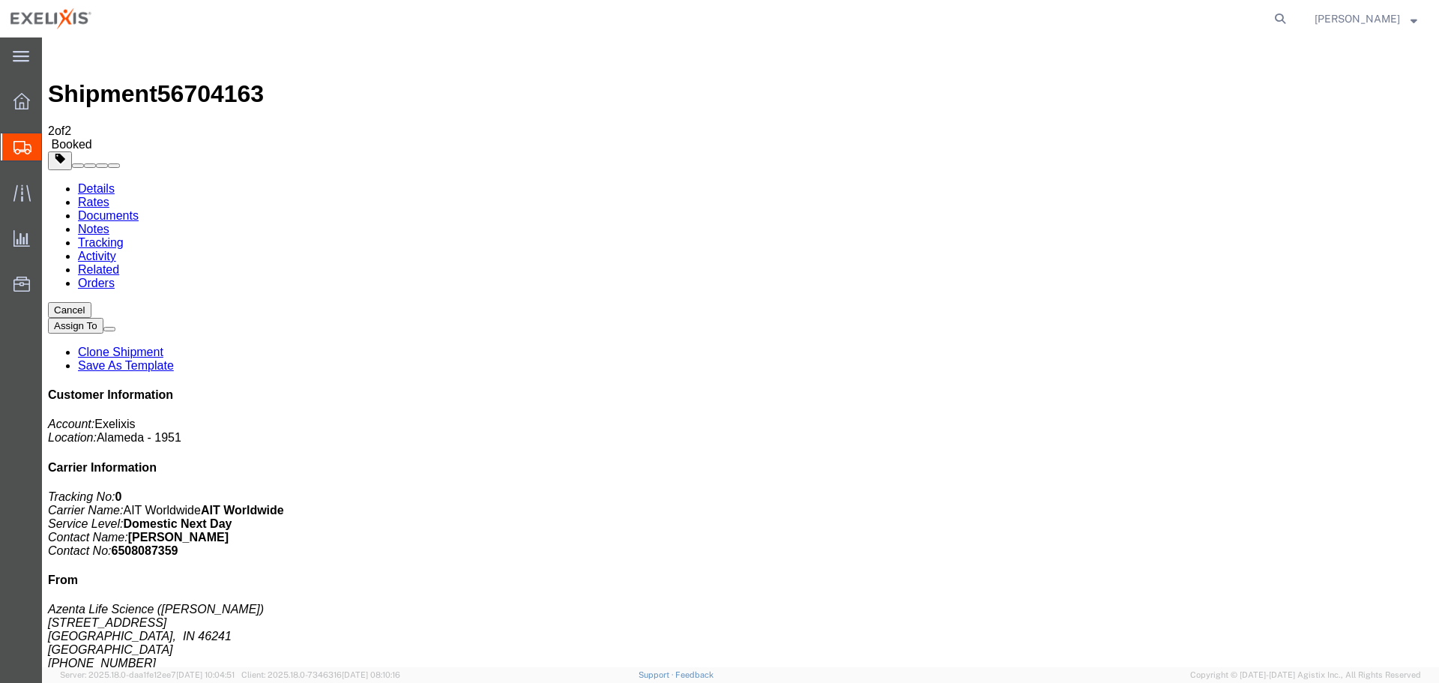
click button "Cancel"
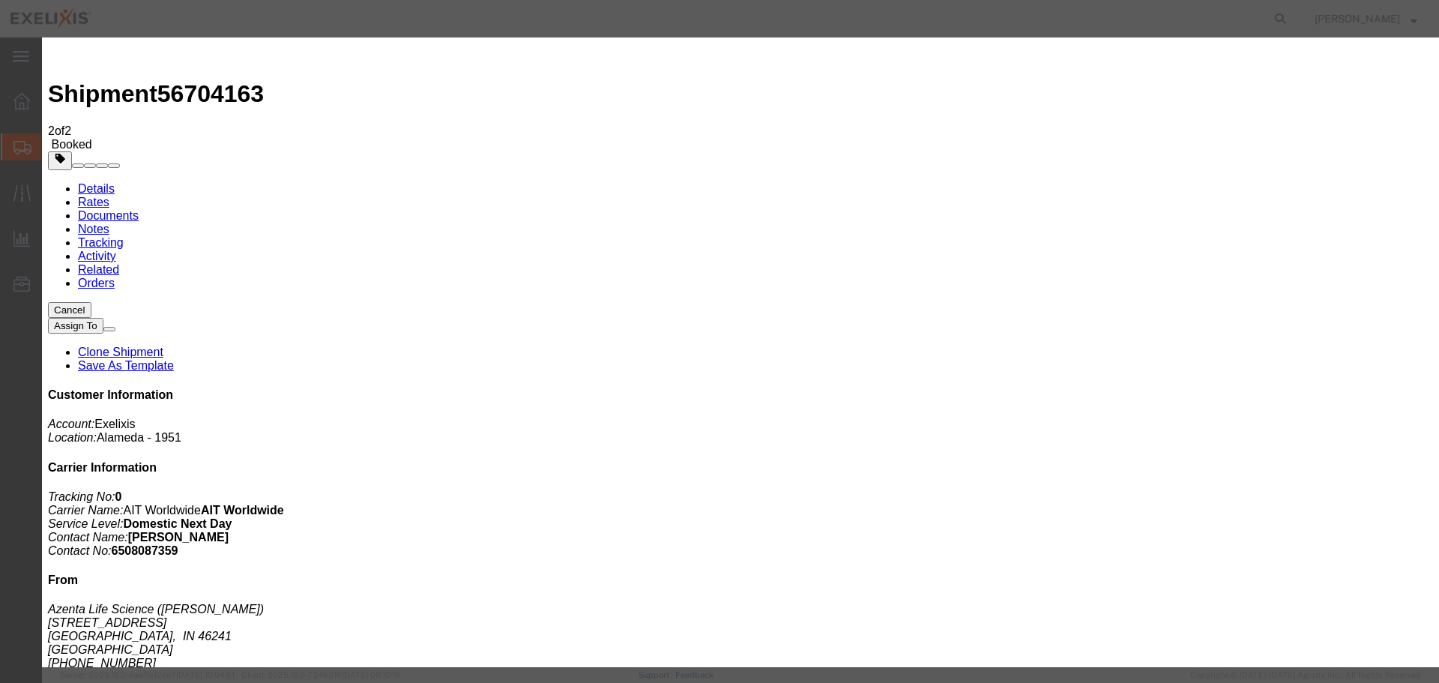
click button "No"
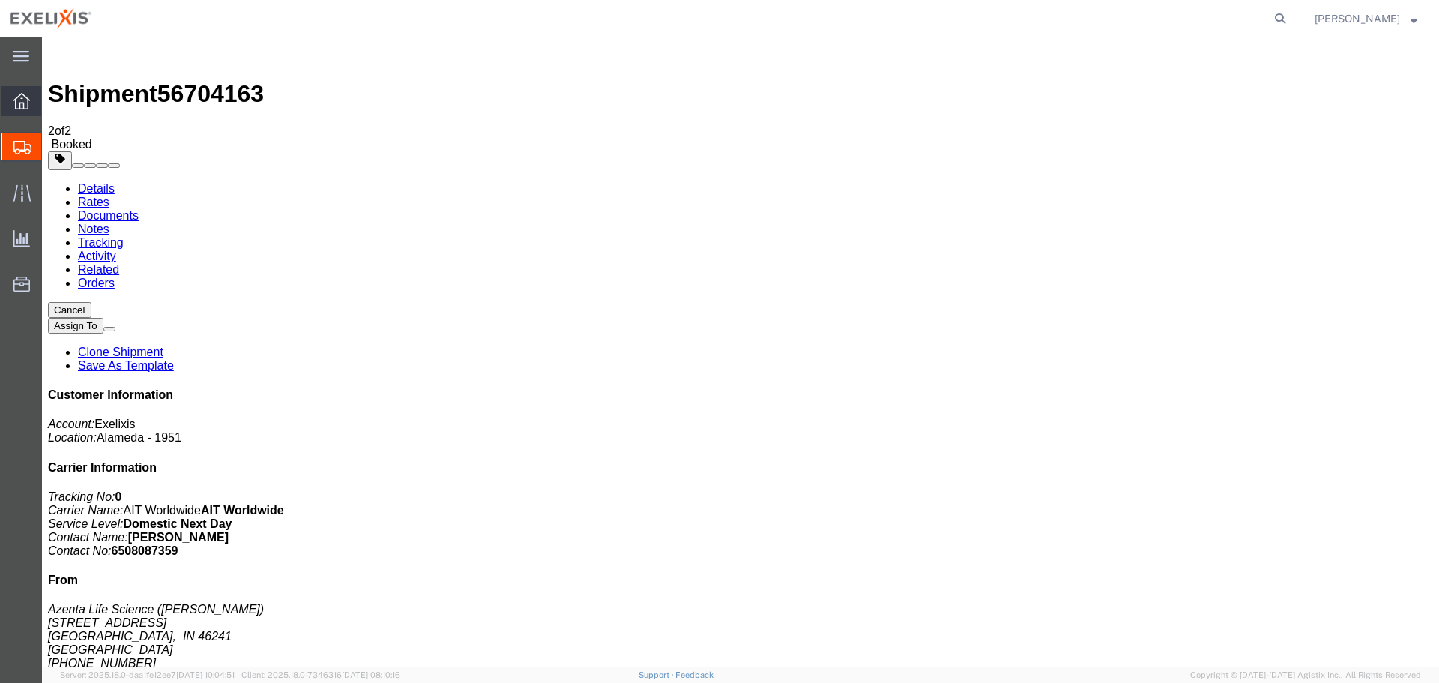
click at [20, 102] on icon at bounding box center [21, 101] width 16 height 16
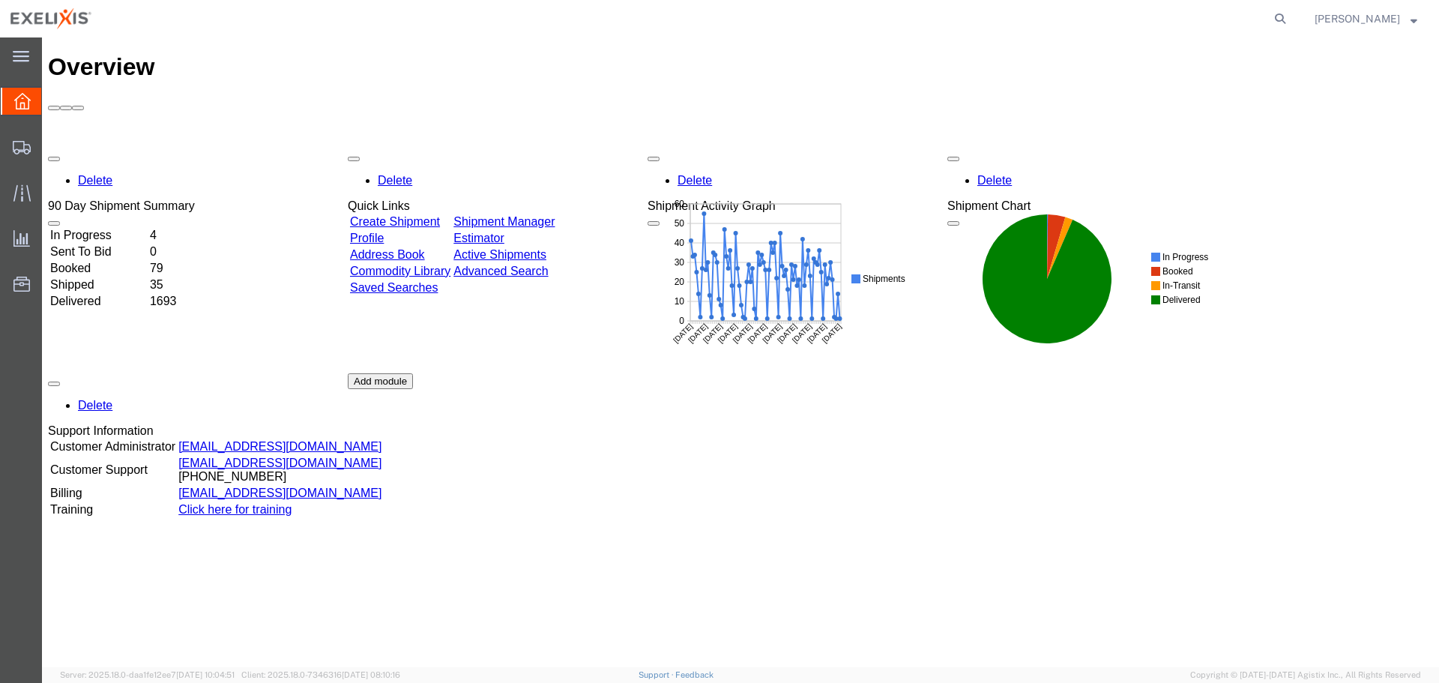
click at [553, 215] on link "Shipment Manager" at bounding box center [503, 221] width 101 height 13
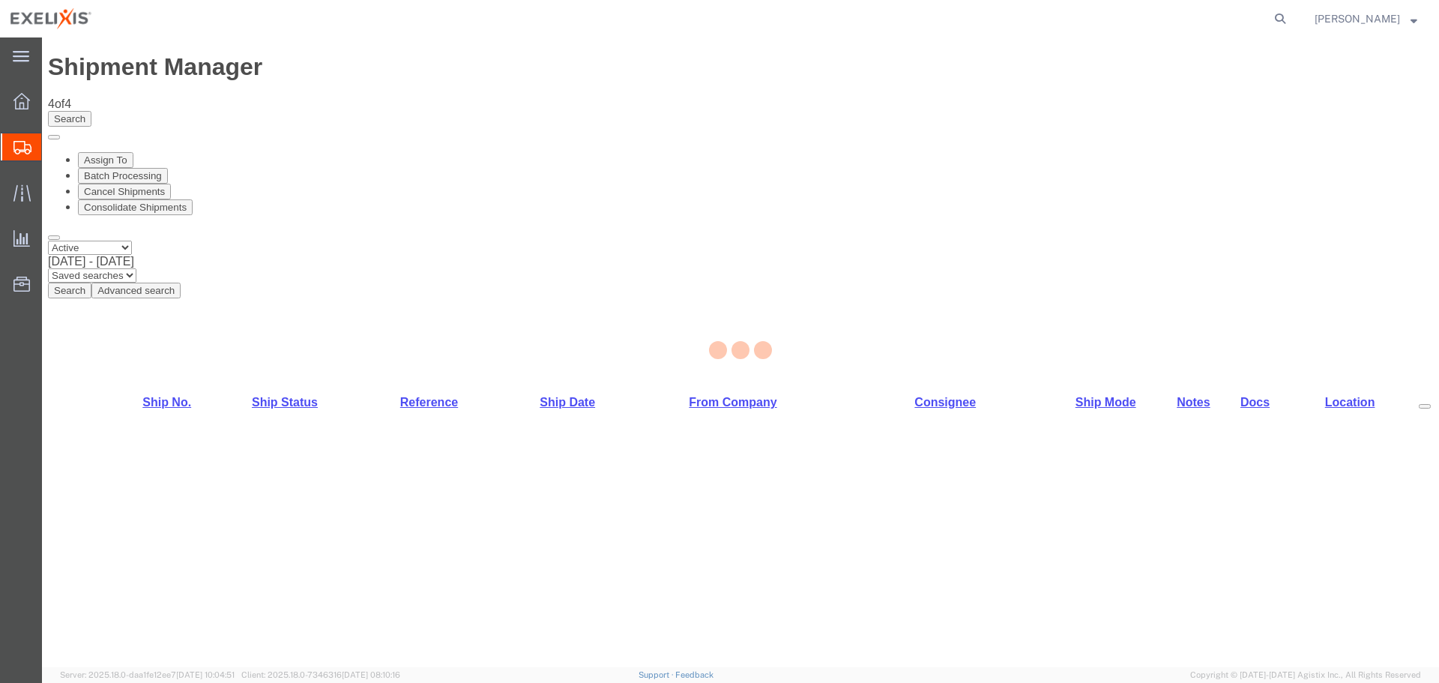
select select "65151"
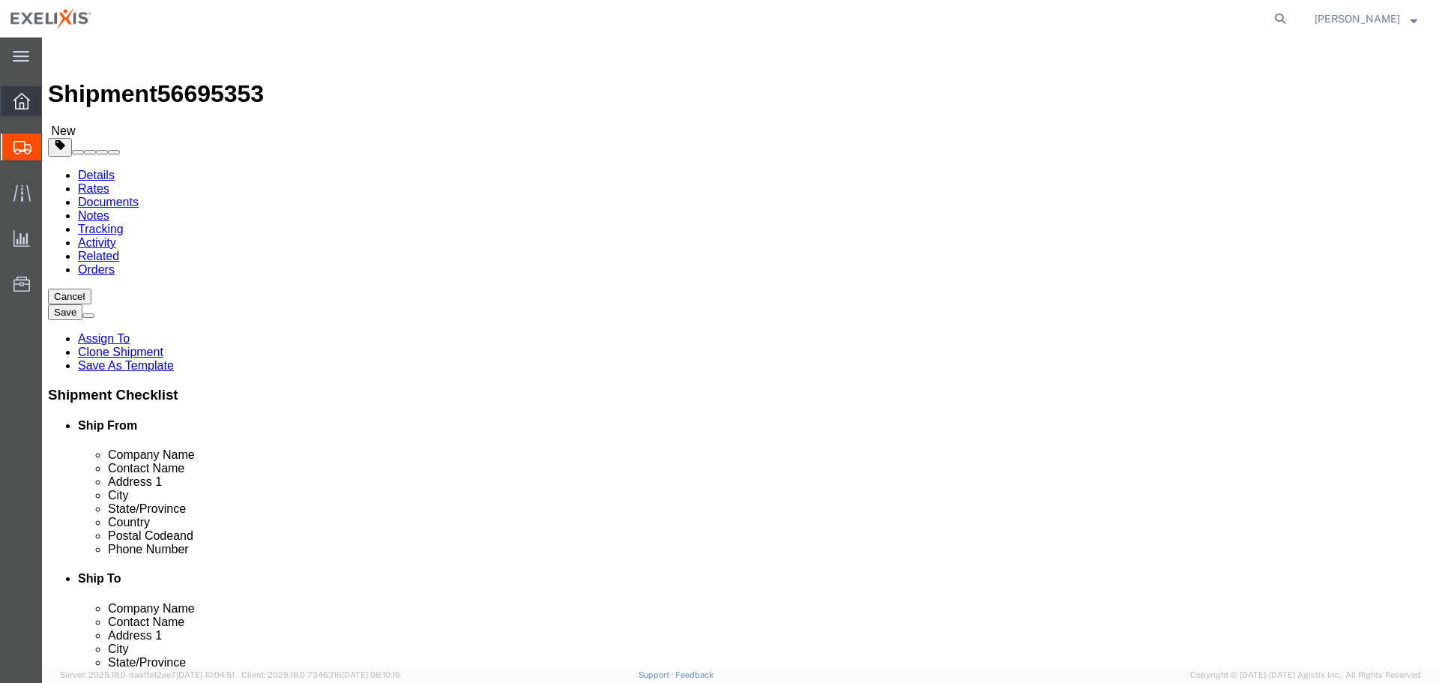
click at [19, 91] on div at bounding box center [22, 101] width 42 height 30
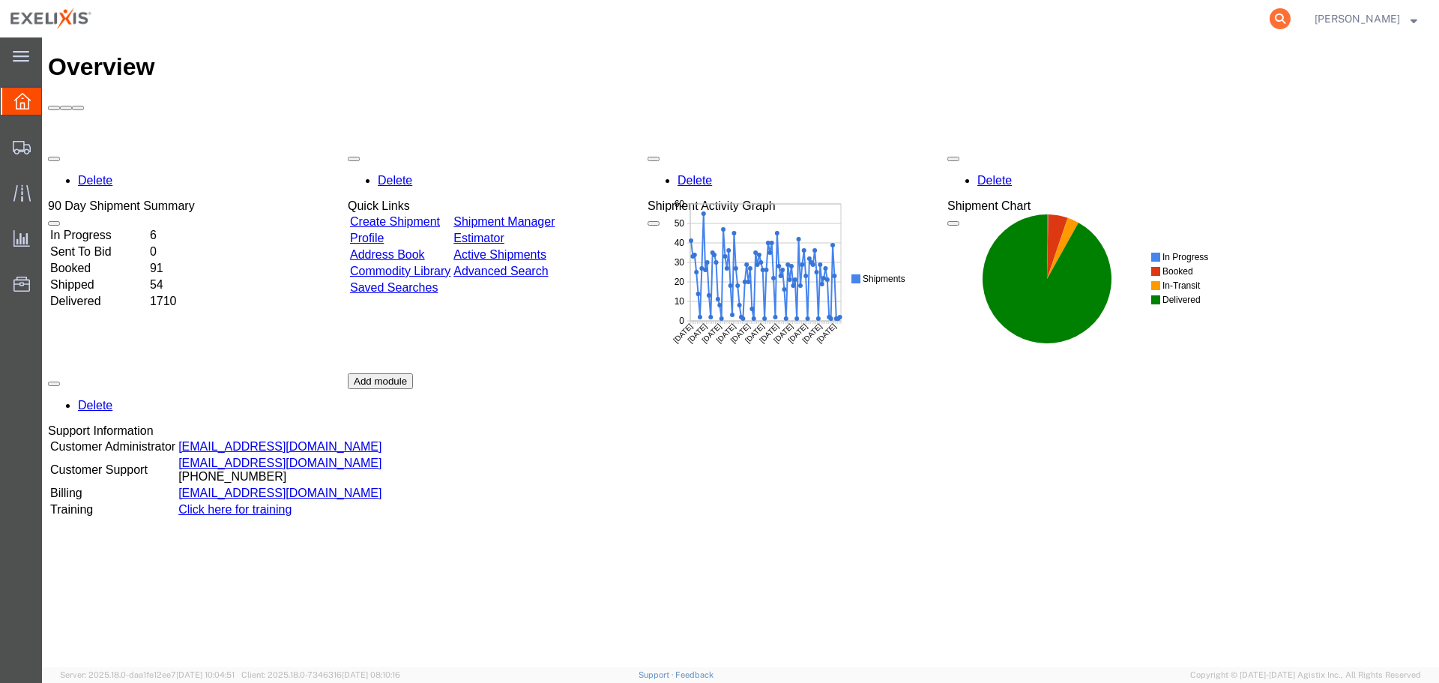
click at [1283, 16] on icon at bounding box center [1279, 18] width 21 height 21
click at [962, 22] on input "search" at bounding box center [1042, 19] width 456 height 36
click at [52, 190] on span "Traffic" at bounding box center [46, 193] width 10 height 30
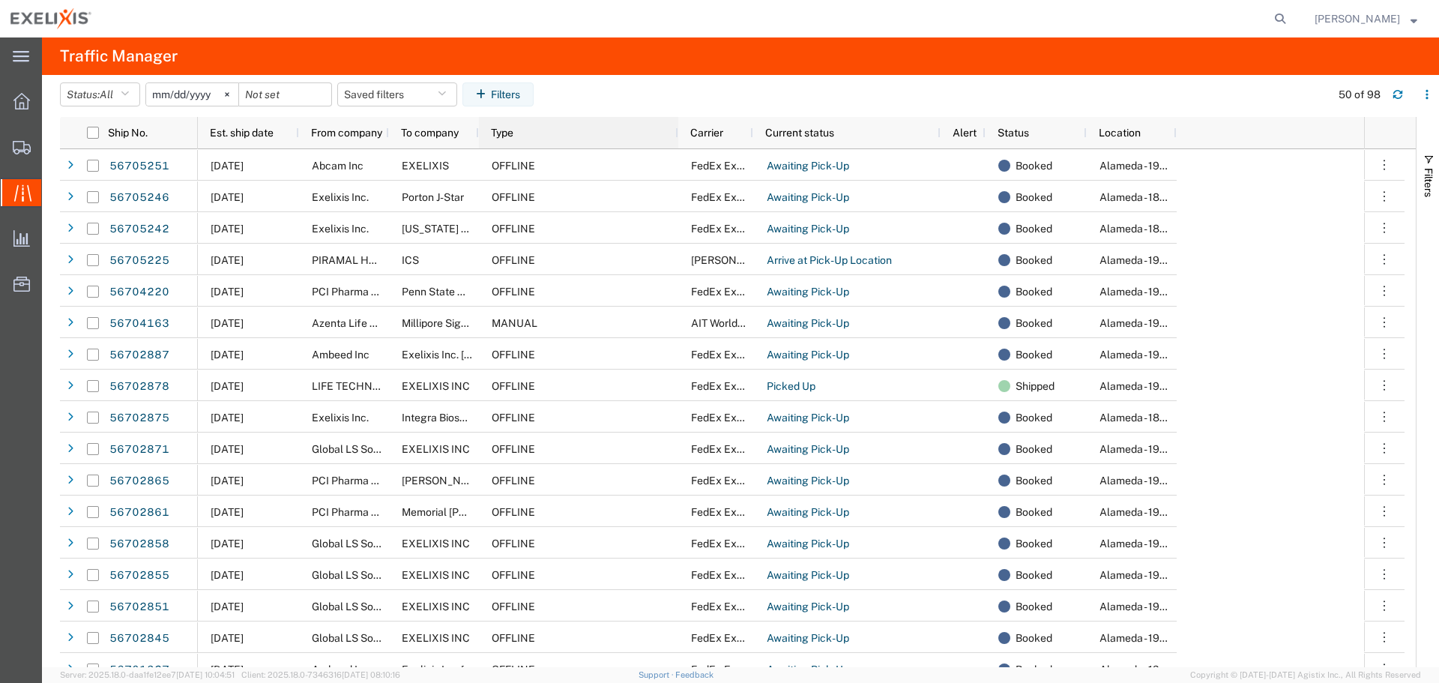
drag, startPoint x: 531, startPoint y: 134, endPoint x: 677, endPoint y: 151, distance: 147.8
click at [677, 151] on div "Ship No. Est. ship date From company To company Type Carrier Current status Ale…" at bounding box center [738, 392] width 1356 height 550
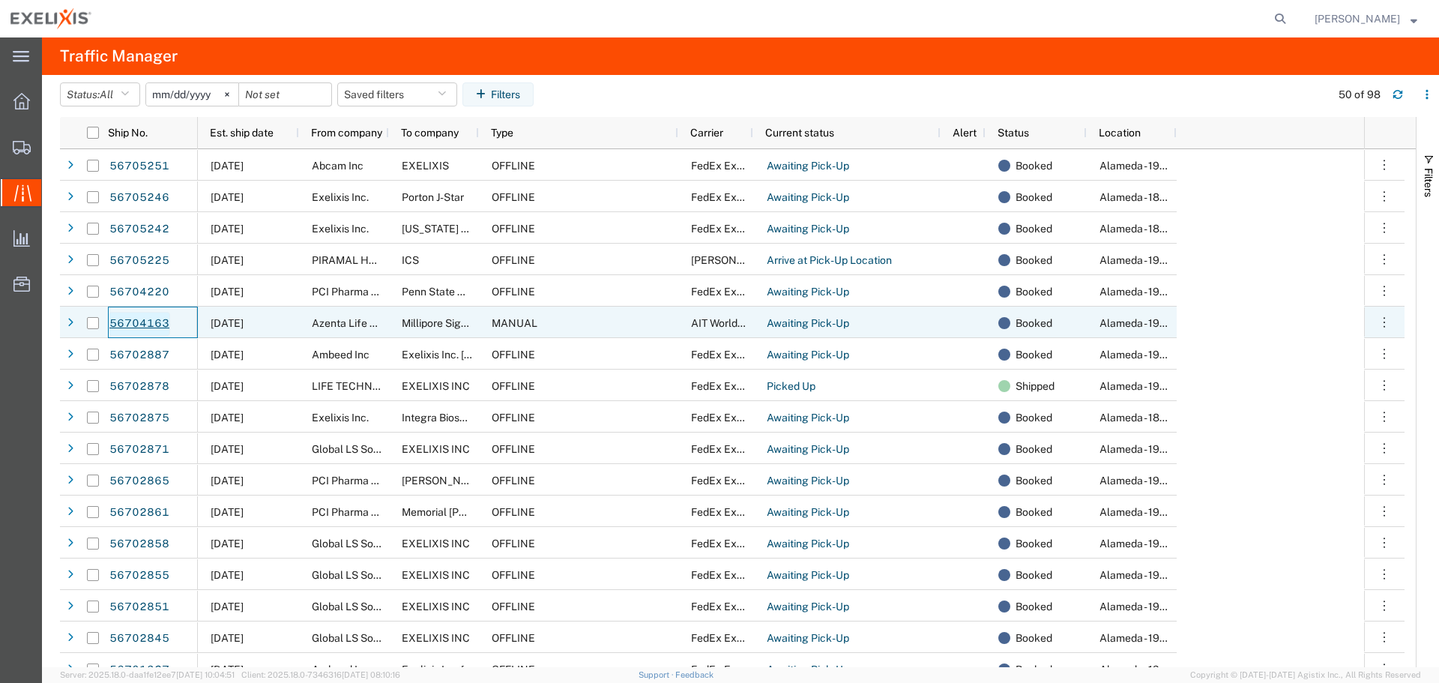
click at [135, 324] on link "56704163" at bounding box center [139, 324] width 61 height 24
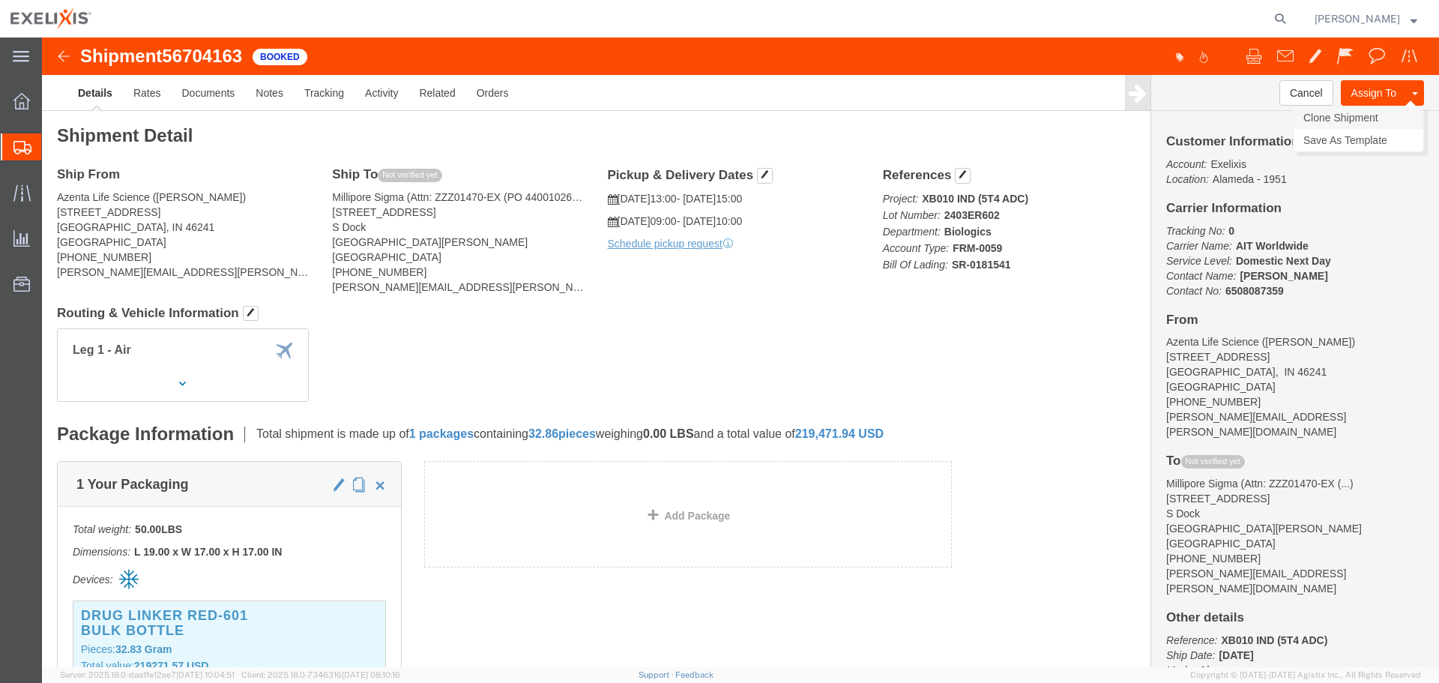
click link "Clone Shipment"
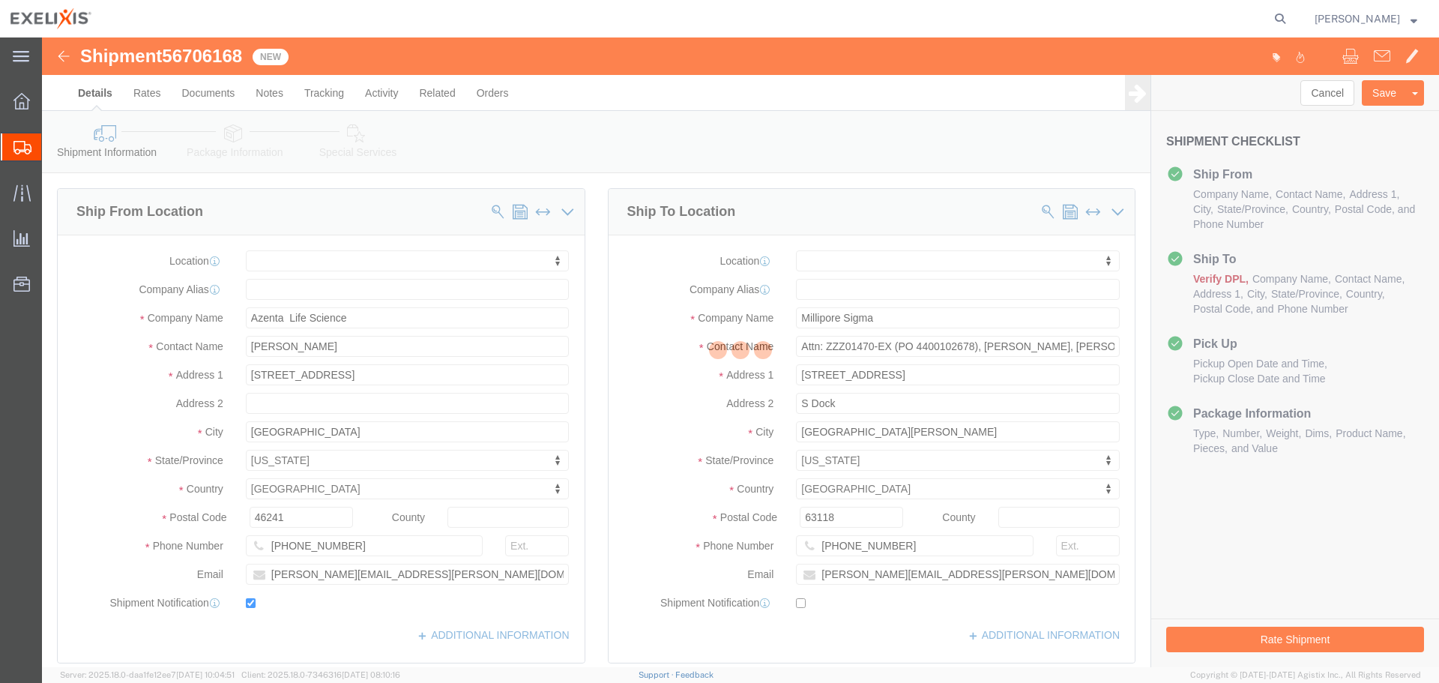
select select
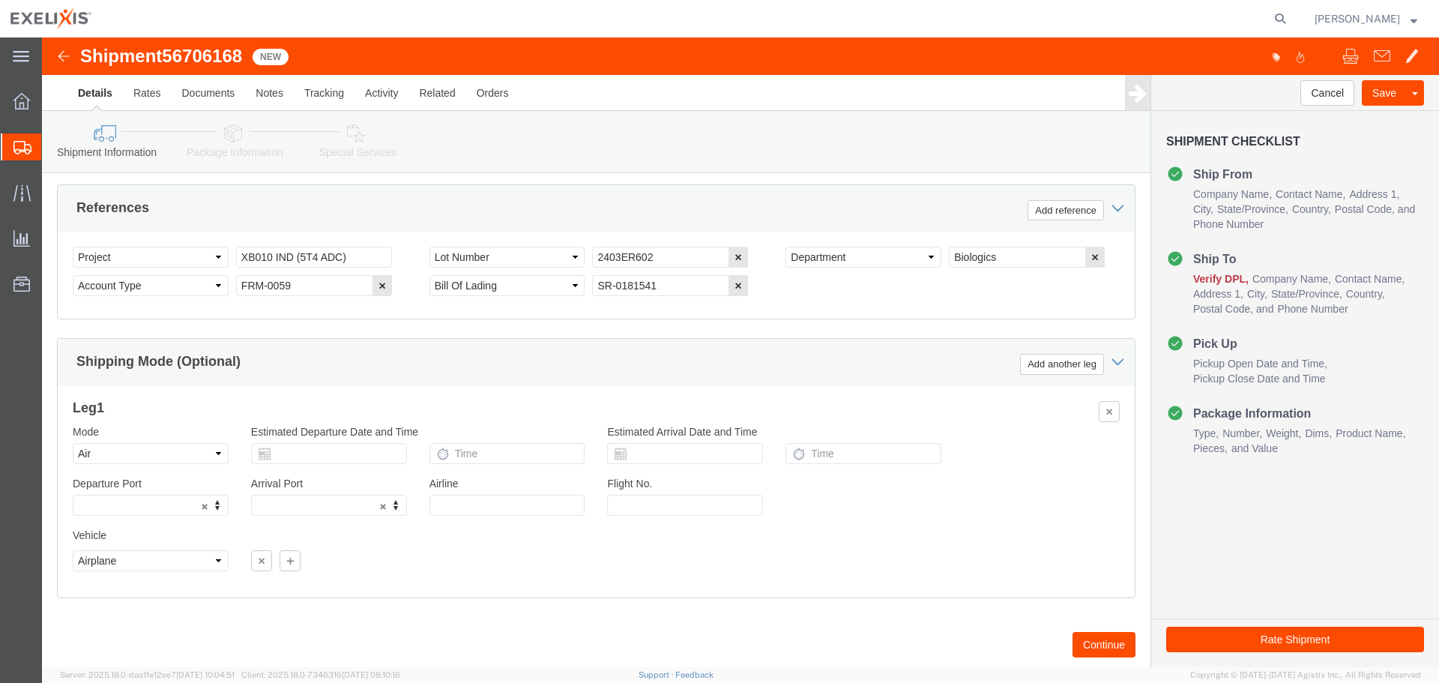
scroll to position [974, 0]
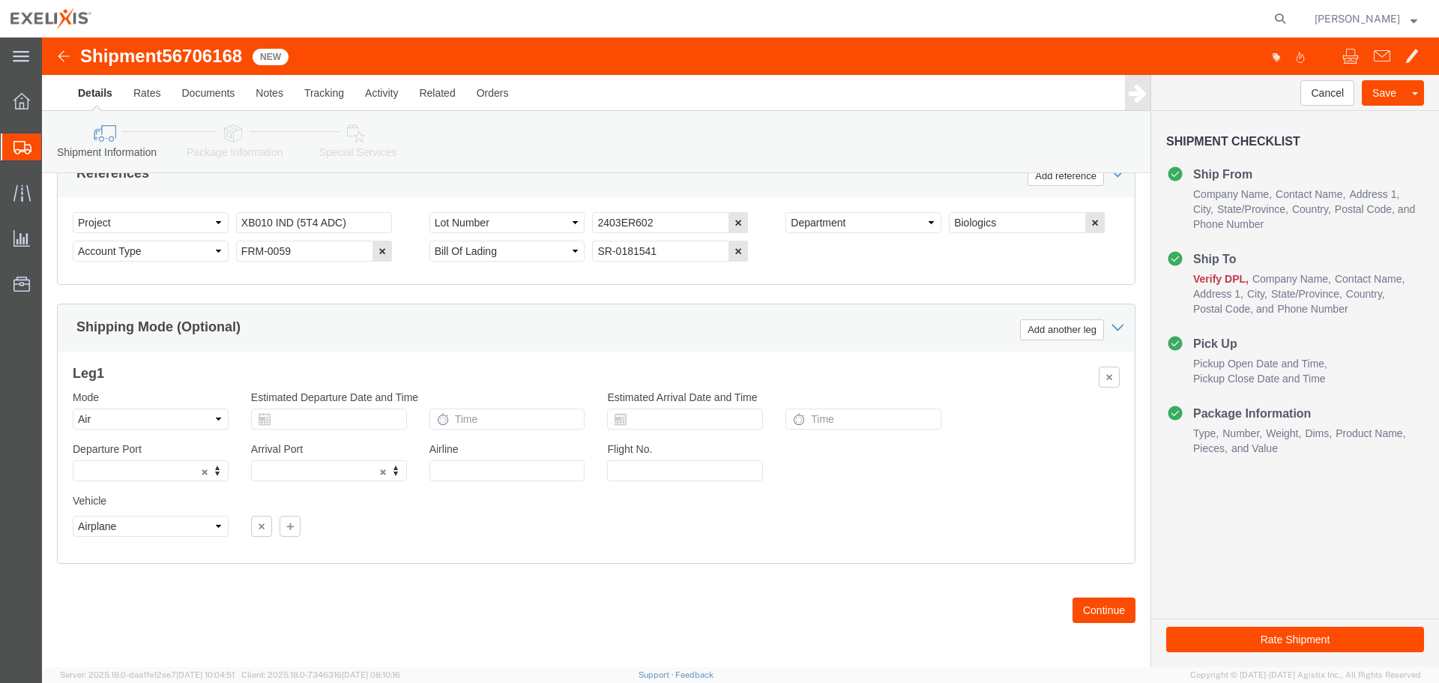
click icon
click input "text"
click td "9"
type input "[DATE]"
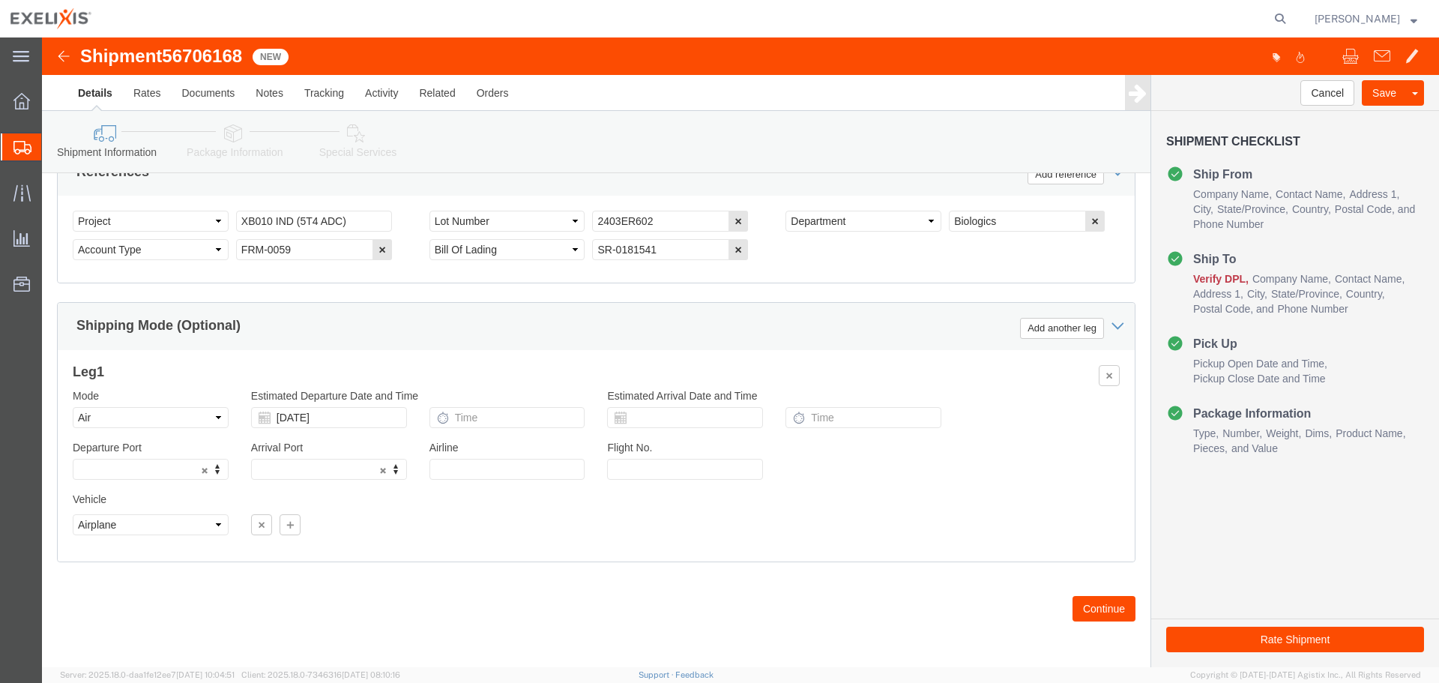
click button "Continue"
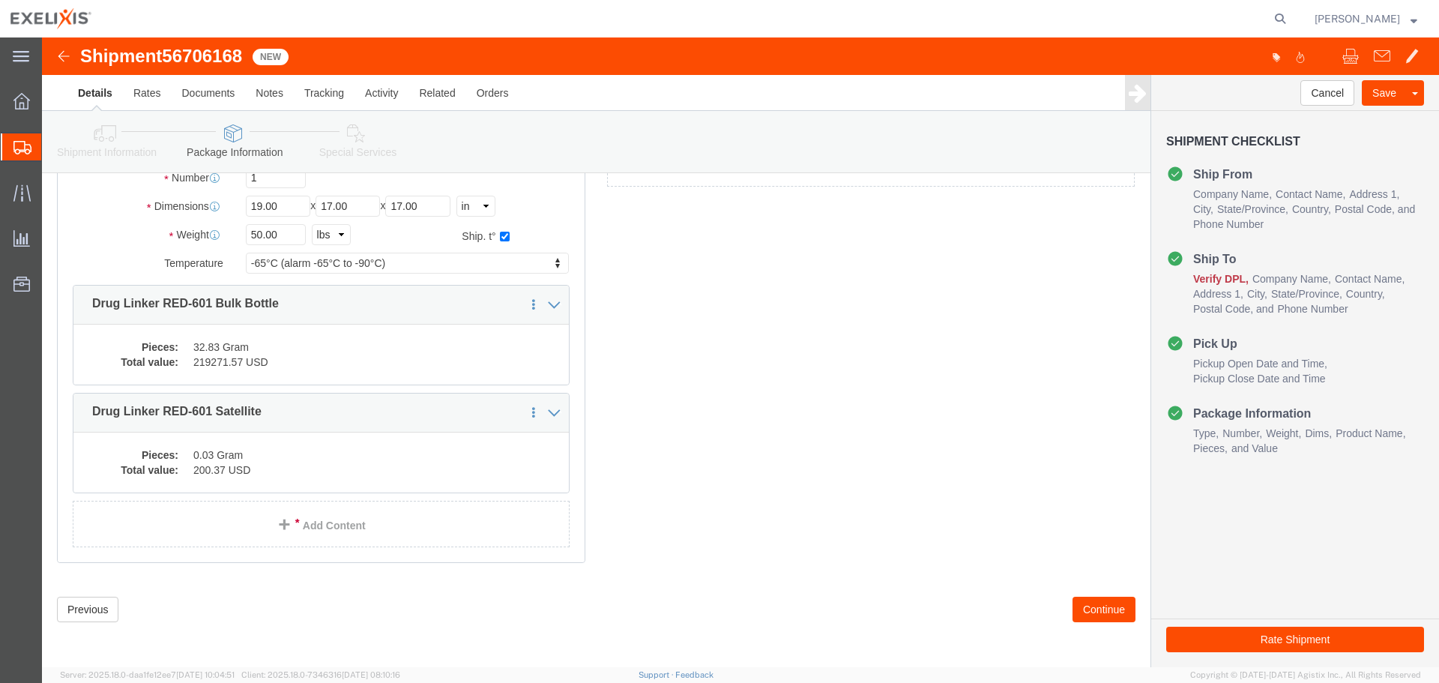
scroll to position [151, 0]
click button "Continue"
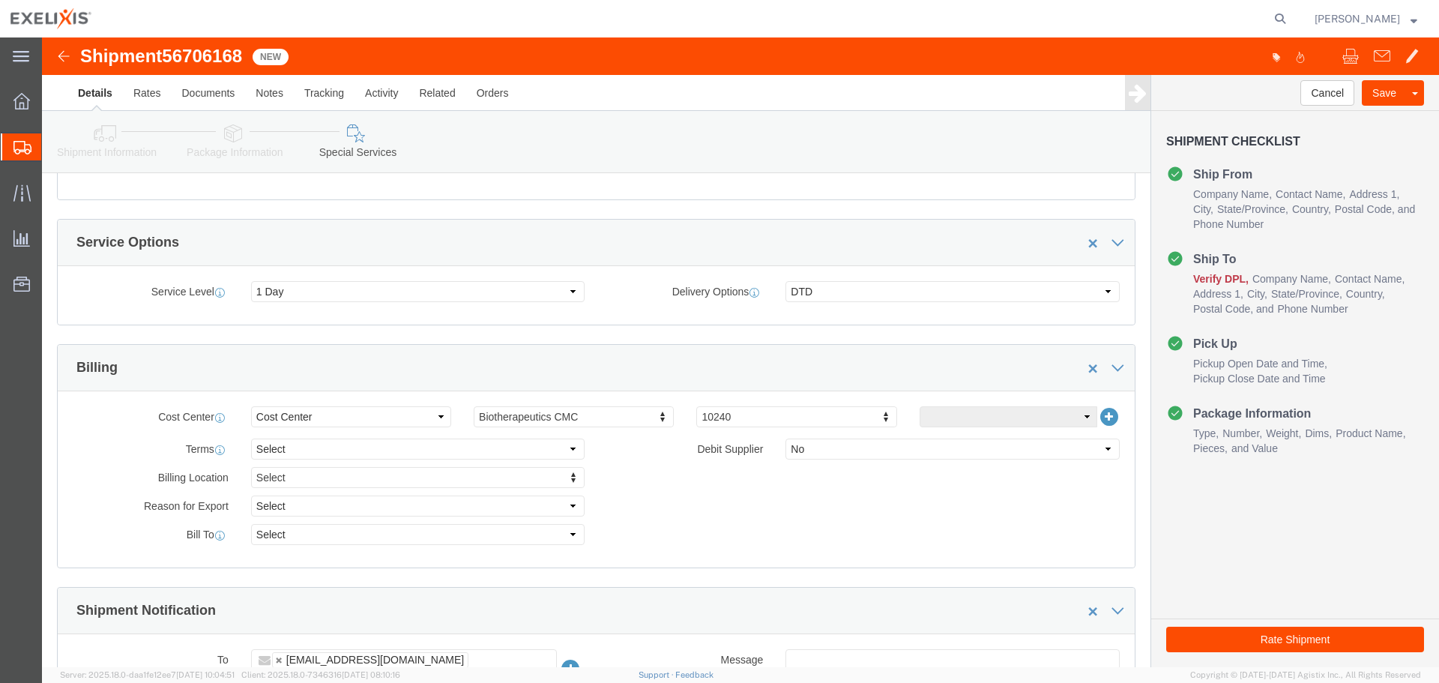
scroll to position [0, 0]
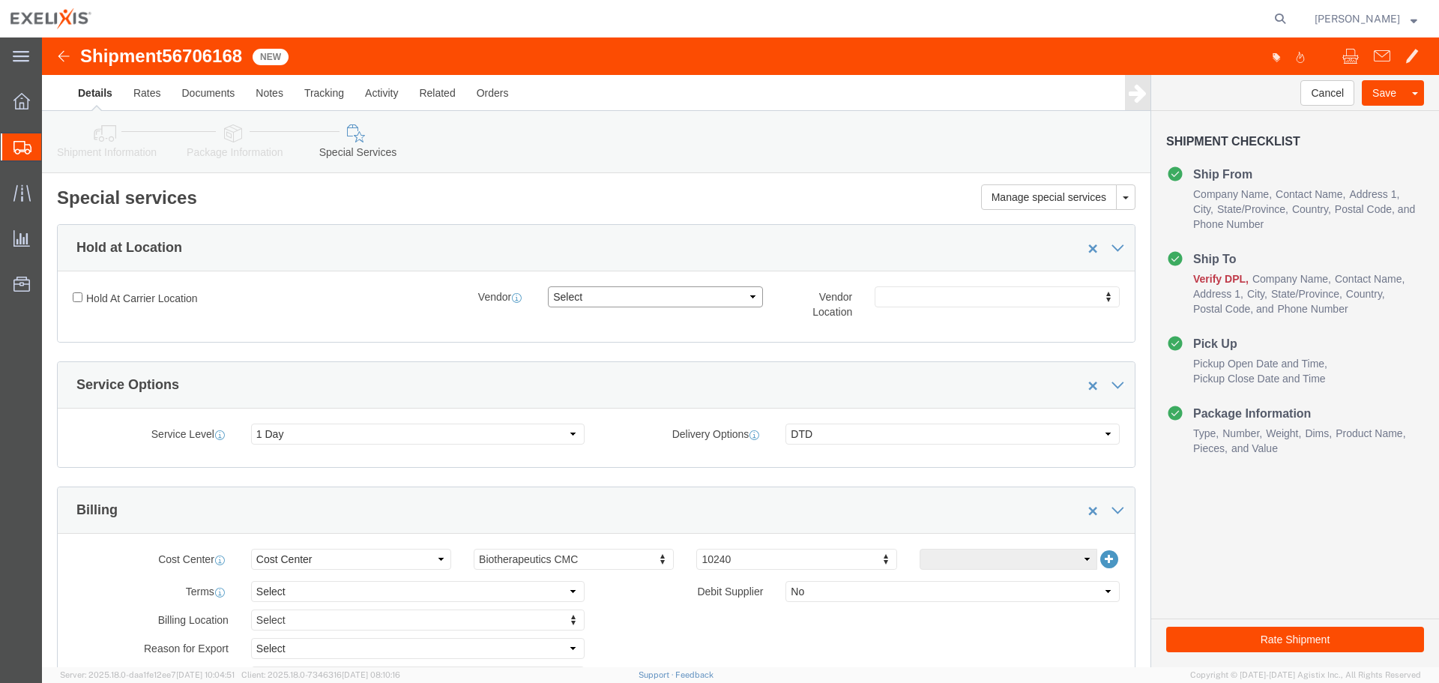
click select "Select FedEx Freight UPS FedEx Express DHL"
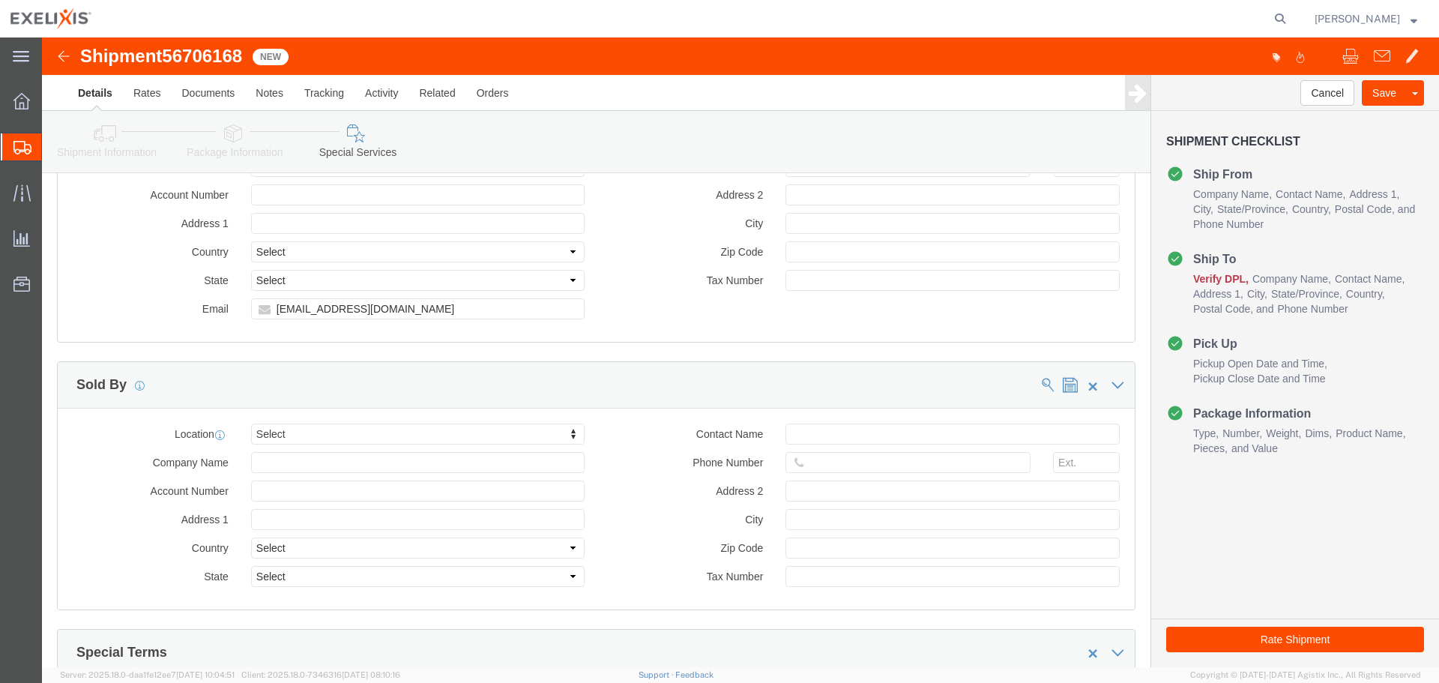
scroll to position [1072, 0]
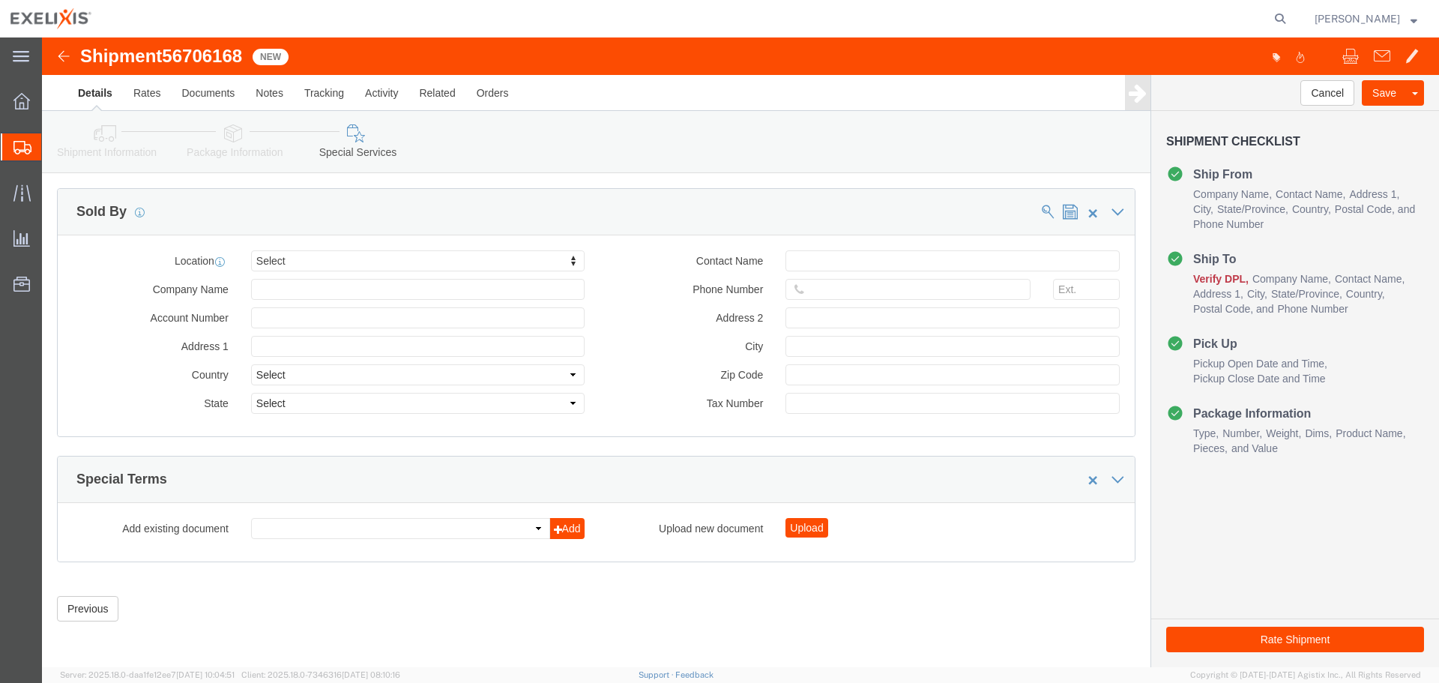
click button "Rate Shipment"
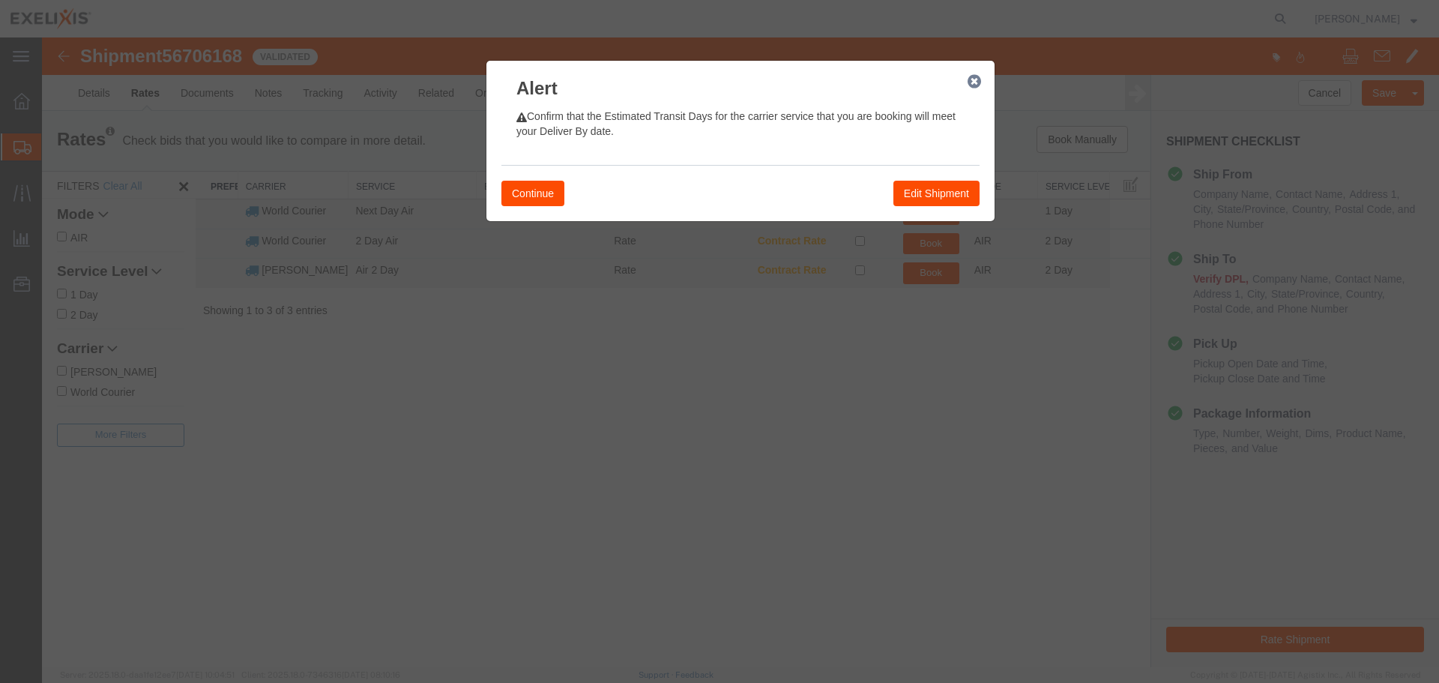
scroll to position [0, 0]
click at [535, 187] on button "Continue" at bounding box center [532, 193] width 63 height 25
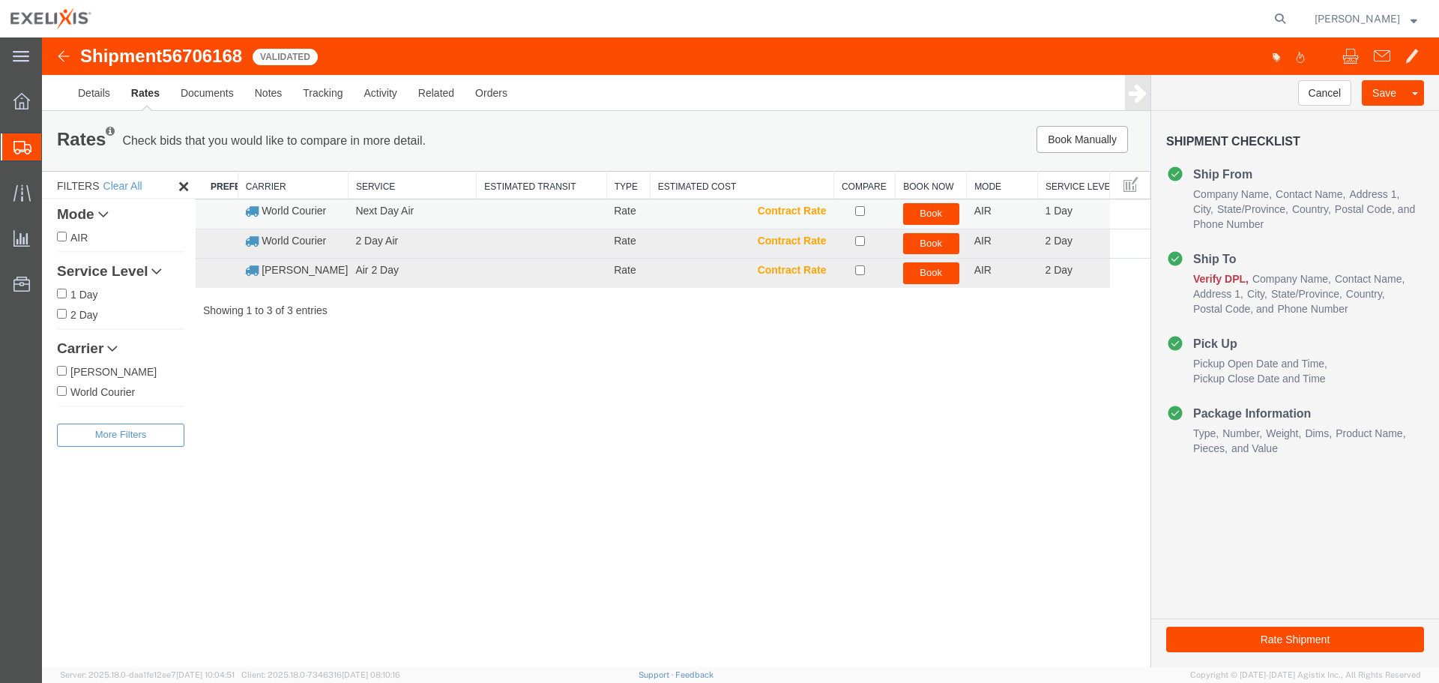
click at [931, 215] on button "Book" at bounding box center [931, 214] width 56 height 22
click at [925, 220] on button "Book" at bounding box center [931, 214] width 56 height 22
click at [876, 462] on div "Shipment 56706168 3 of 3 Validated Details Rates Documents Notes Tracking Activ…" at bounding box center [740, 351] width 1397 height 629
click at [1327, 92] on button "Cancel" at bounding box center [1325, 92] width 54 height 25
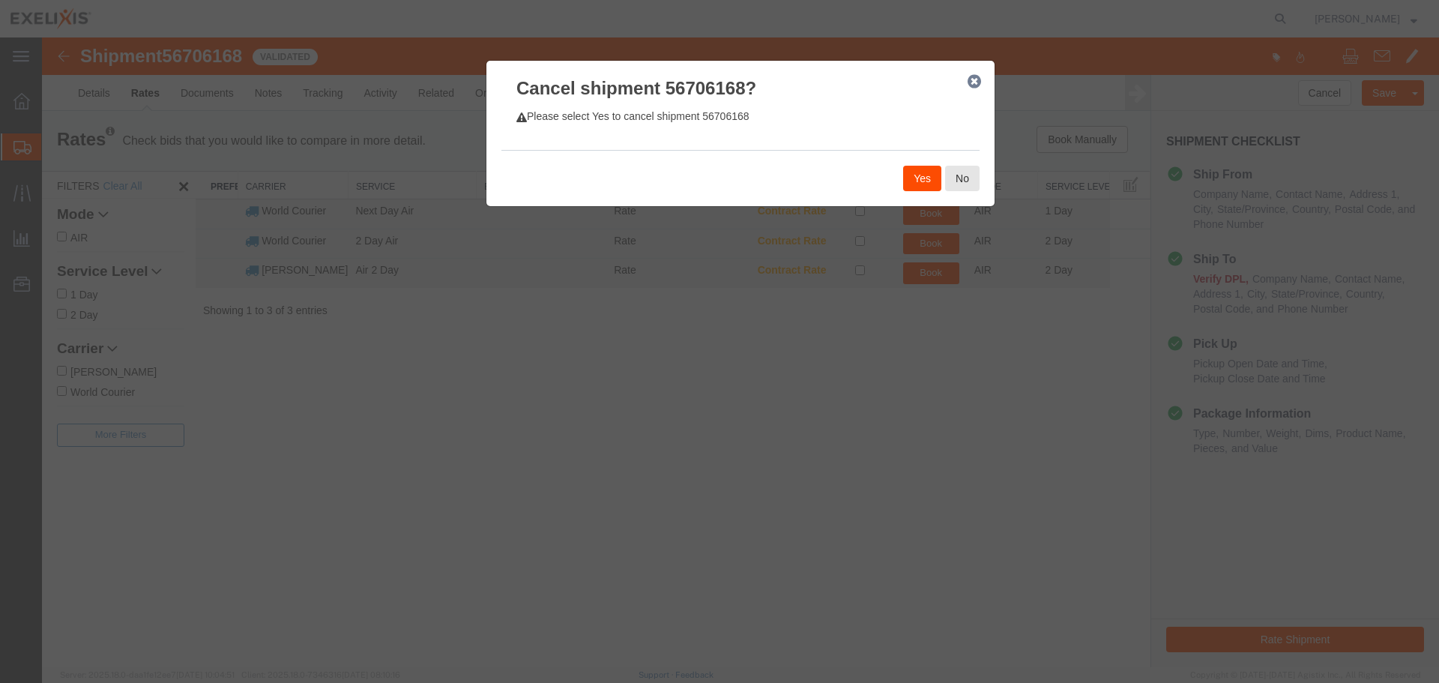
click at [907, 175] on button "Yes" at bounding box center [922, 178] width 38 height 25
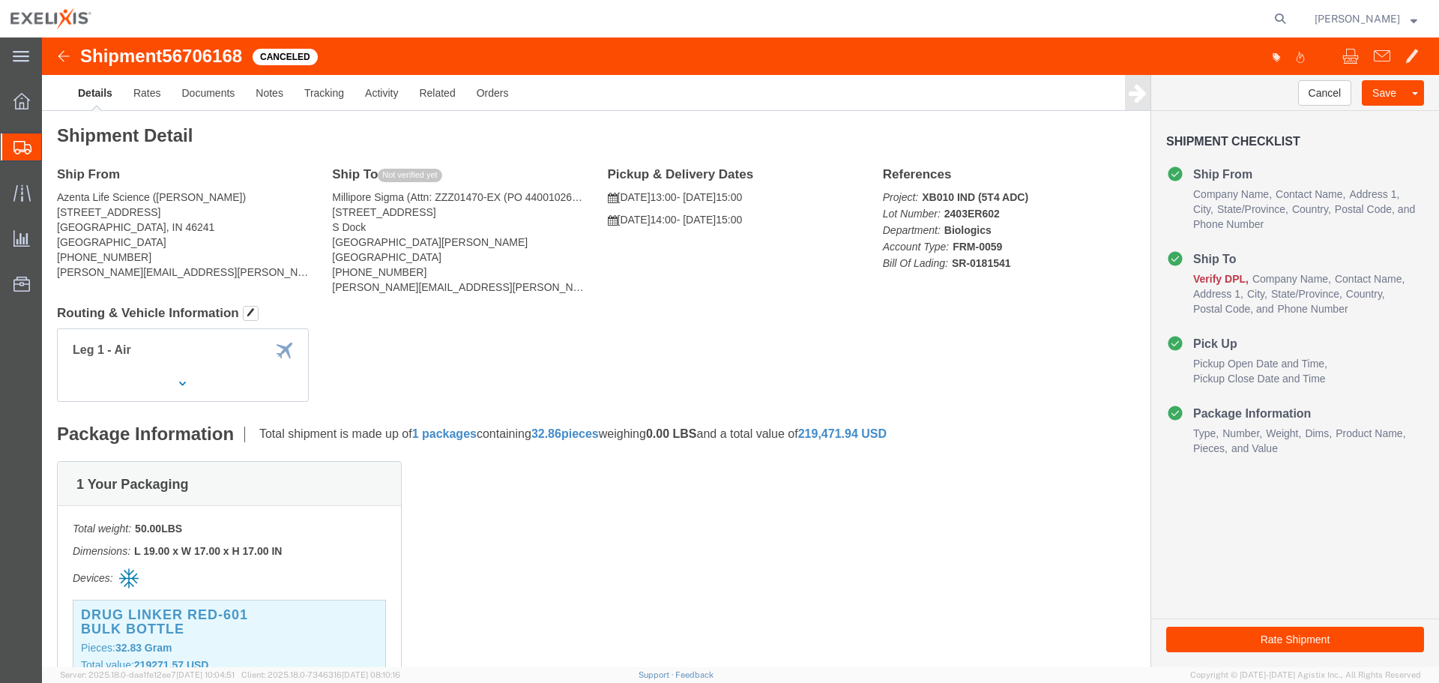
click div "Leg 1 - Air Vehicle 1: Airplane"
click link "Clone Shipment"
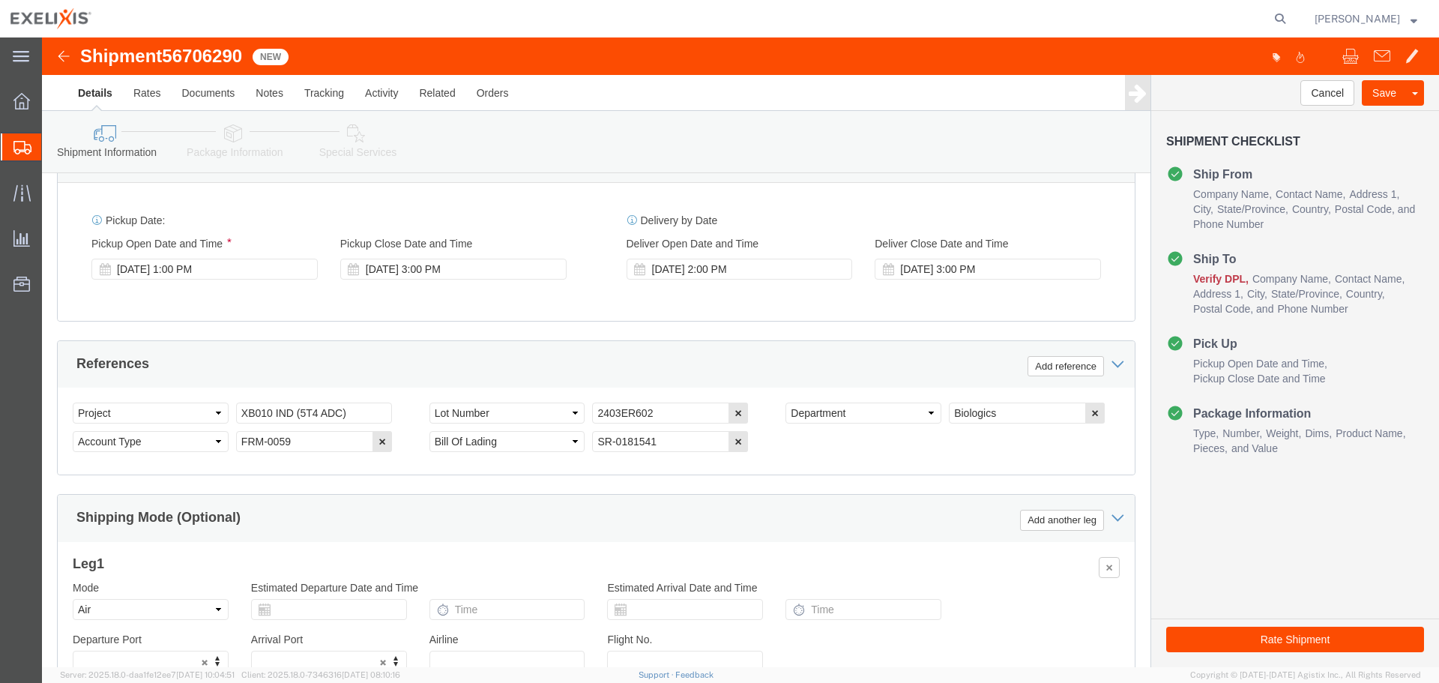
scroll to position [976, 0]
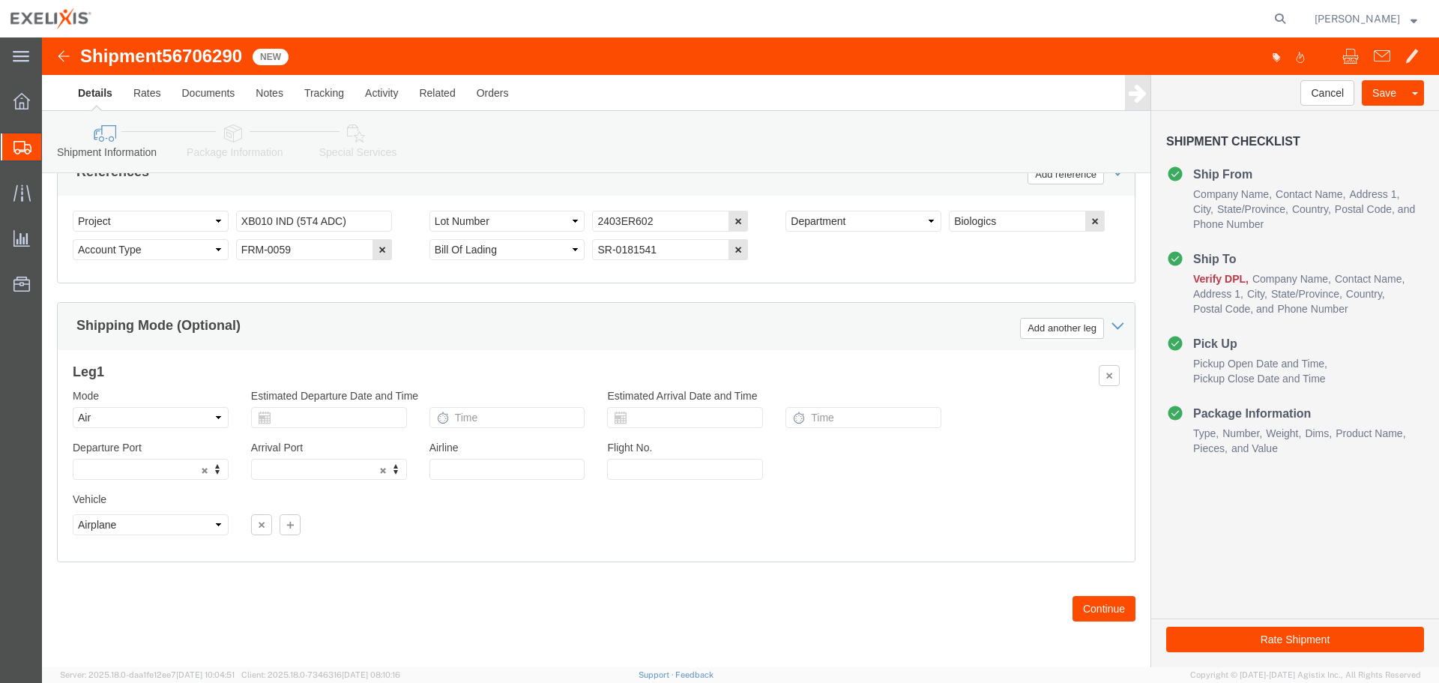
click button "Continue"
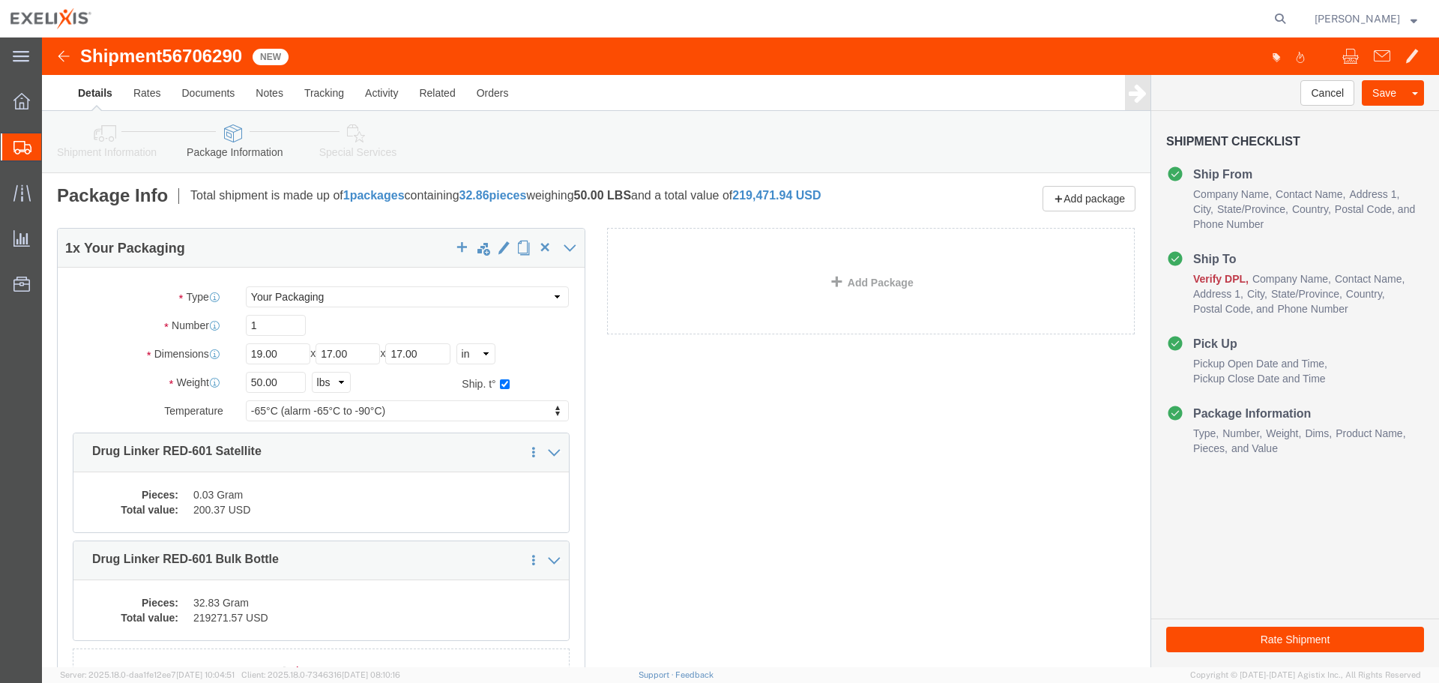
scroll to position [1, 0]
click select "Select BCK Boxes BIOSYSTEM I BIOSYSTEM II BIOSYSTEM III Bale(s) Basket(s) Bolt(…"
select select "GI45"
click select "Select BCK Boxes BIOSYSTEM I BIOSYSTEM II BIOSYSTEM III Bale(s) Basket(s) Bolt(…"
type input "23.00"
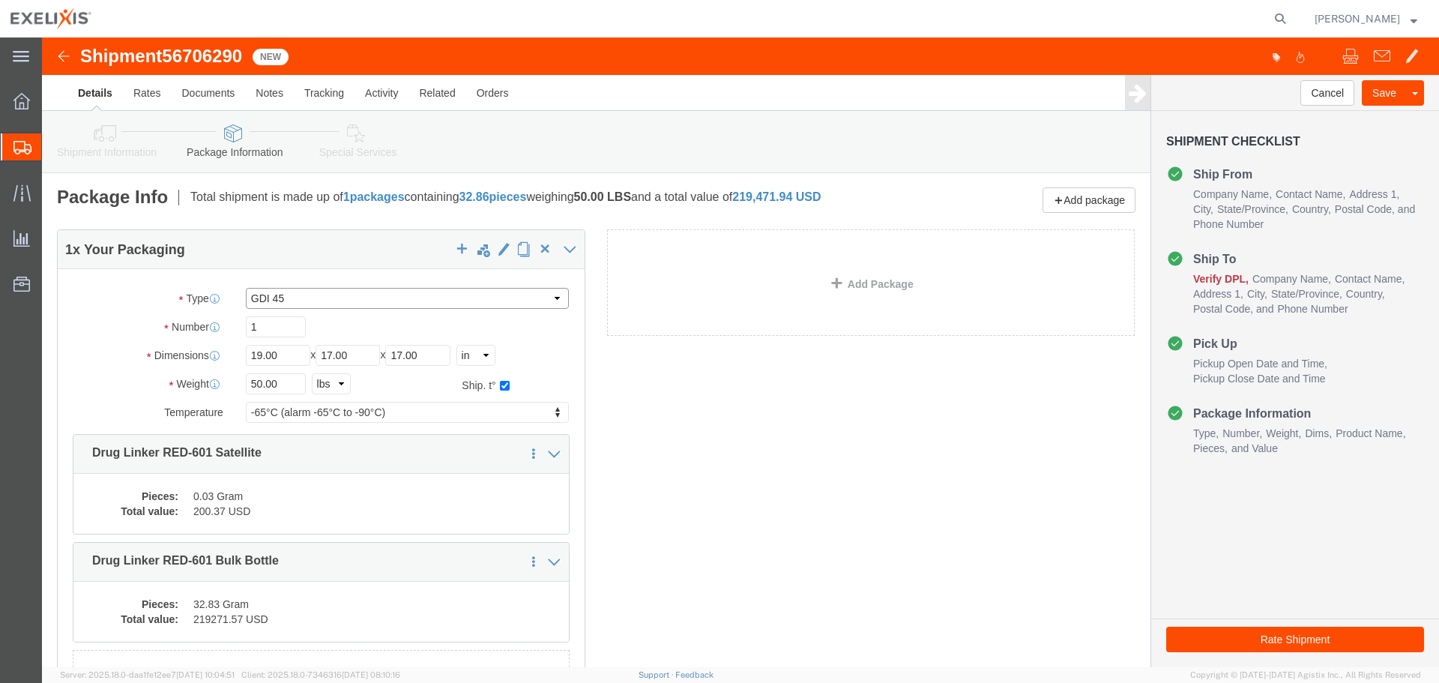
type input "21.00"
type input "18.00"
type input "FROZEN"
click div "1 x GDI 45 Package Type Select BCK Boxes BIOSYSTEM I BIOSYSTEM II BIOSYSTEM III…"
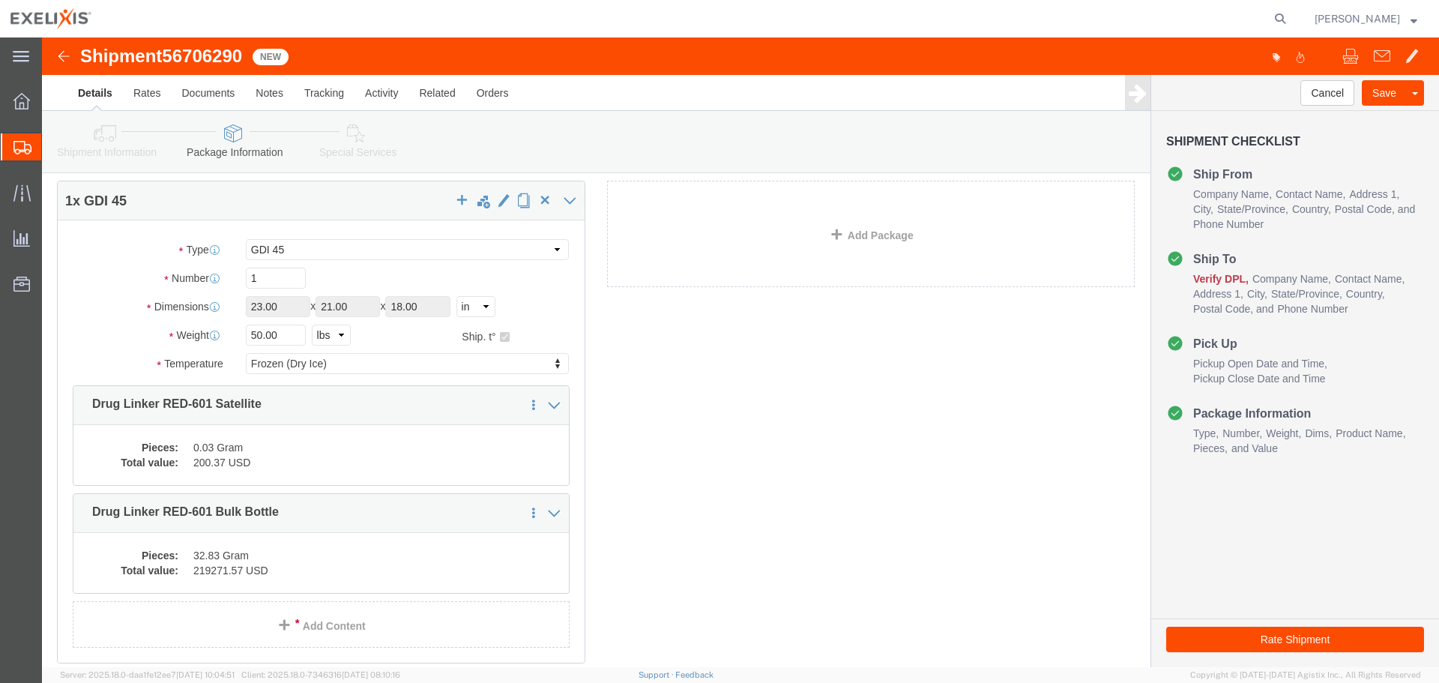
scroll to position [76, 0]
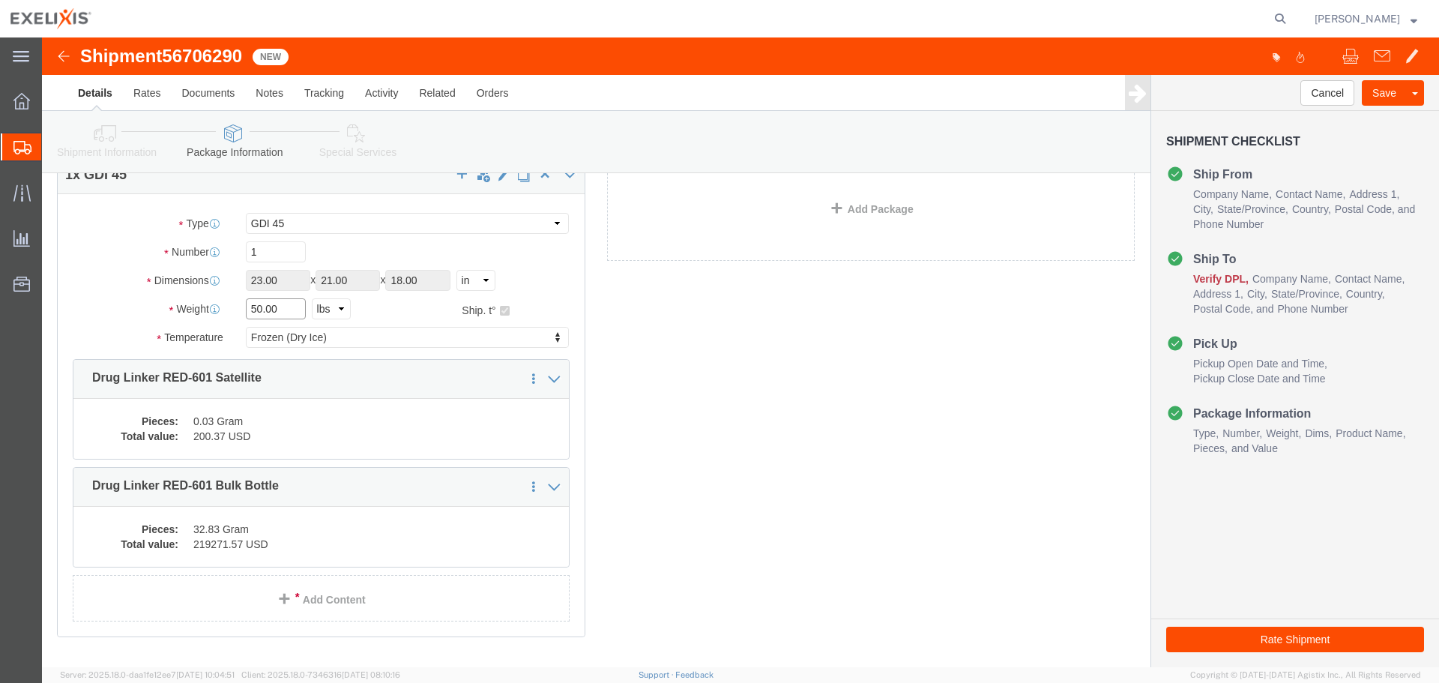
click input "50.00"
drag, startPoint x: 240, startPoint y: 269, endPoint x: 181, endPoint y: 288, distance: 62.1
click div "Package Type Select BCK Boxes BIOSYSTEM I BIOSYSTEM II BIOSYSTEM III Bale(s) Ba…"
type input "80"
click div "1 x GDI 45 Package Type Select BCK Boxes BIOSYSTEM I BIOSYSTEM II BIOSYSTEM III…"
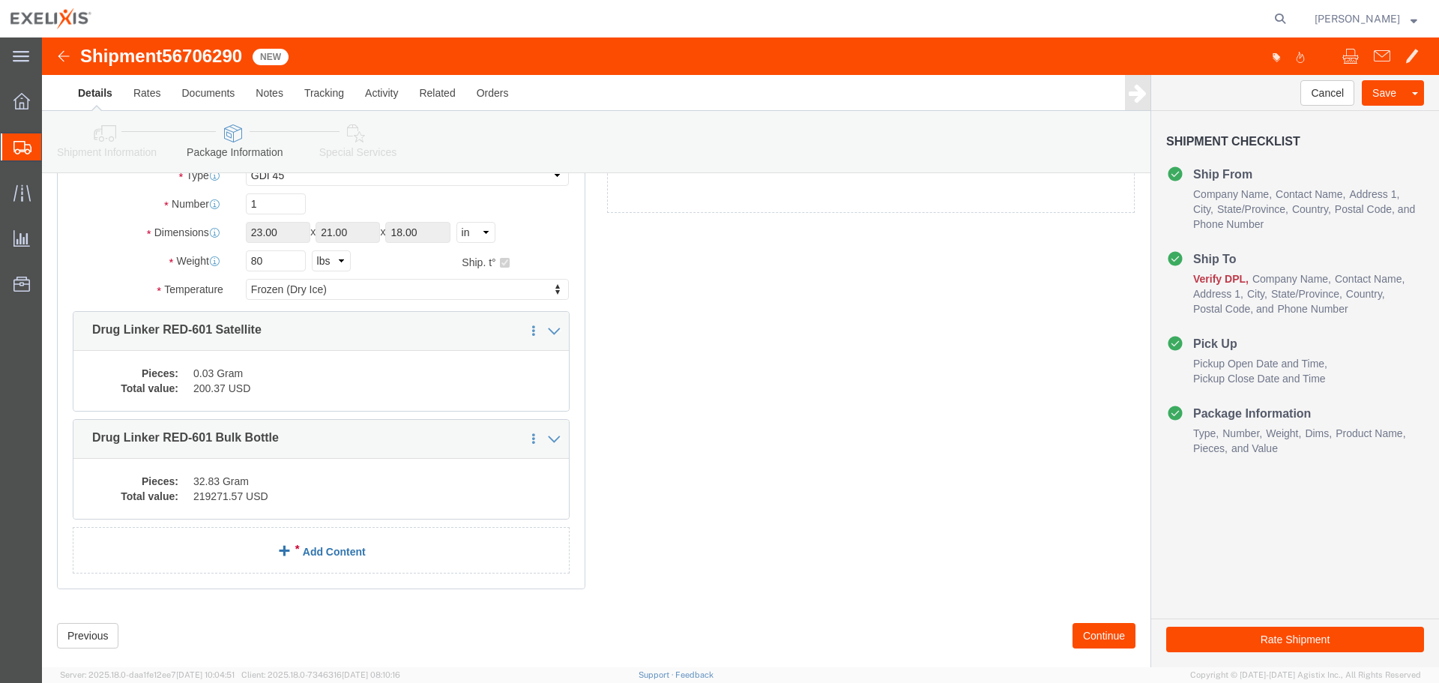
scroll to position [151, 0]
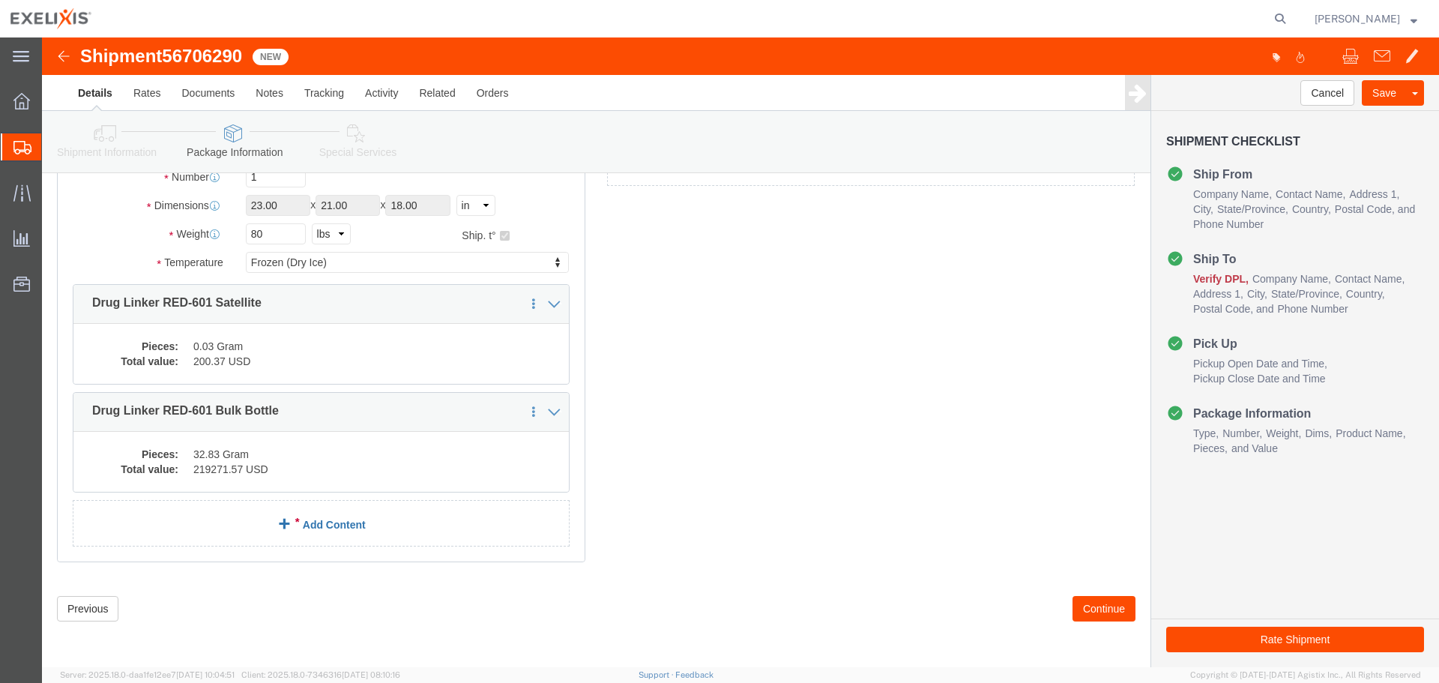
click link "Add Content"
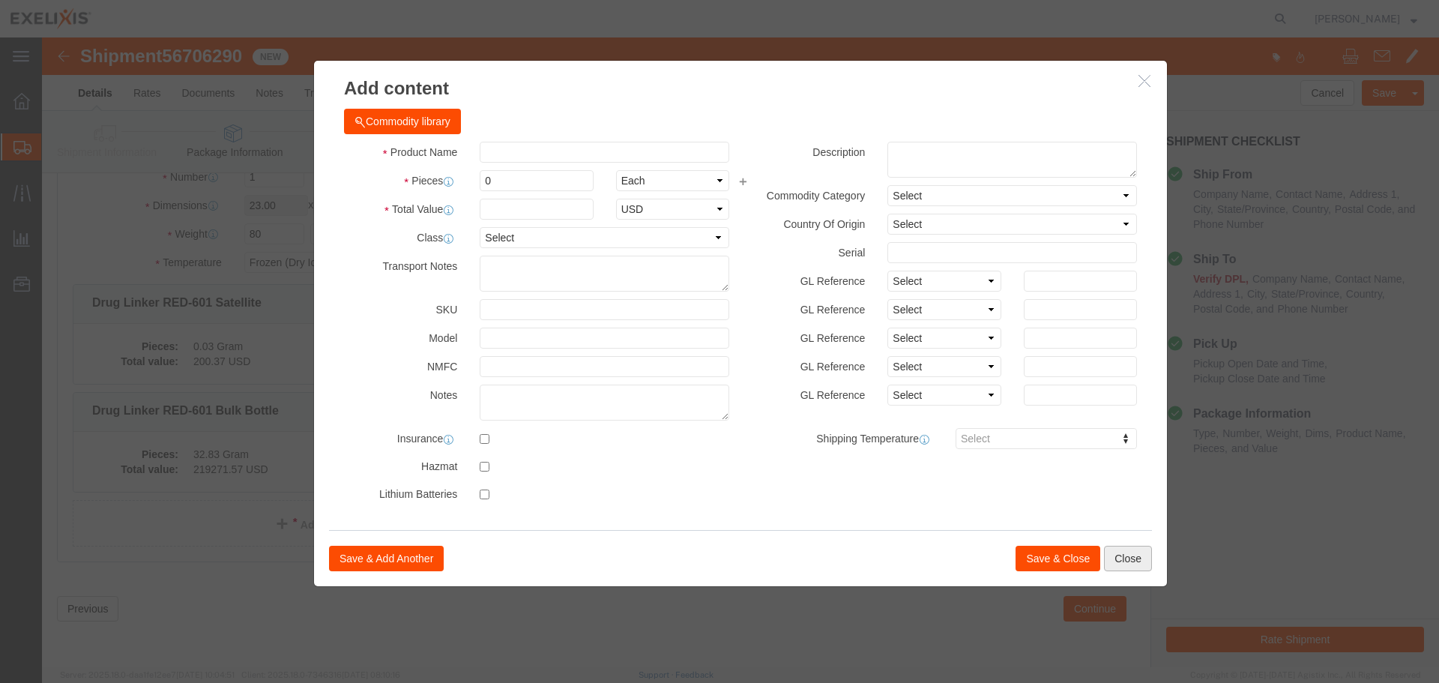
click button "Close"
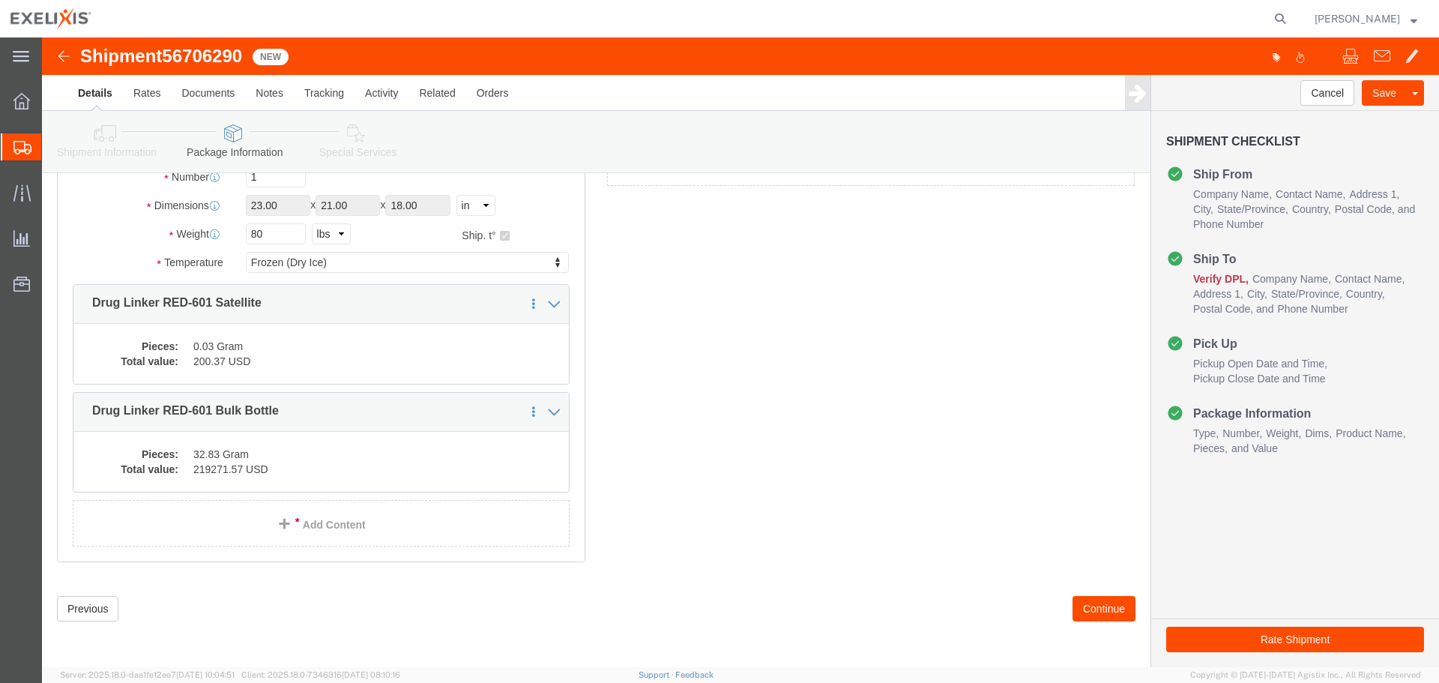
click button "Continue"
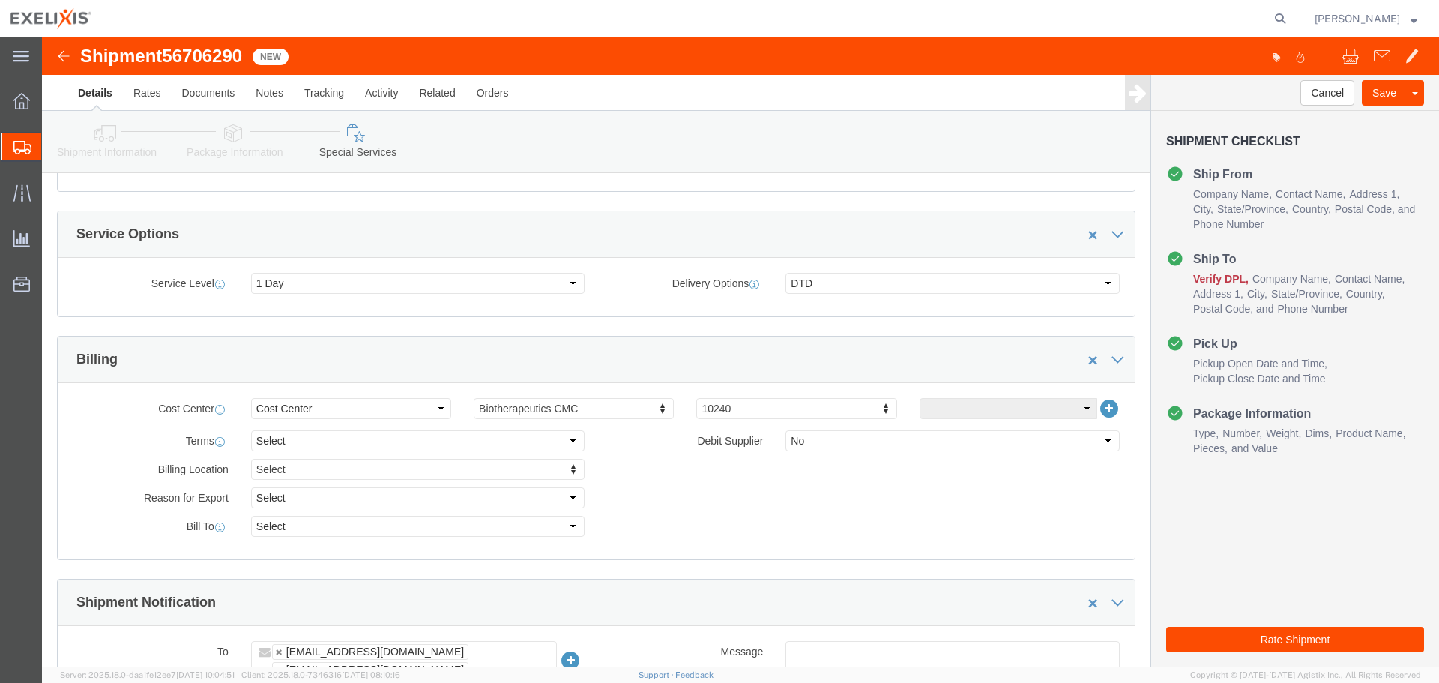
scroll to position [1072, 0]
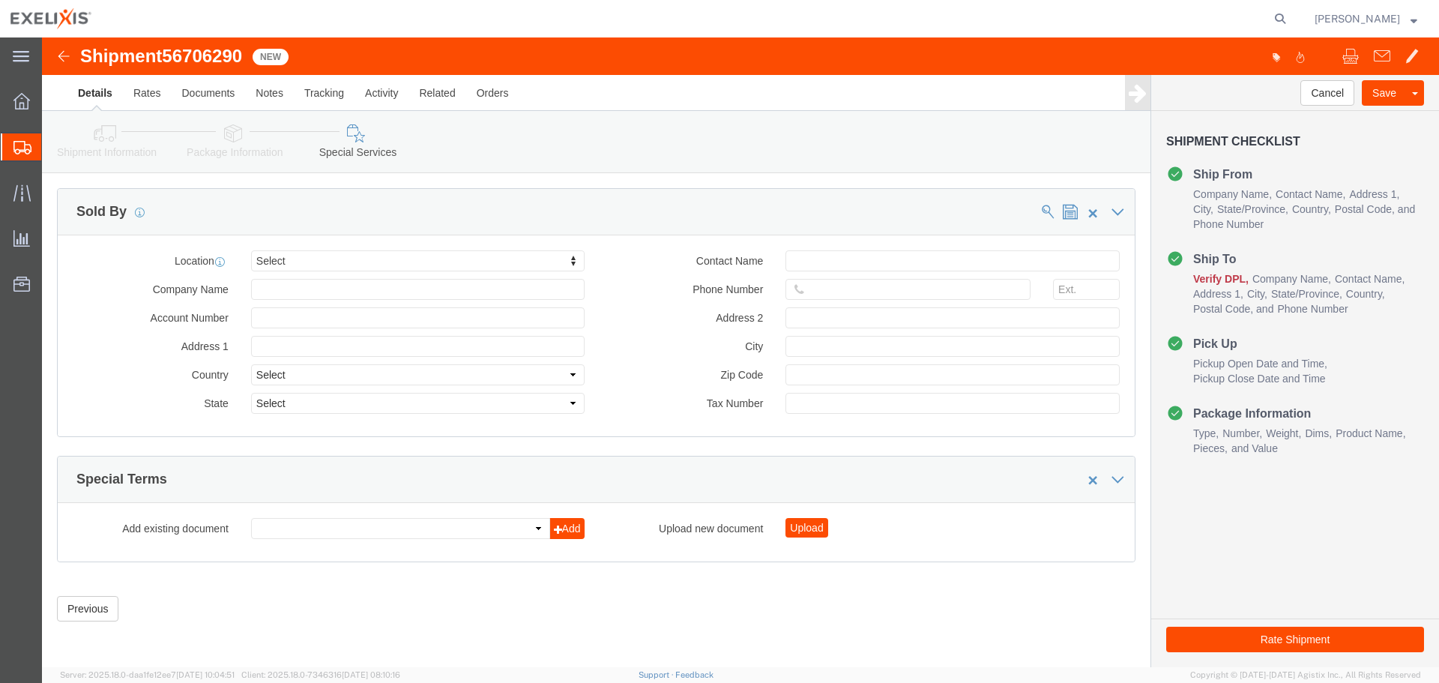
click button "Rate Shipment"
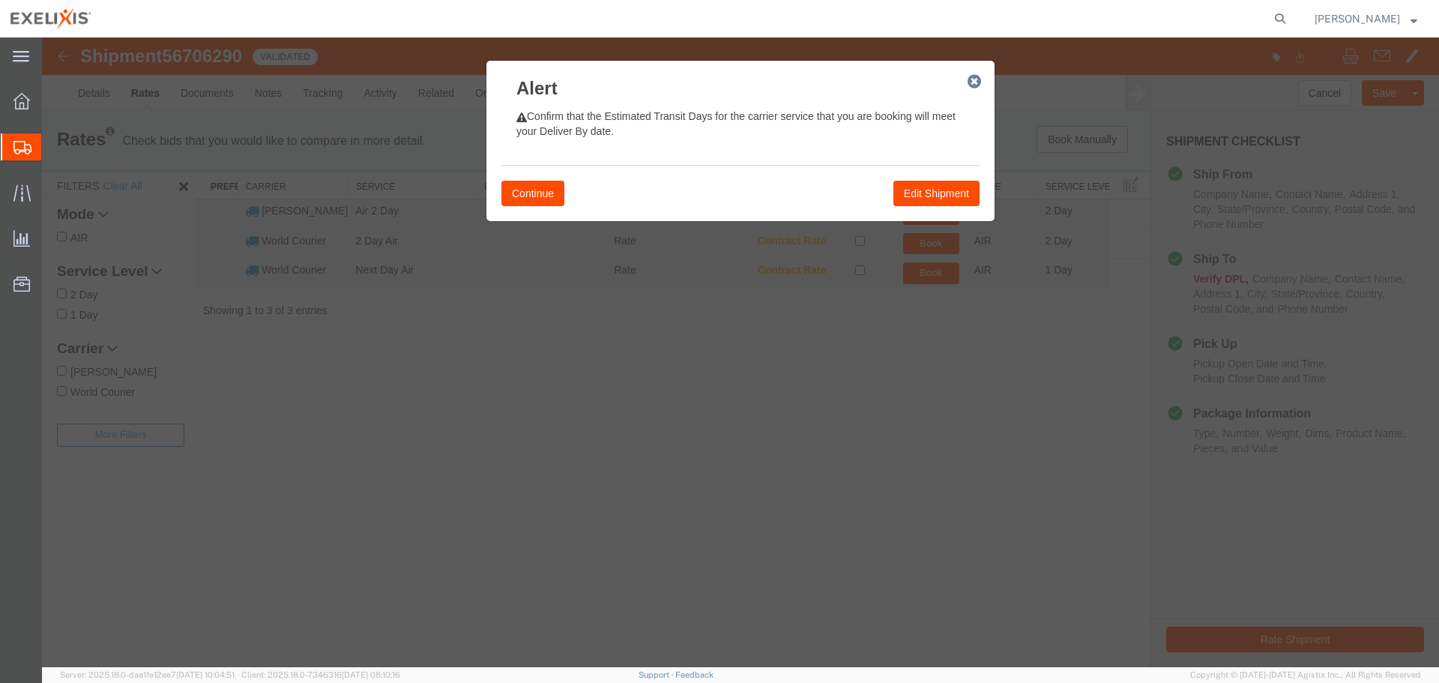
scroll to position [0, 0]
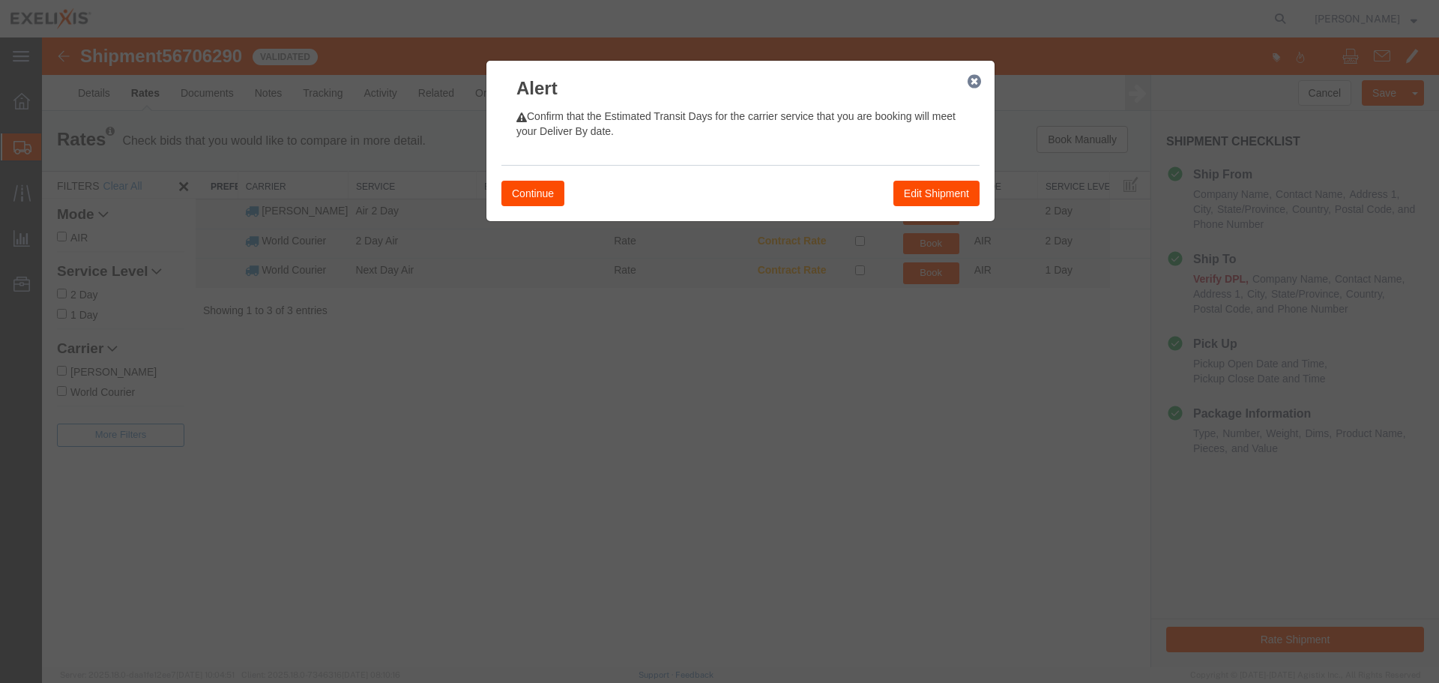
click at [517, 189] on button "Continue" at bounding box center [532, 193] width 63 height 25
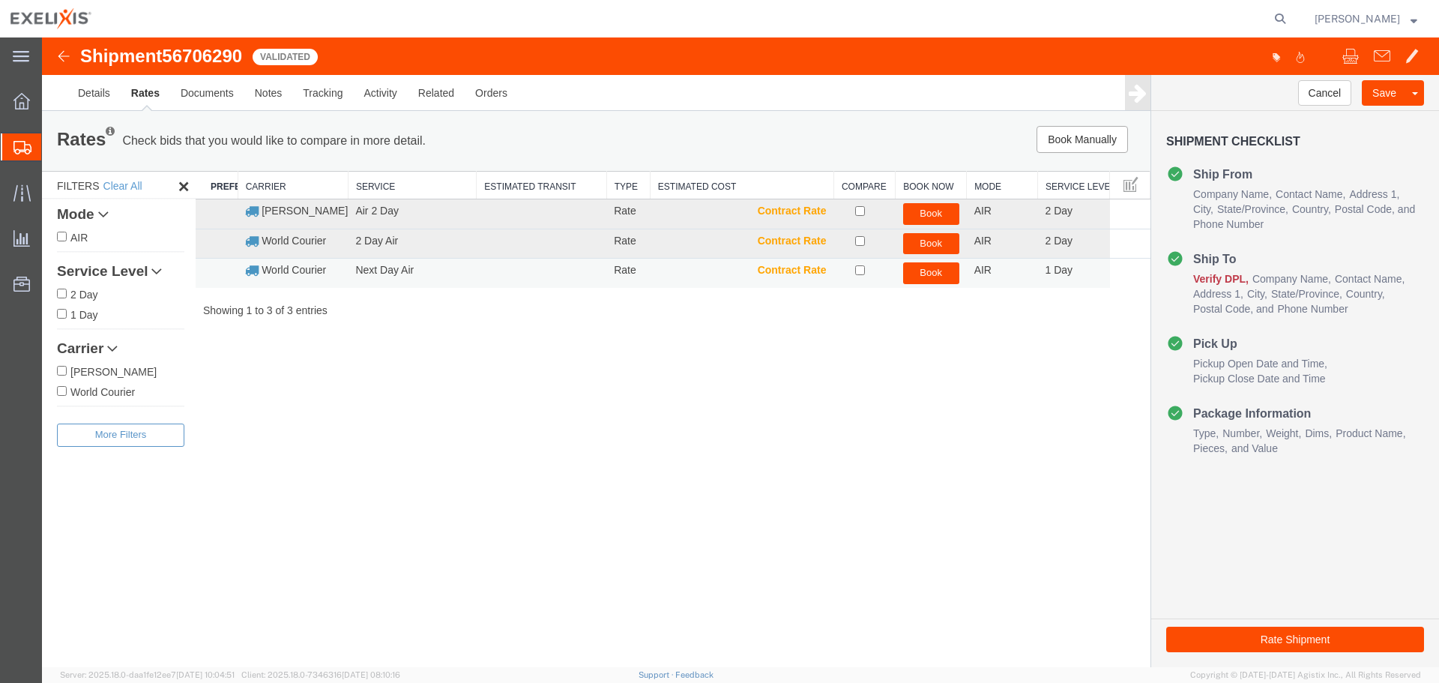
click at [943, 273] on button "Book" at bounding box center [931, 273] width 56 height 22
click at [938, 276] on button "Book" at bounding box center [931, 273] width 56 height 22
click at [198, 43] on div "Shipment 56706290 3 of 3 Validated Details Rates Documents Notes Tracking Activ…" at bounding box center [740, 73] width 1397 height 73
click at [196, 50] on span "56706290" at bounding box center [202, 56] width 80 height 20
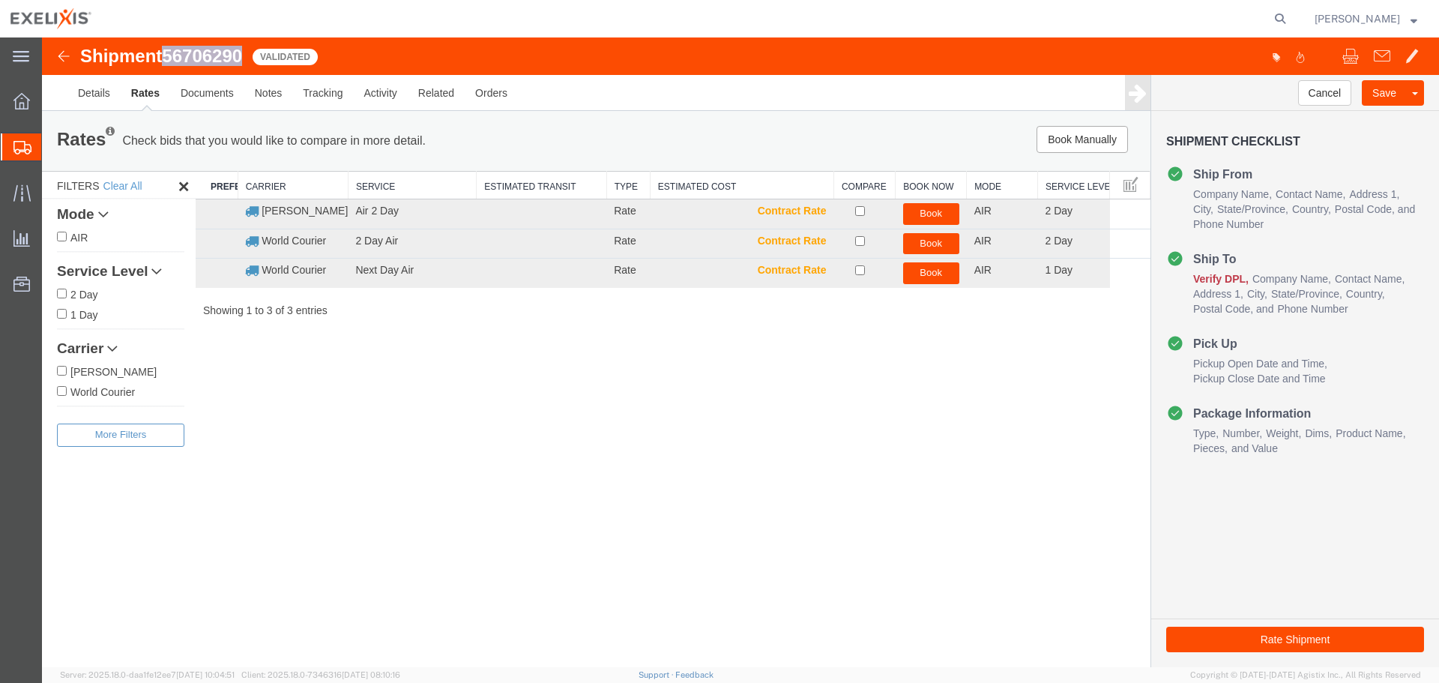
click at [196, 50] on span "56706290" at bounding box center [202, 56] width 80 height 20
copy span "56706290"
click at [25, 108] on icon at bounding box center [21, 101] width 16 height 16
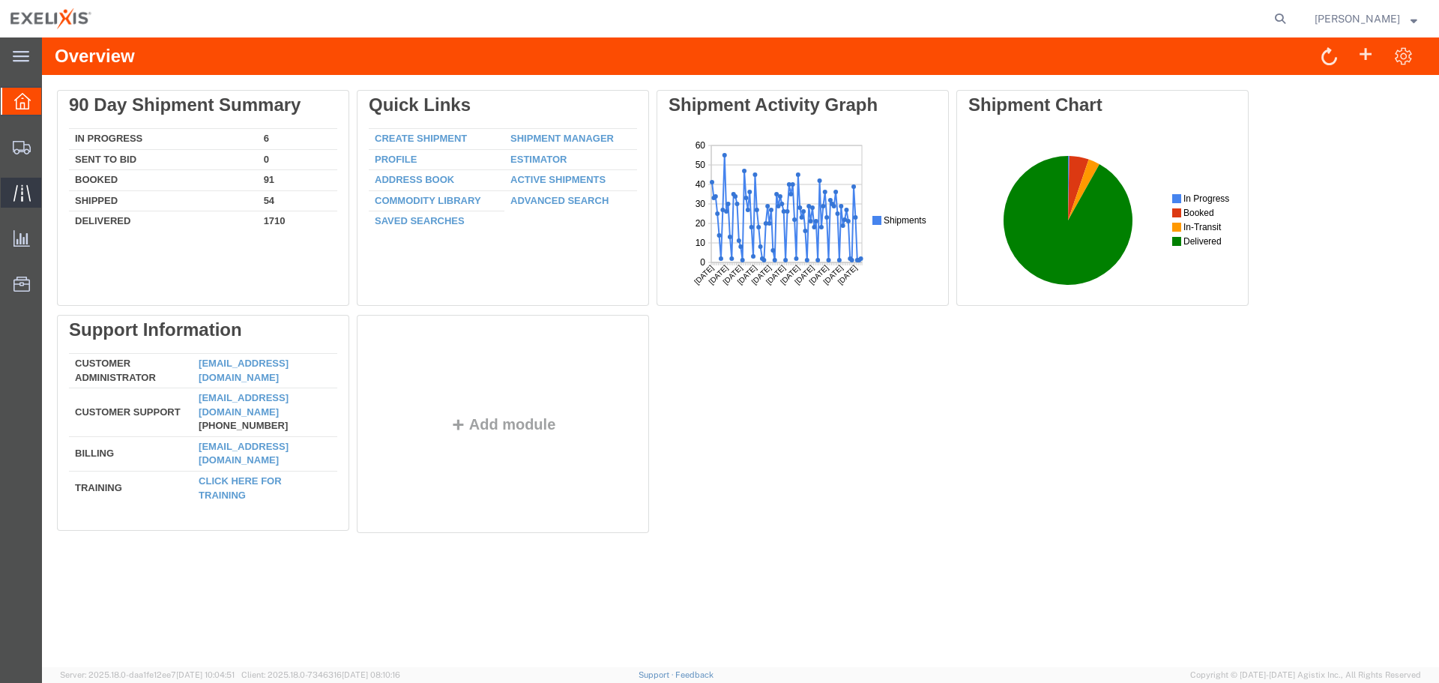
click at [52, 184] on span "Traffic" at bounding box center [46, 193] width 10 height 30
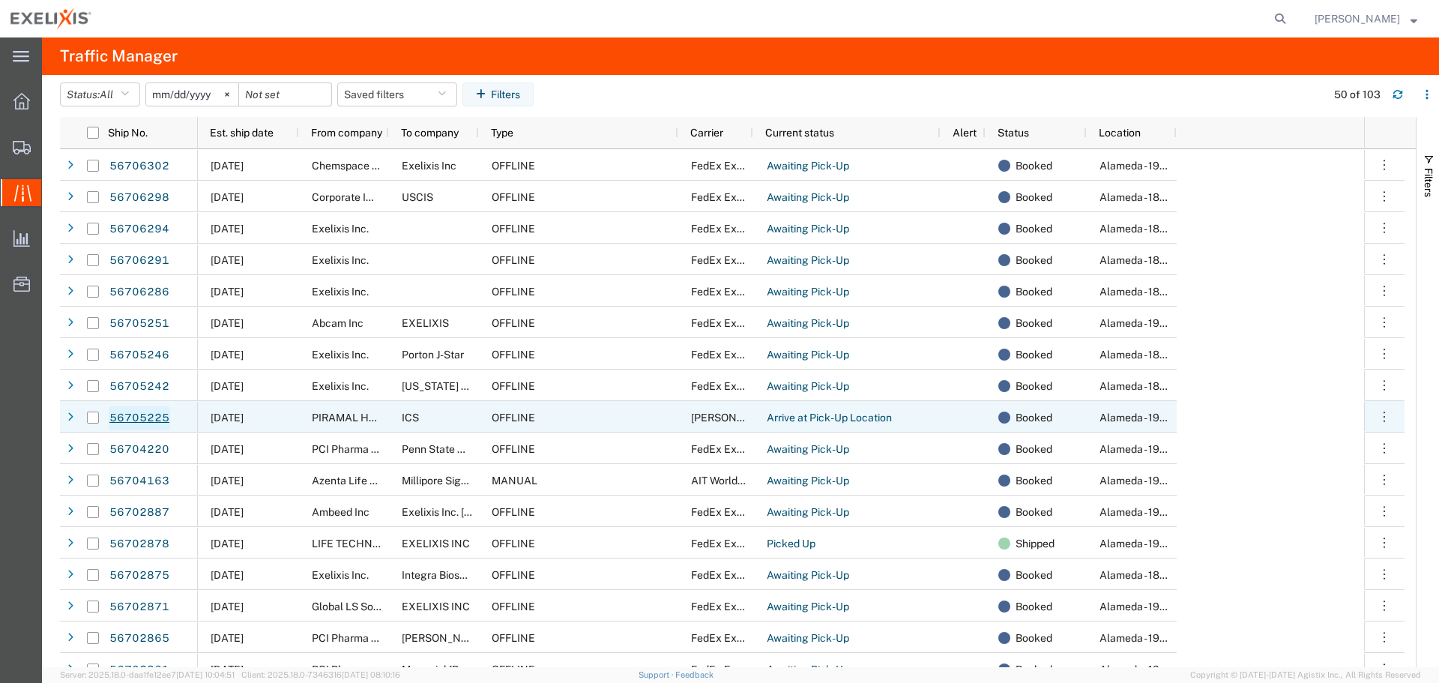
click at [166, 418] on link "56705225" at bounding box center [139, 418] width 61 height 24
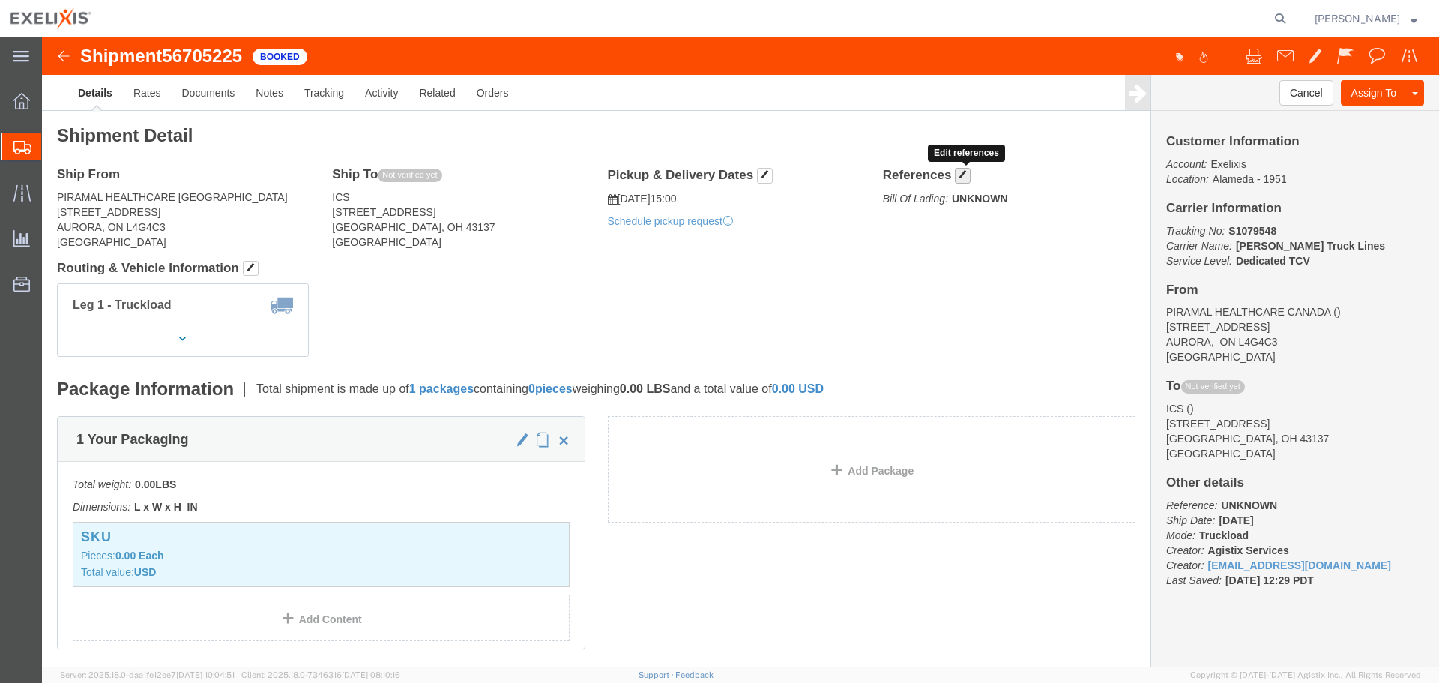
click button "button"
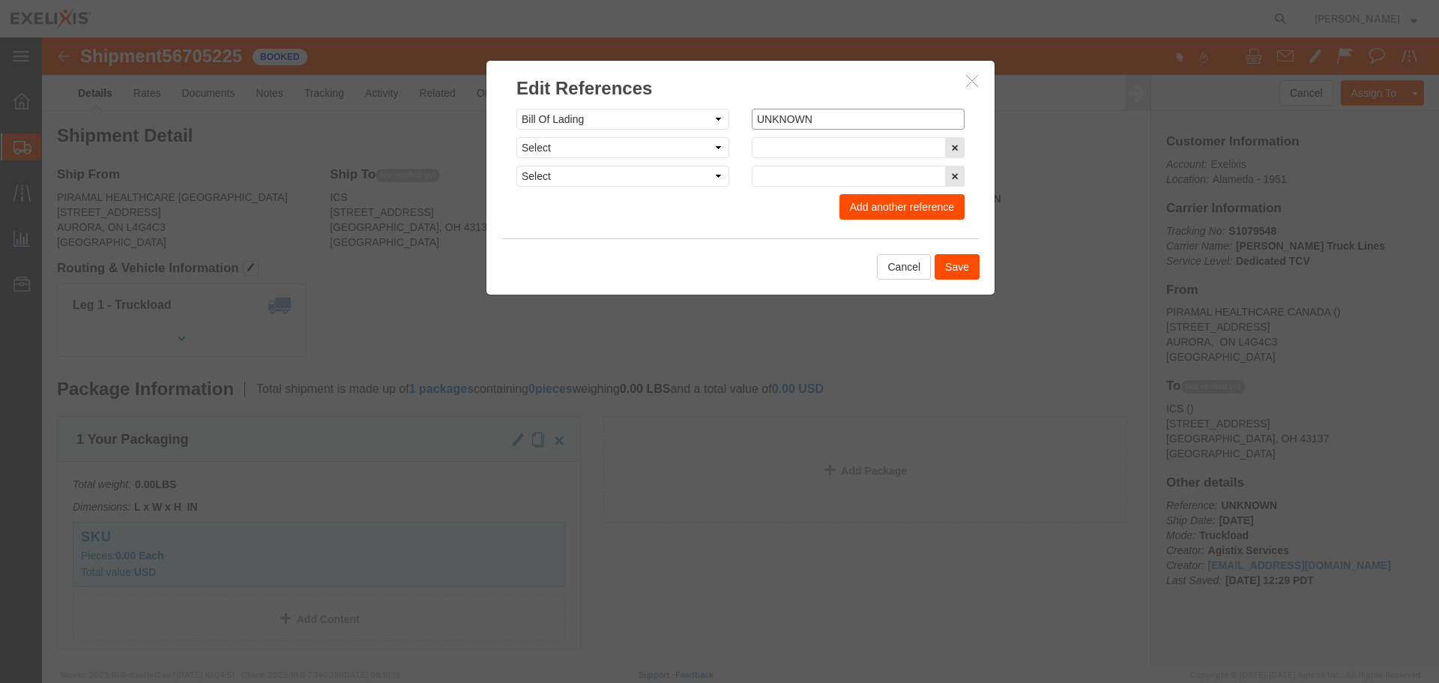
click input "UNKNOWN"
